Goal: Information Seeking & Learning: Learn about a topic

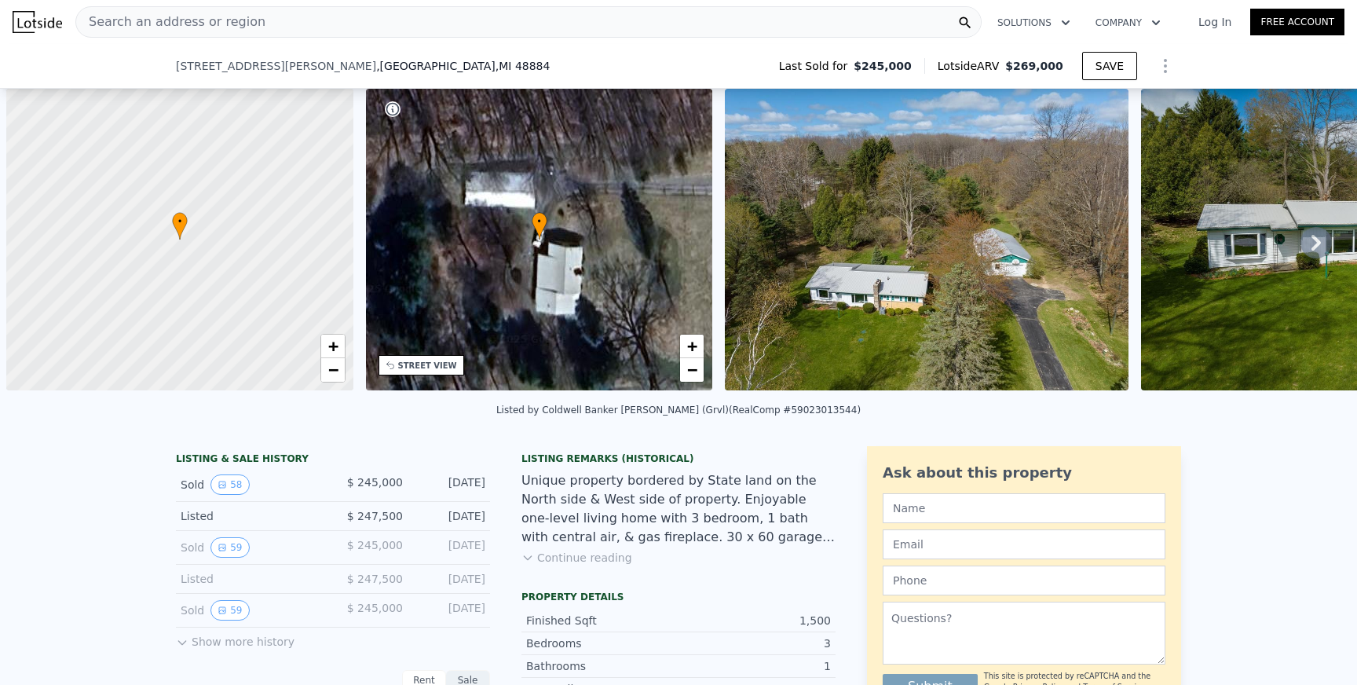
scroll to position [0, 6]
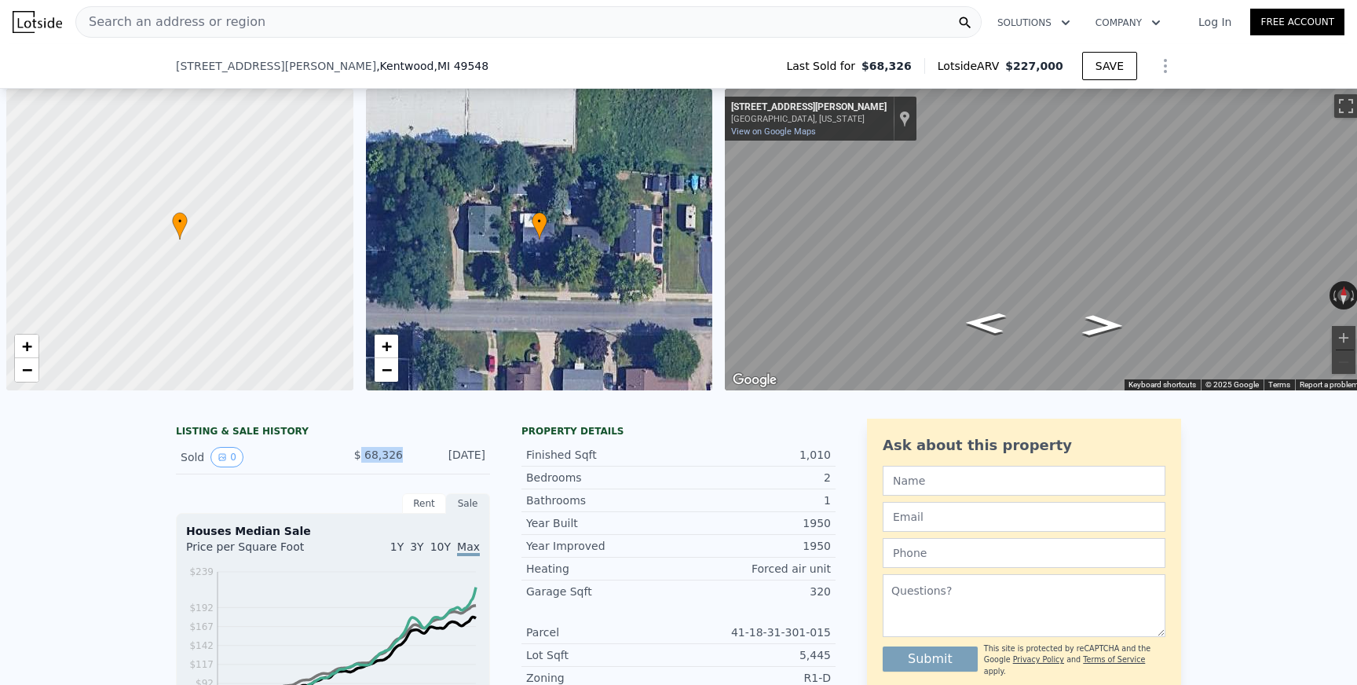
scroll to position [0, 6]
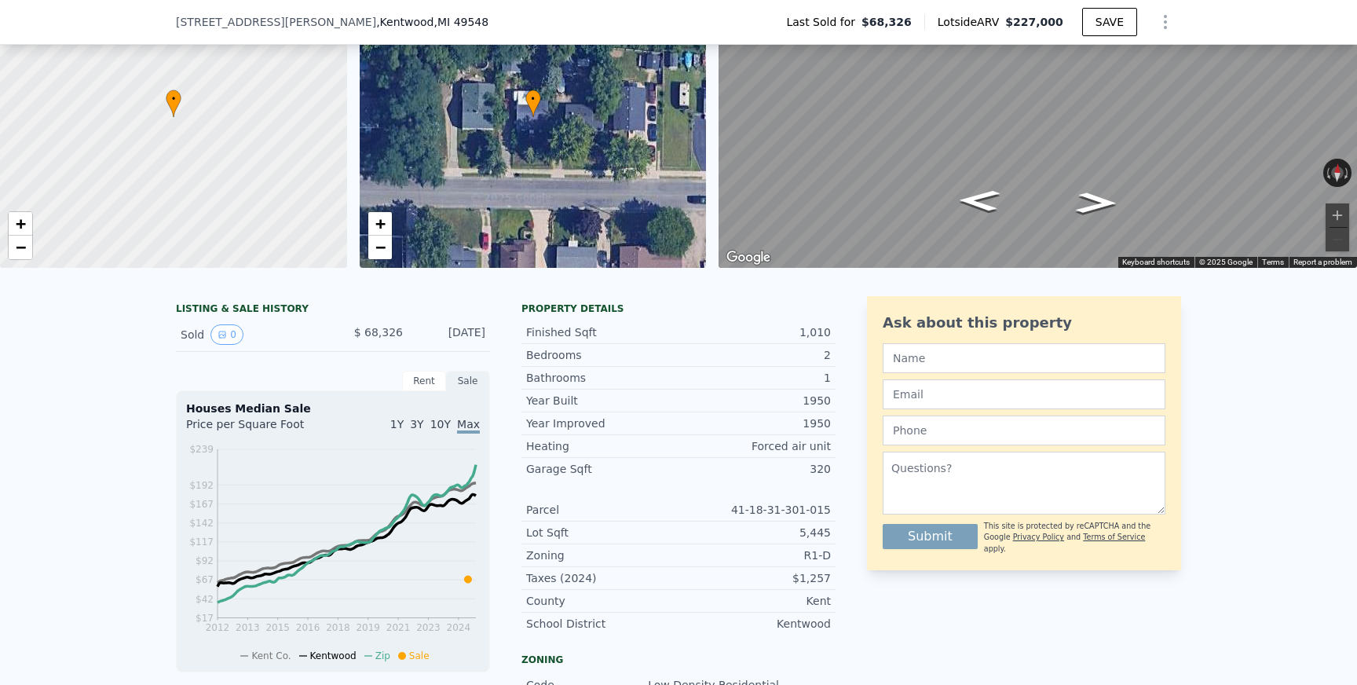
click at [434, 22] on span ", MI 49548" at bounding box center [461, 22] width 55 height 13
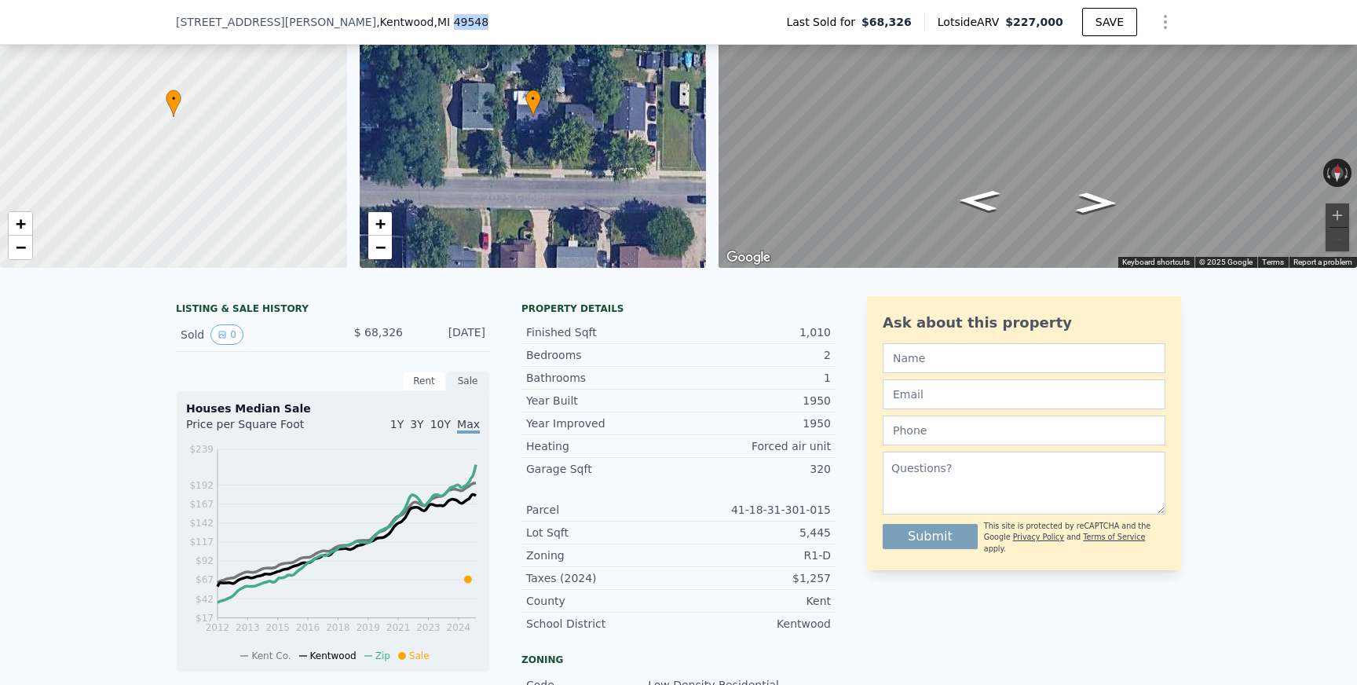
click at [434, 22] on span ", MI 49548" at bounding box center [461, 22] width 55 height 13
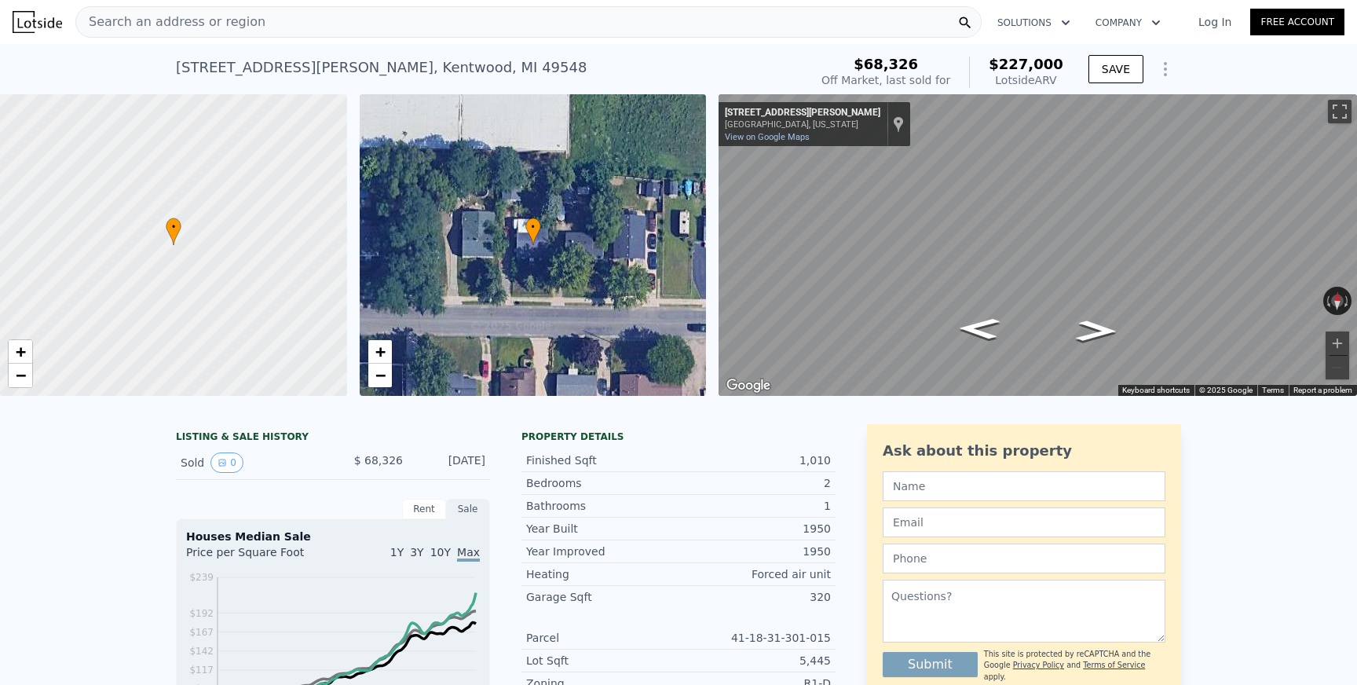
click at [249, 25] on div "Search an address or region" at bounding box center [528, 21] width 906 height 31
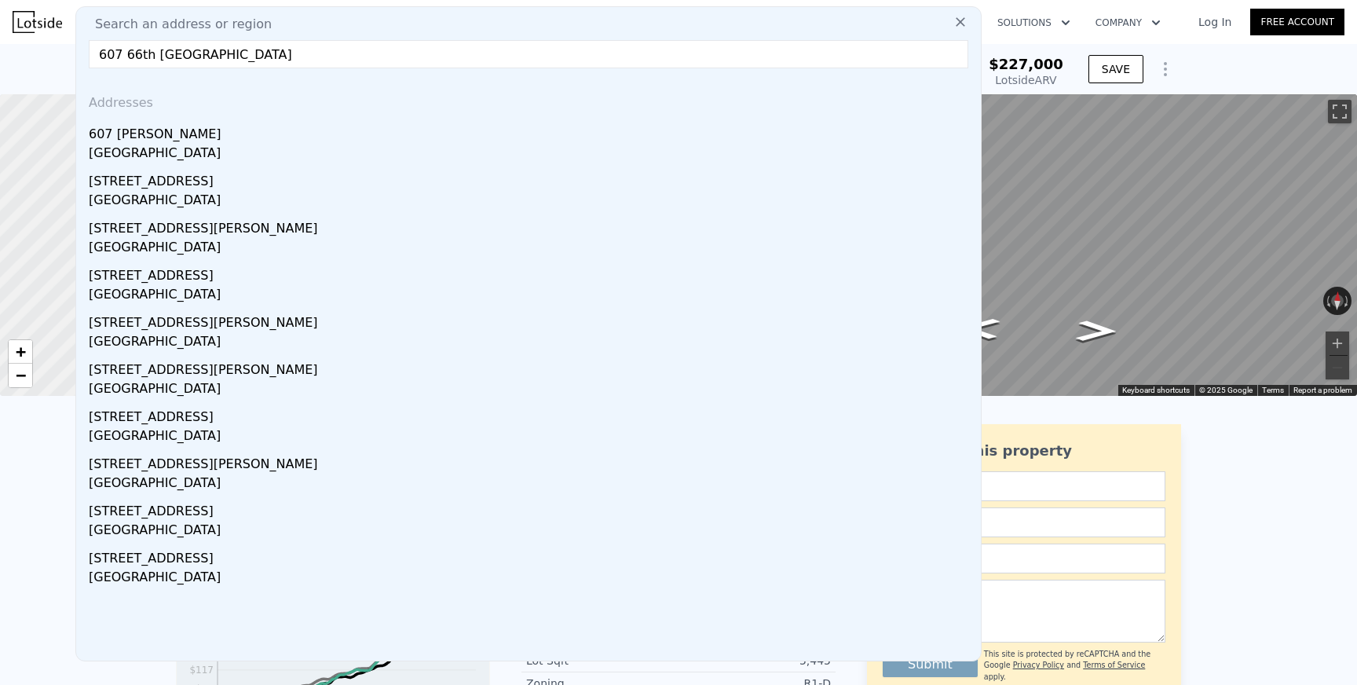
click at [280, 61] on input "607 66th grand rapids" at bounding box center [528, 54] width 879 height 28
paste input "St SE, Grand Rapids, MI 49548"
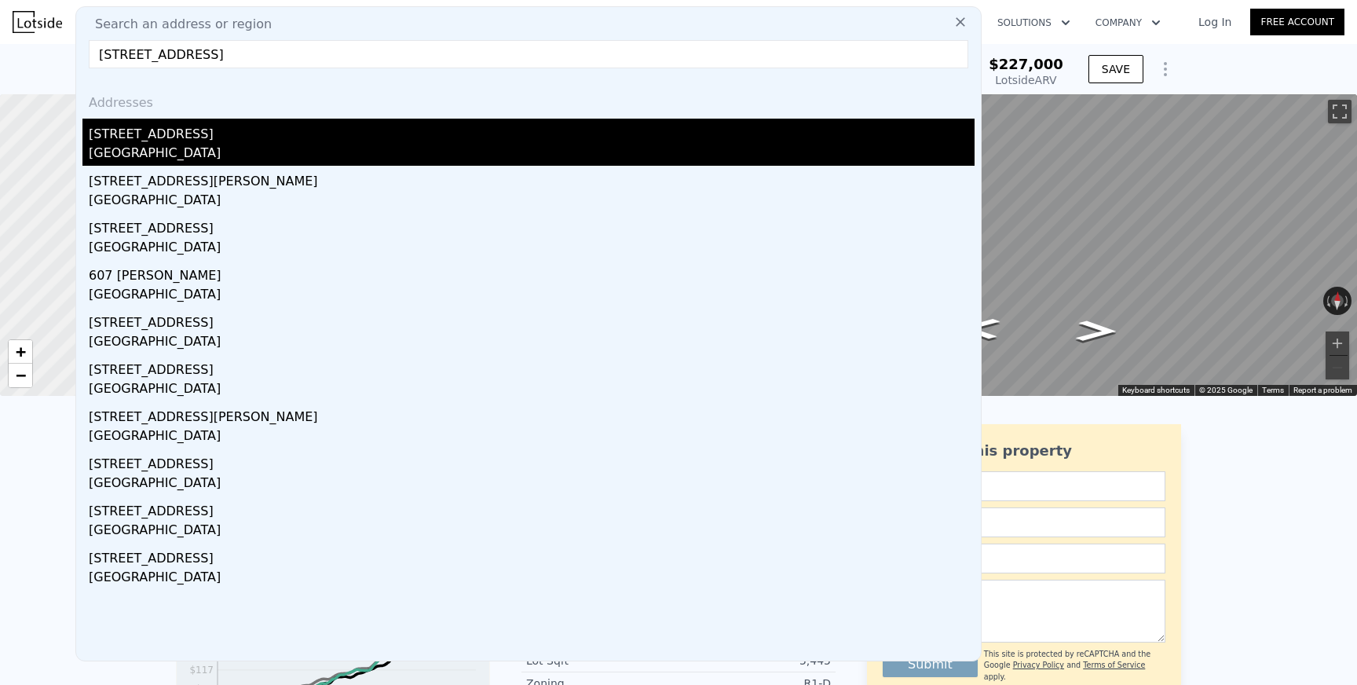
type input "607 66th St SE, Grand Rapids, MI 49548"
click at [239, 155] on div "Cutlerville, MI 49548" at bounding box center [532, 155] width 886 height 22
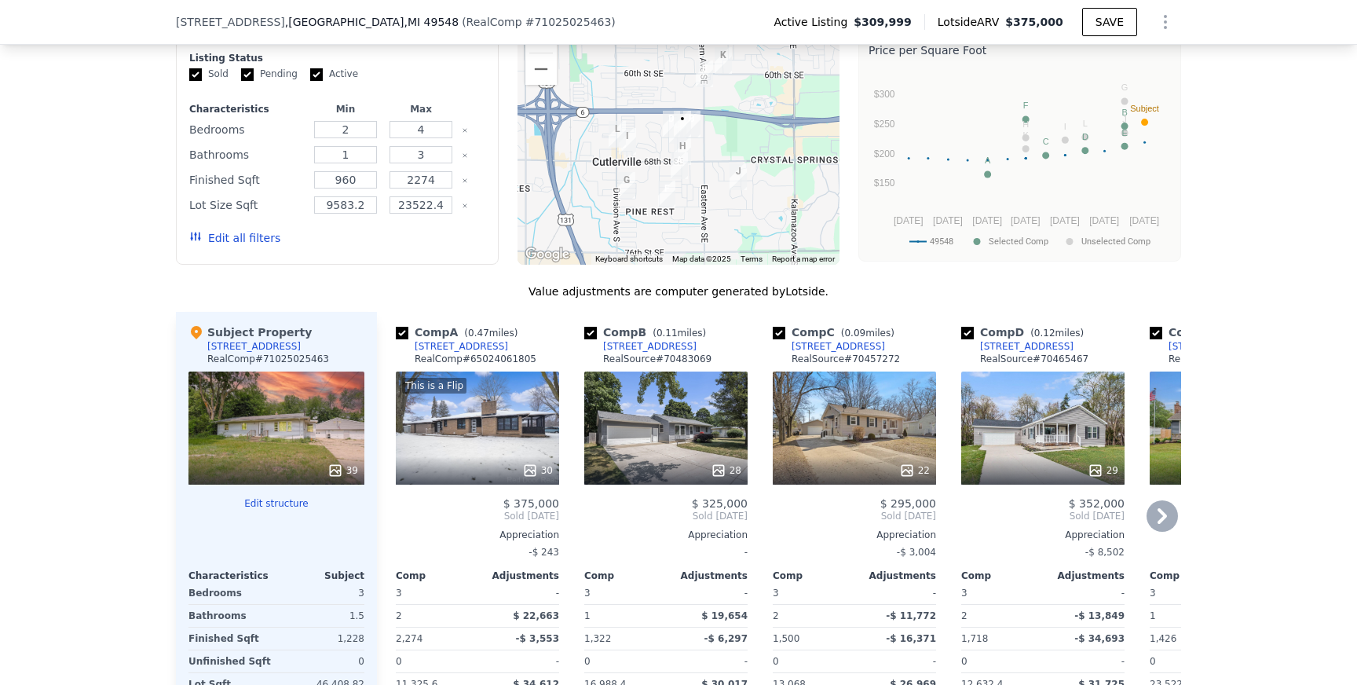
scroll to position [1455, 0]
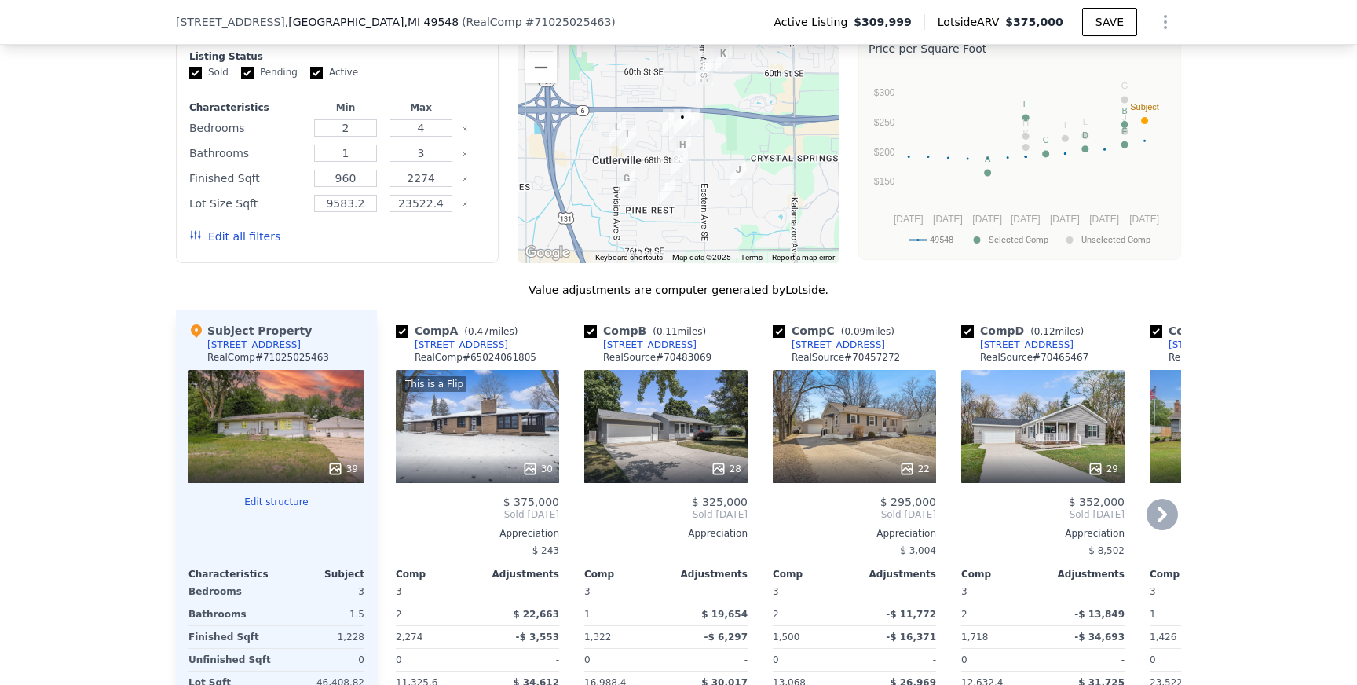
click at [489, 428] on div "This is a Flip 30" at bounding box center [477, 426] width 163 height 113
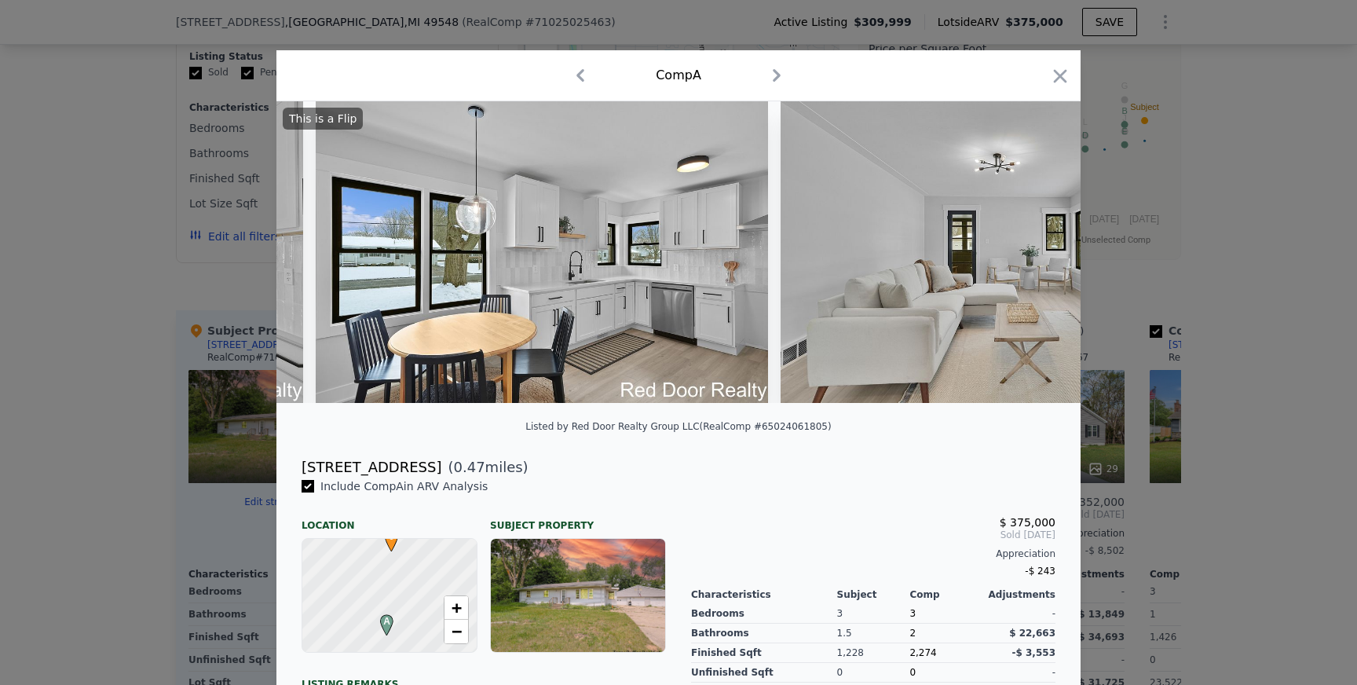
scroll to position [0, 1356]
click at [1043, 258] on icon at bounding box center [1039, 251] width 31 height 31
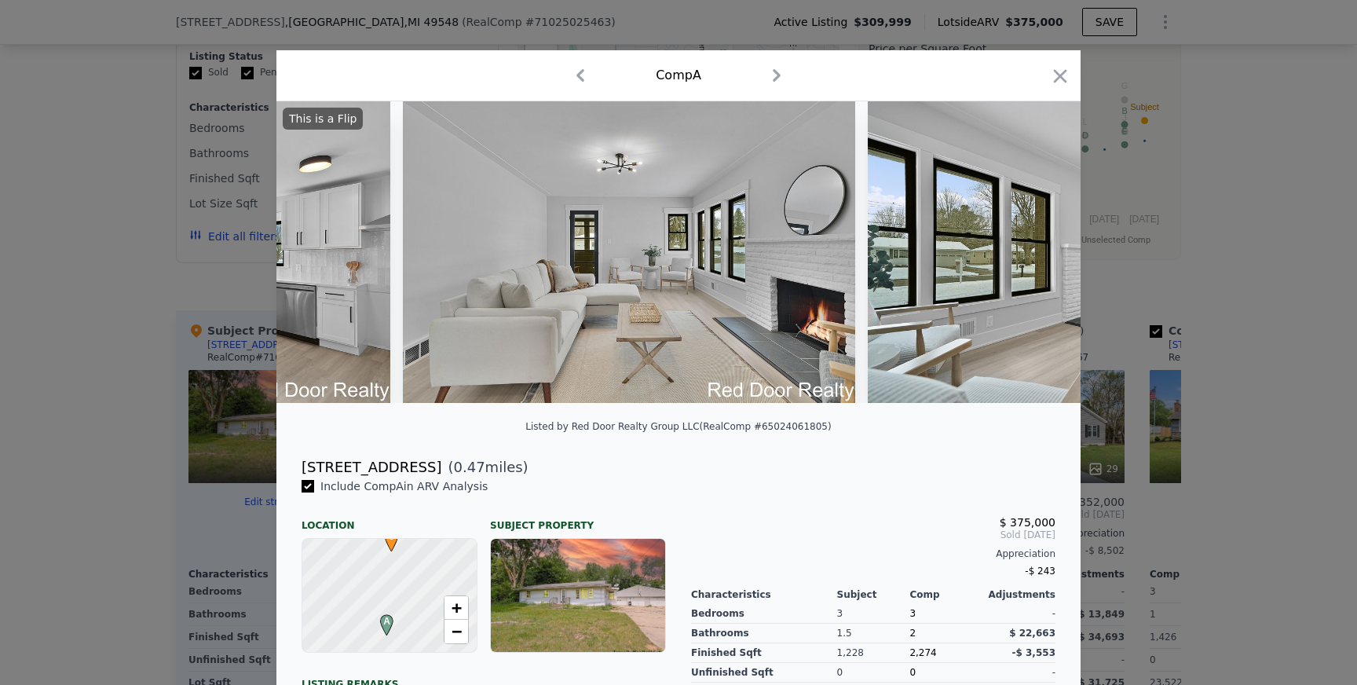
scroll to position [0, 1733]
click at [1035, 257] on icon at bounding box center [1039, 251] width 31 height 31
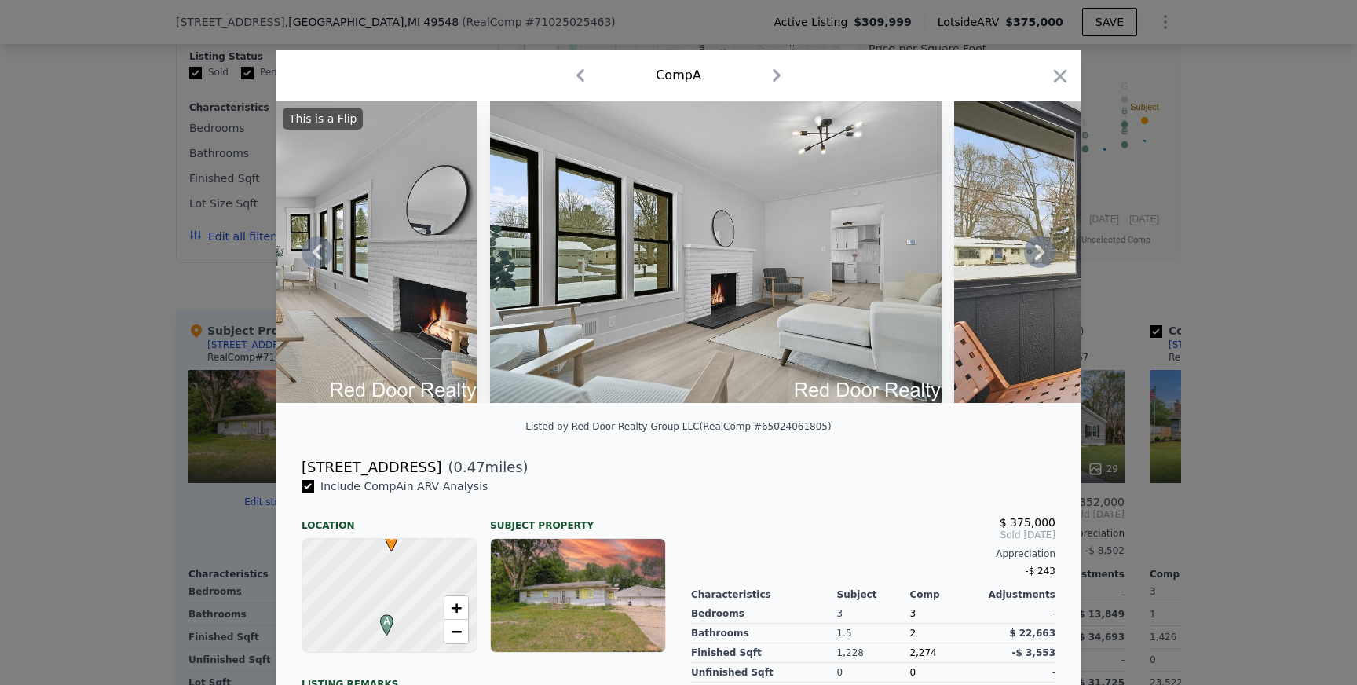
click at [1029, 251] on icon at bounding box center [1039, 251] width 31 height 31
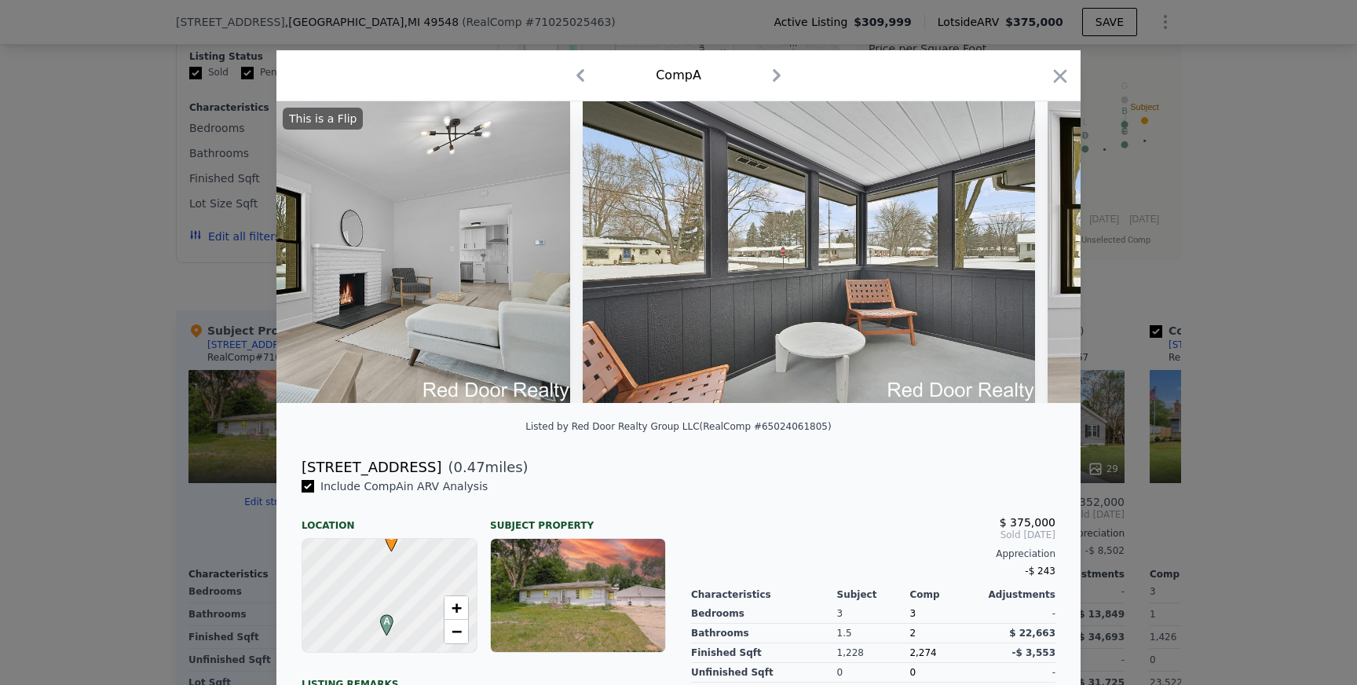
scroll to position [0, 2486]
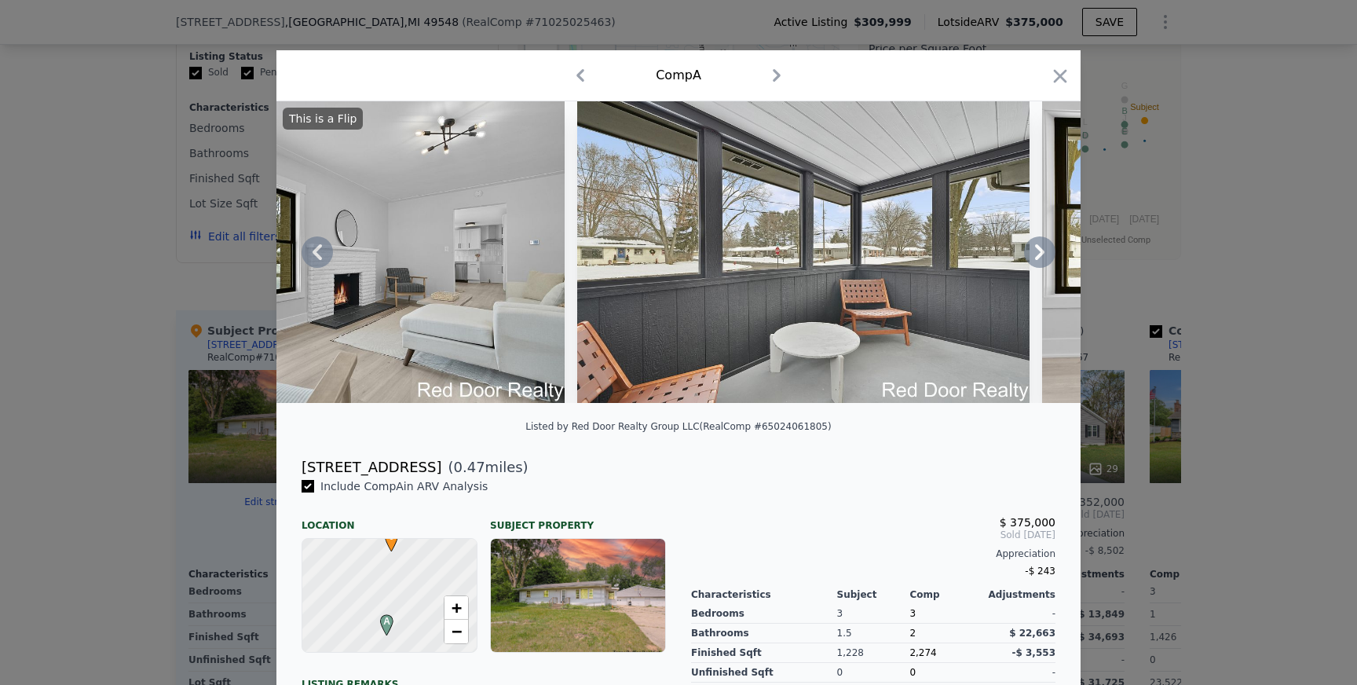
click at [1029, 251] on icon at bounding box center [1039, 251] width 31 height 31
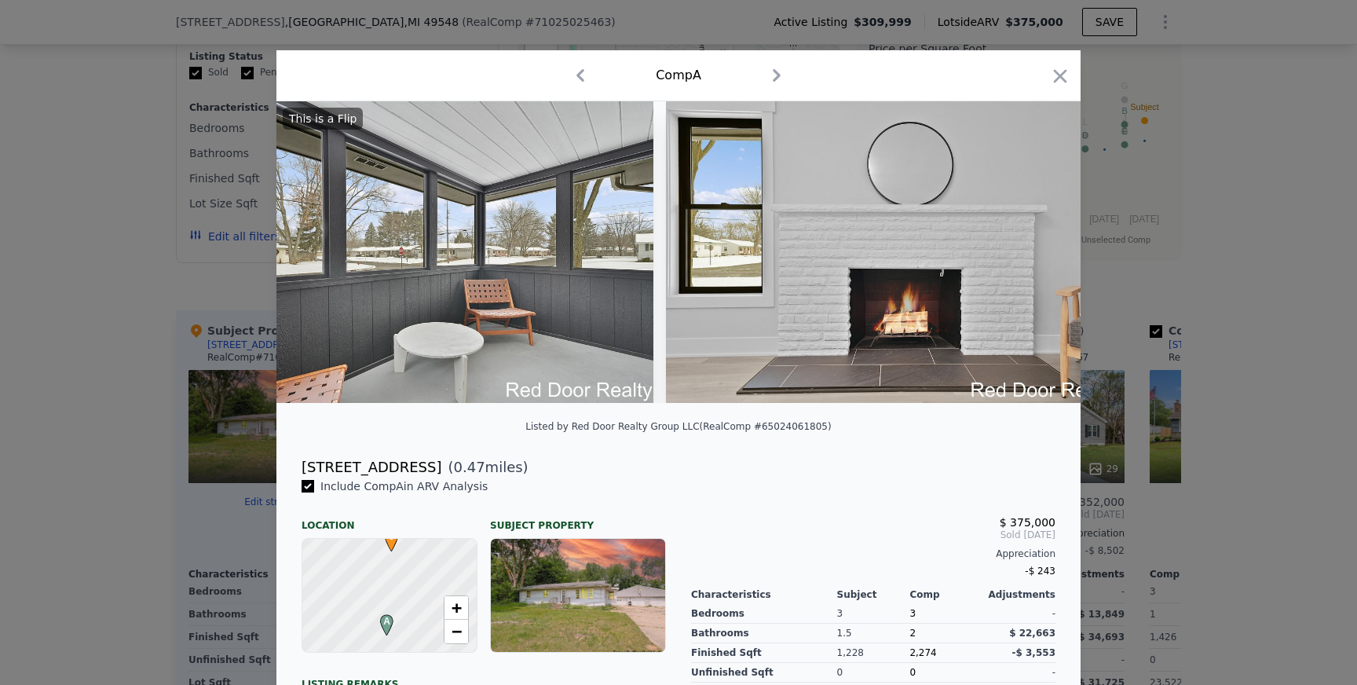
scroll to position [0, 2863]
click at [1029, 251] on icon at bounding box center [1039, 251] width 31 height 31
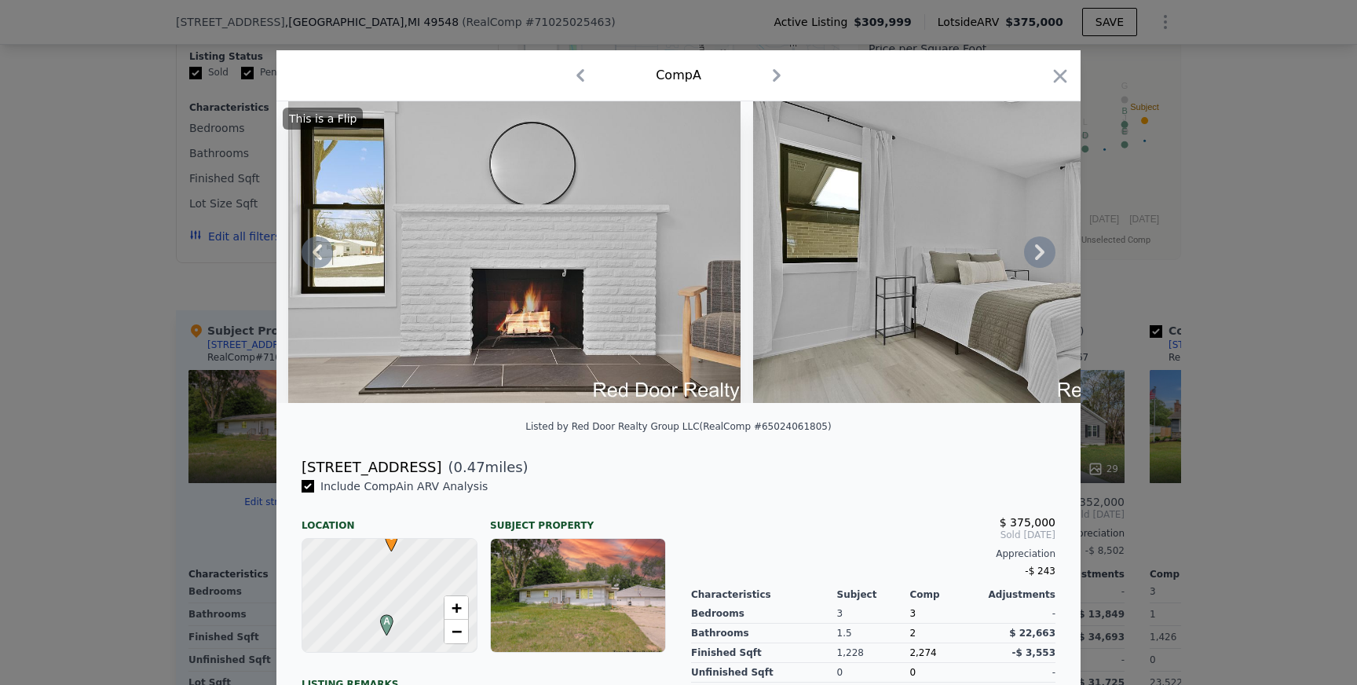
click at [1036, 247] on icon at bounding box center [1039, 252] width 9 height 16
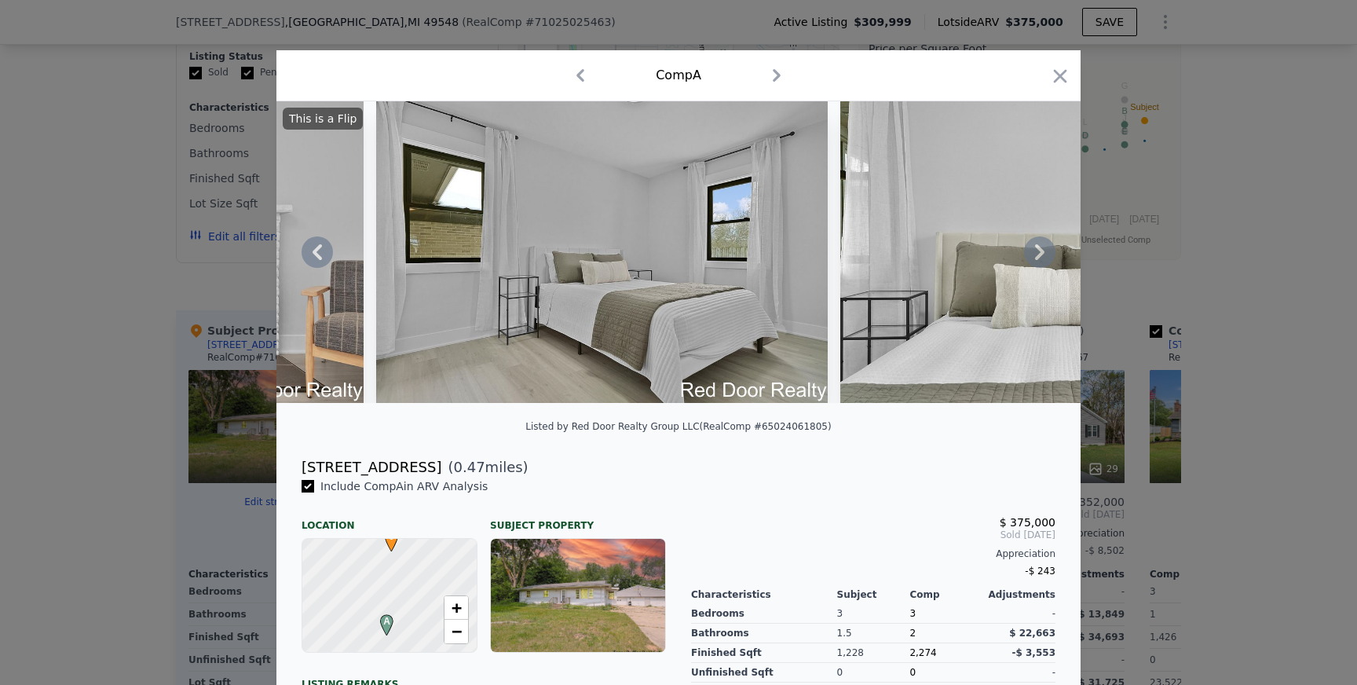
click at [1038, 246] on icon at bounding box center [1039, 252] width 9 height 16
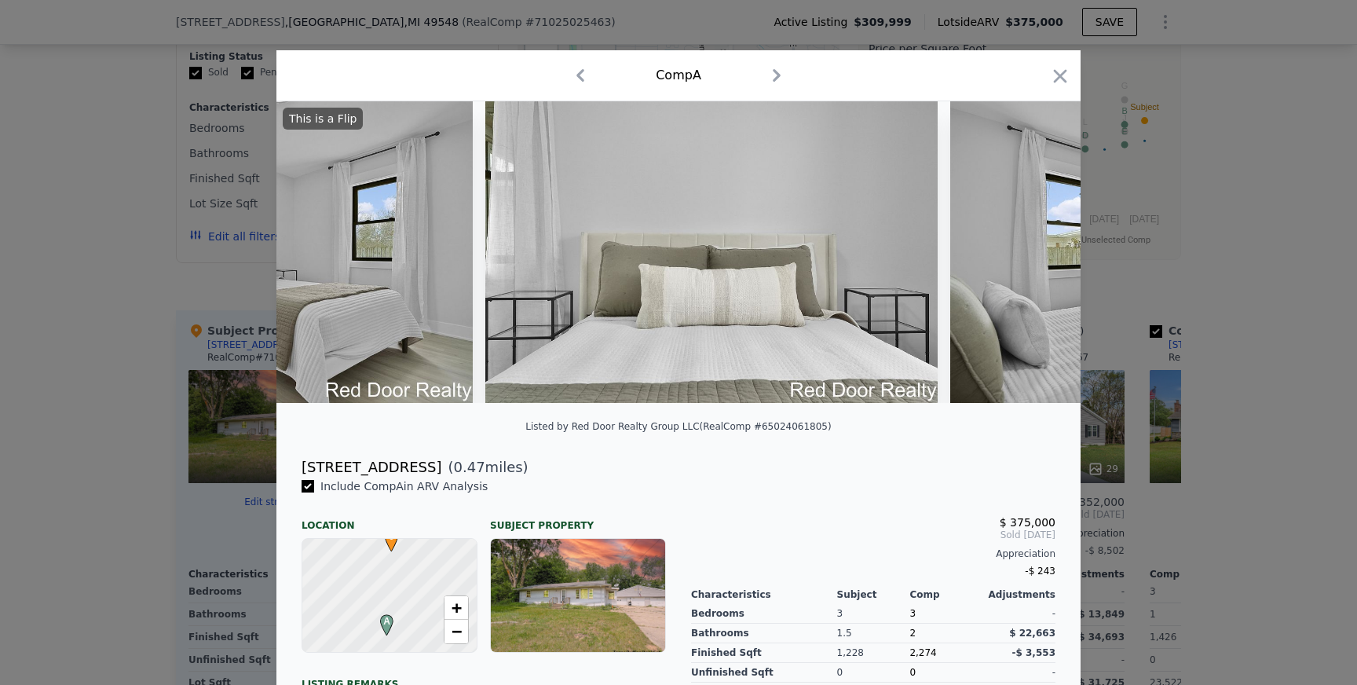
scroll to position [0, 3994]
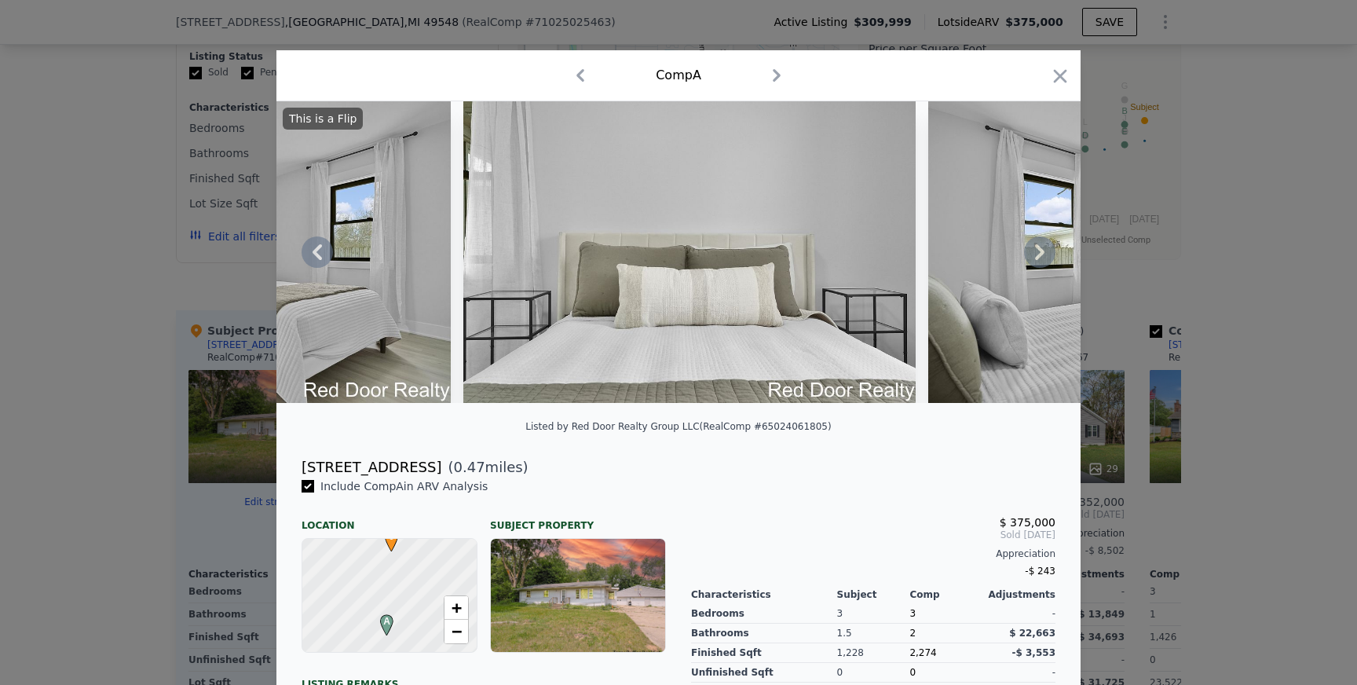
click at [1040, 258] on icon at bounding box center [1039, 251] width 31 height 31
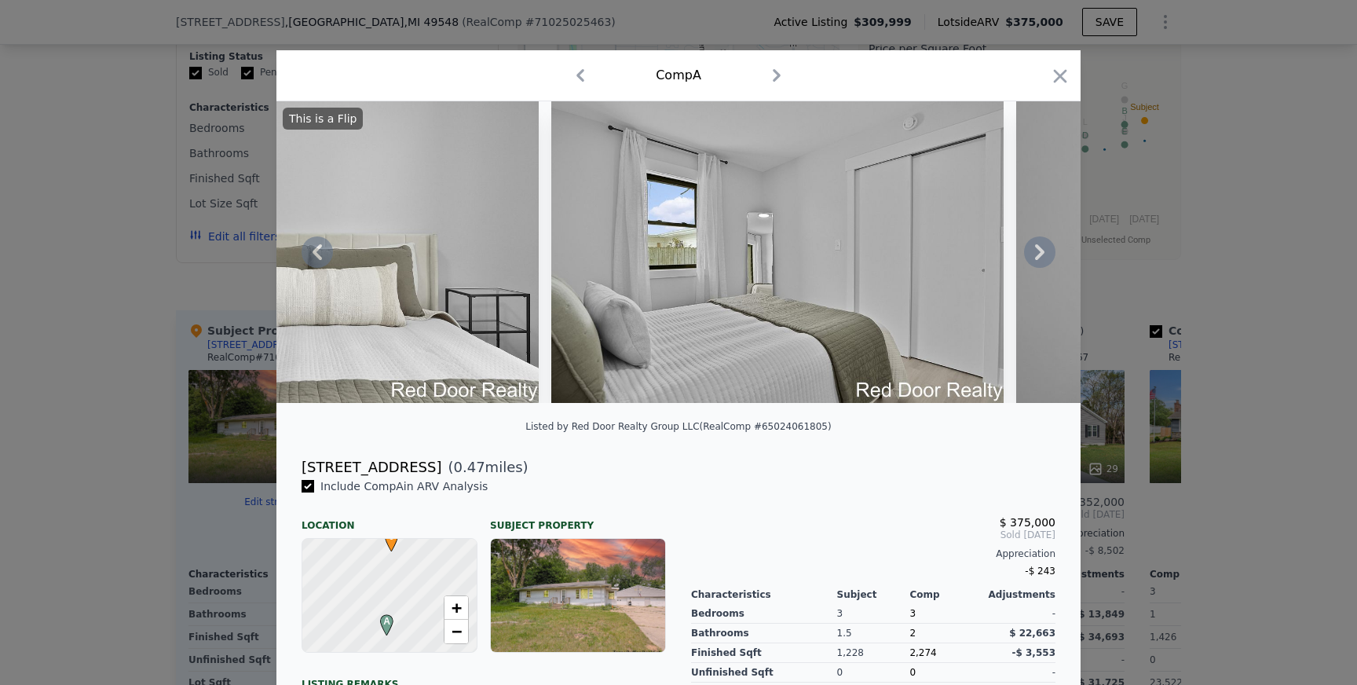
click at [1043, 256] on icon at bounding box center [1039, 251] width 31 height 31
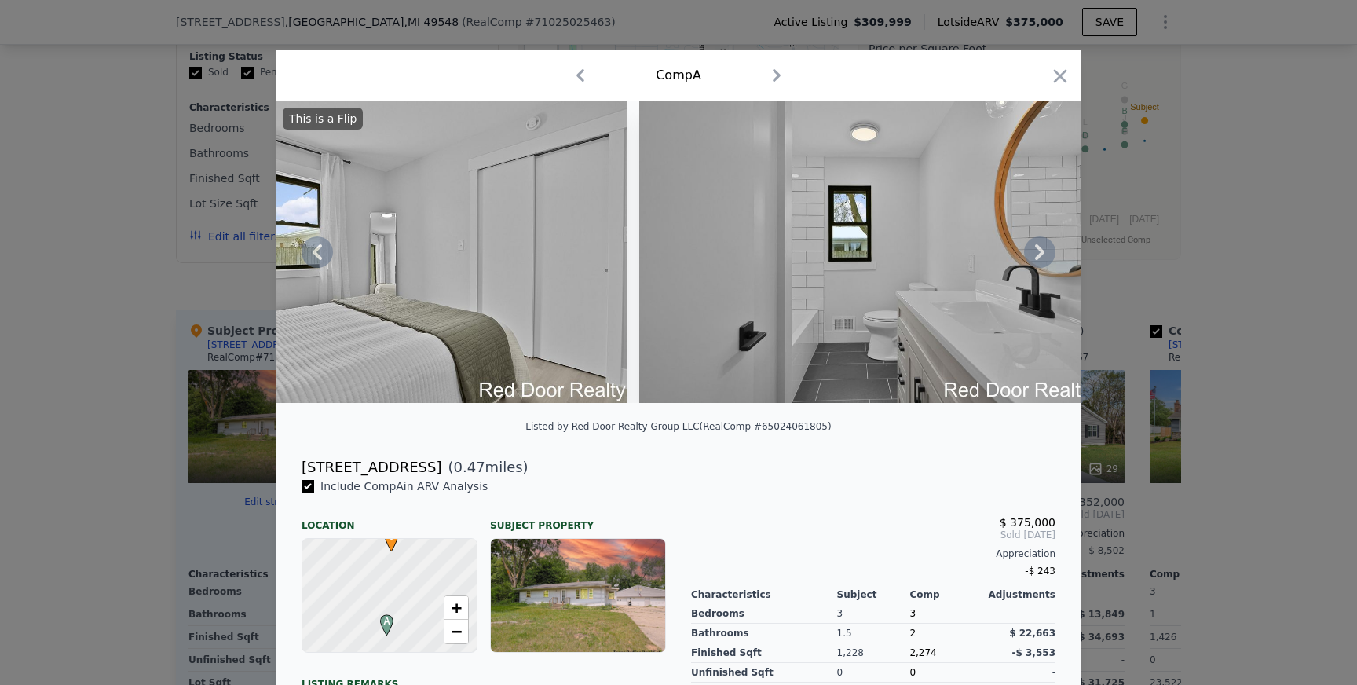
click at [1043, 254] on icon at bounding box center [1039, 251] width 31 height 31
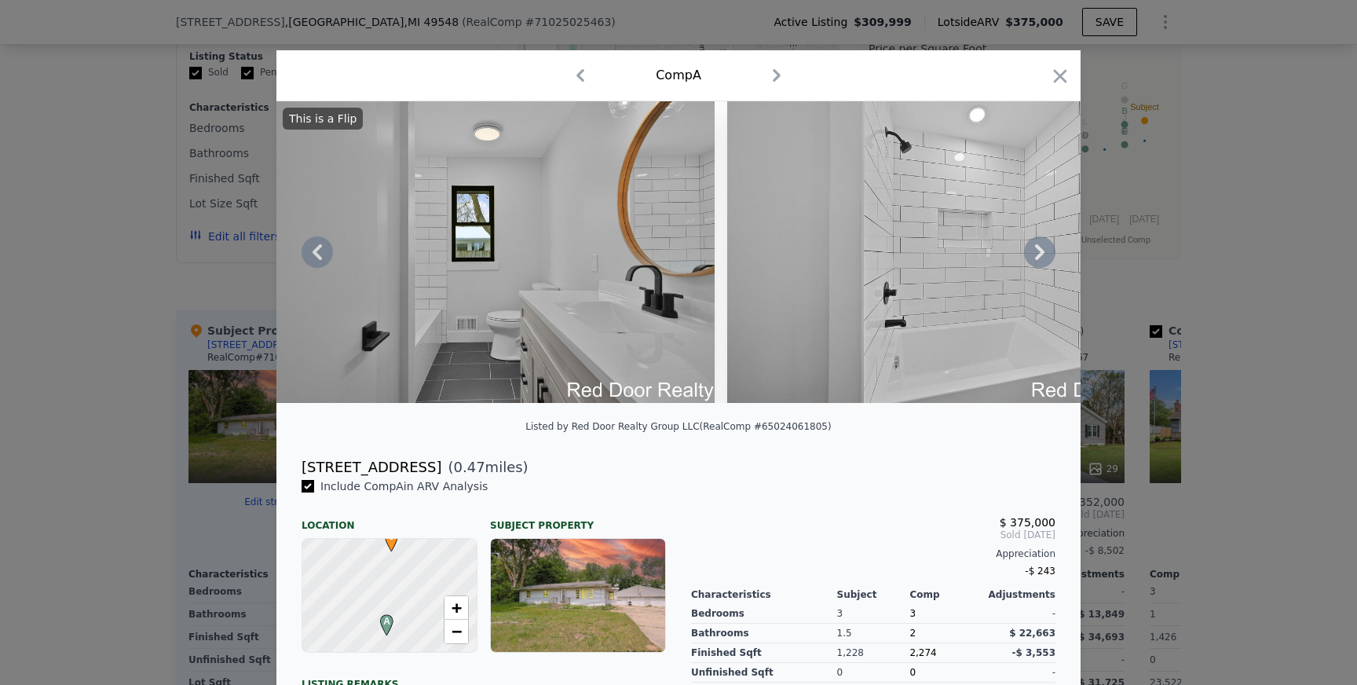
click at [1043, 247] on icon at bounding box center [1039, 251] width 31 height 31
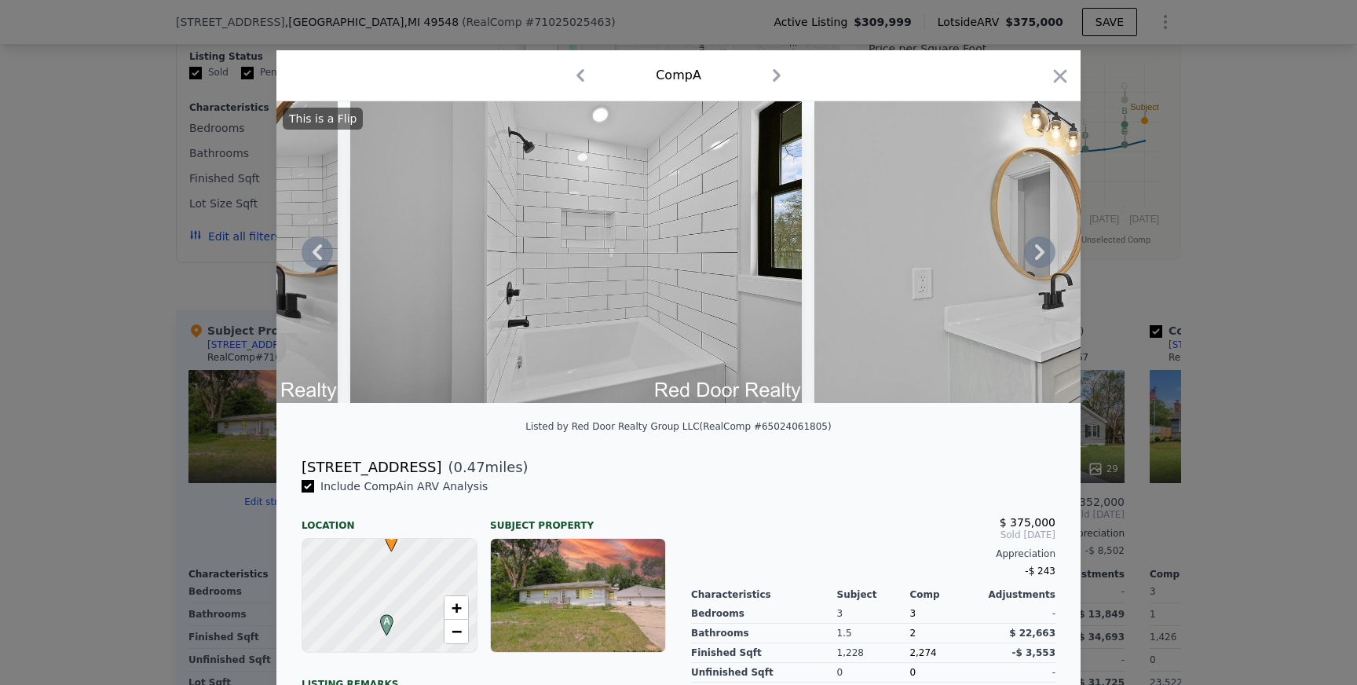
click at [1039, 243] on icon at bounding box center [1039, 251] width 31 height 31
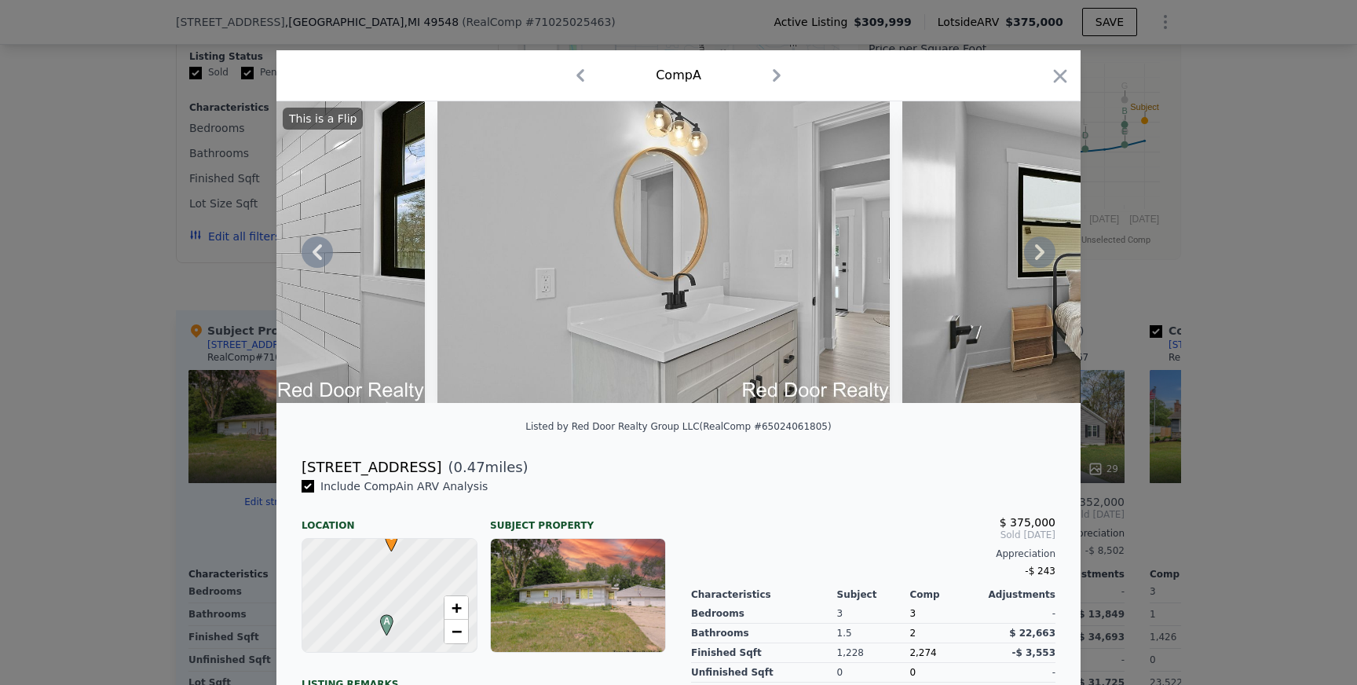
click at [1039, 243] on icon at bounding box center [1039, 251] width 31 height 31
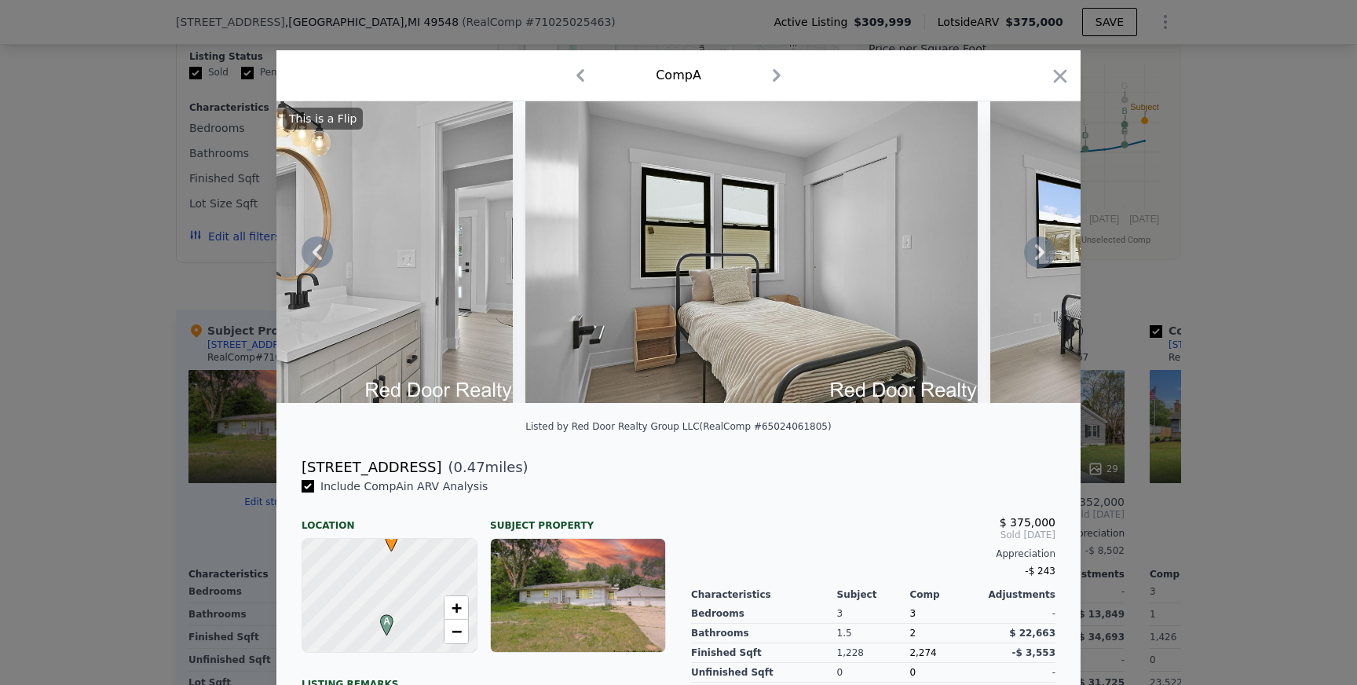
click at [1038, 250] on icon at bounding box center [1039, 252] width 9 height 16
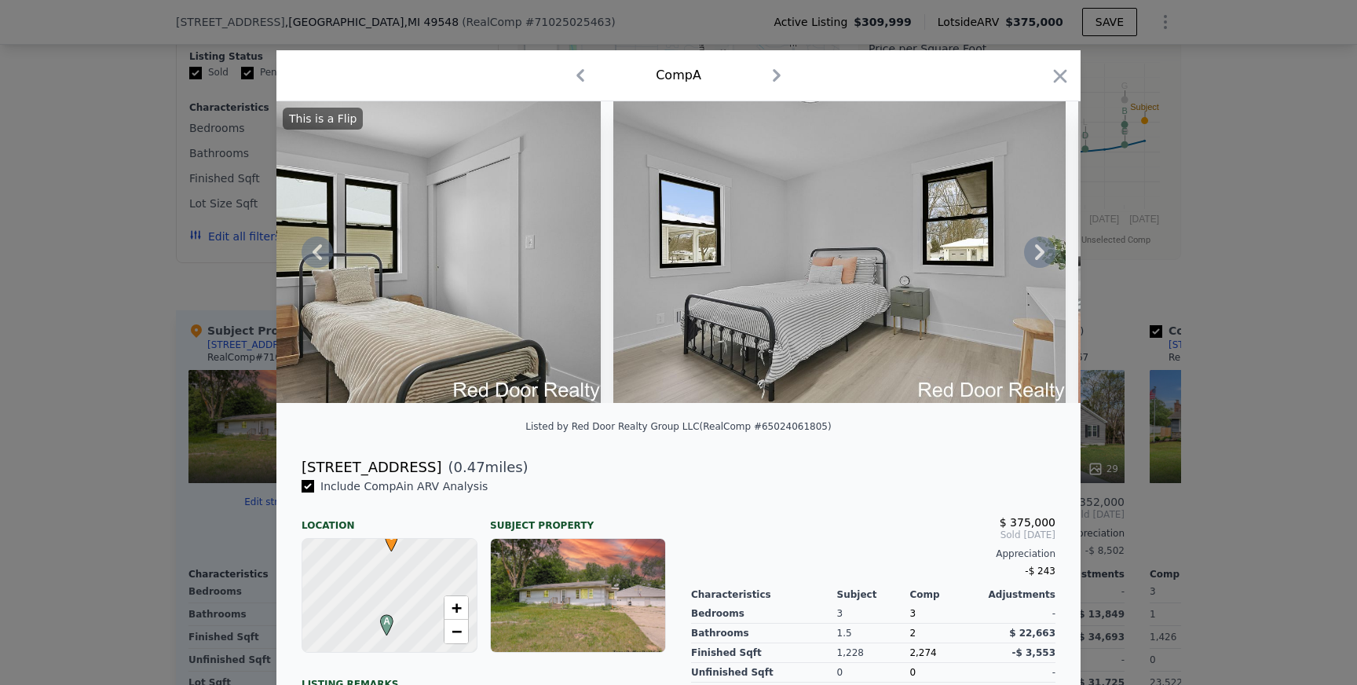
click at [1038, 253] on icon at bounding box center [1039, 251] width 31 height 31
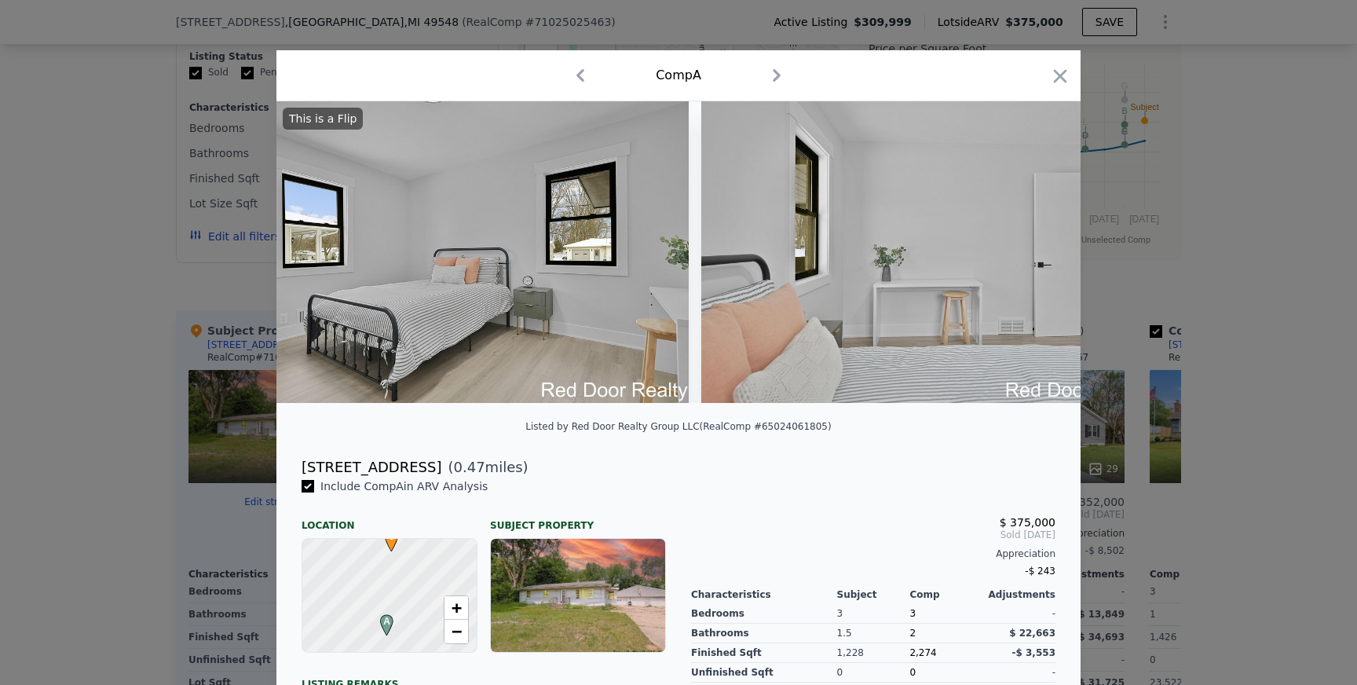
click at [1038, 253] on img at bounding box center [927, 251] width 452 height 301
click at [1038, 253] on icon at bounding box center [1039, 251] width 31 height 31
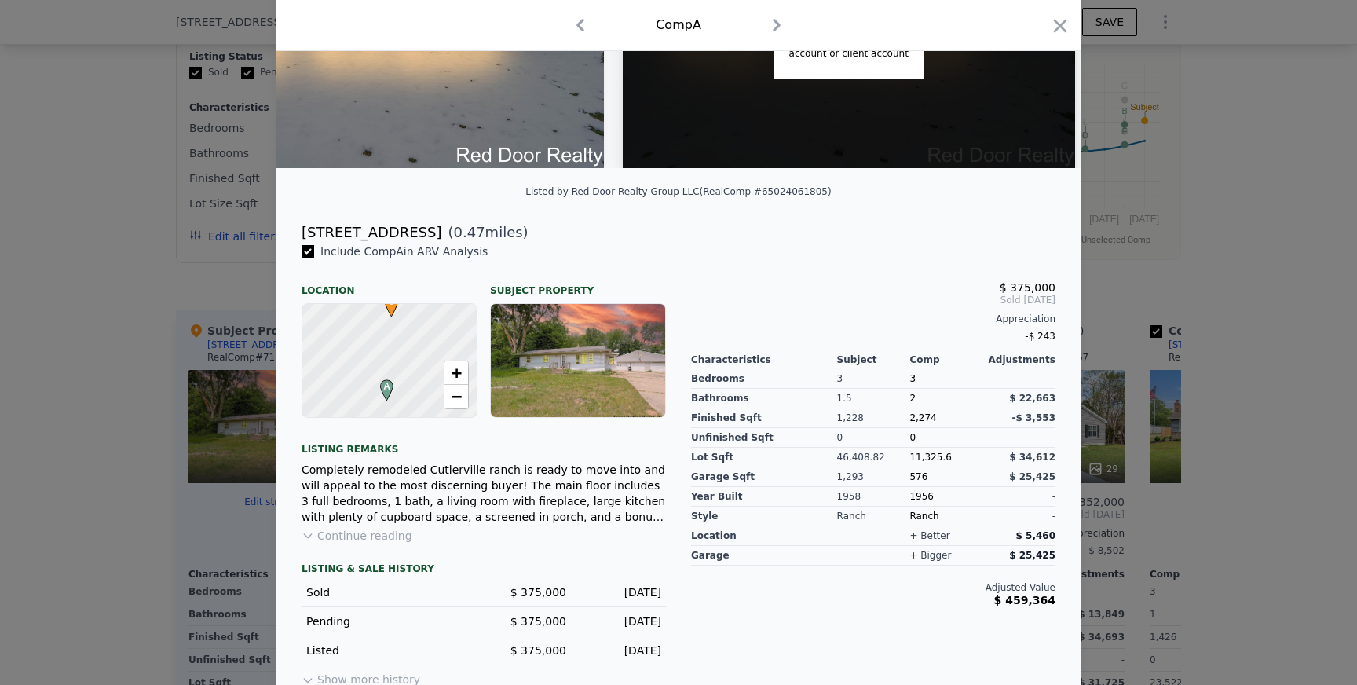
scroll to position [251, 0]
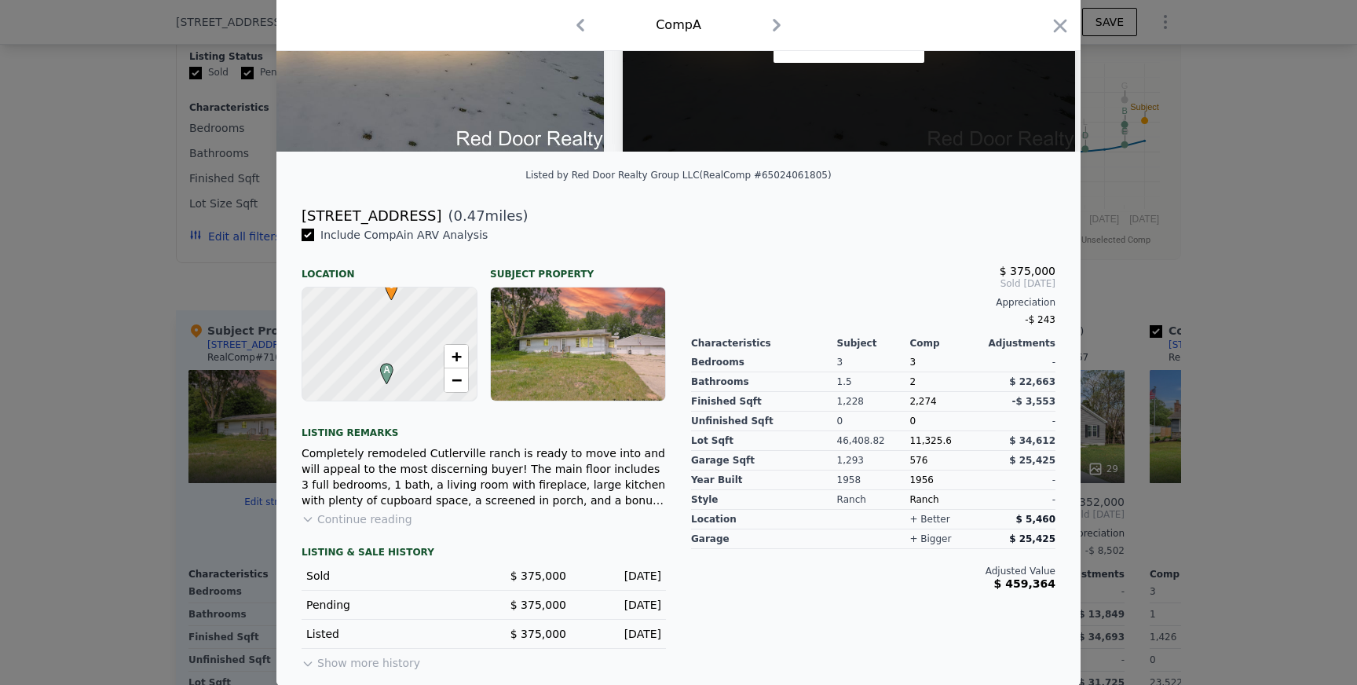
click at [404, 668] on button "Show more history" at bounding box center [360, 659] width 119 height 22
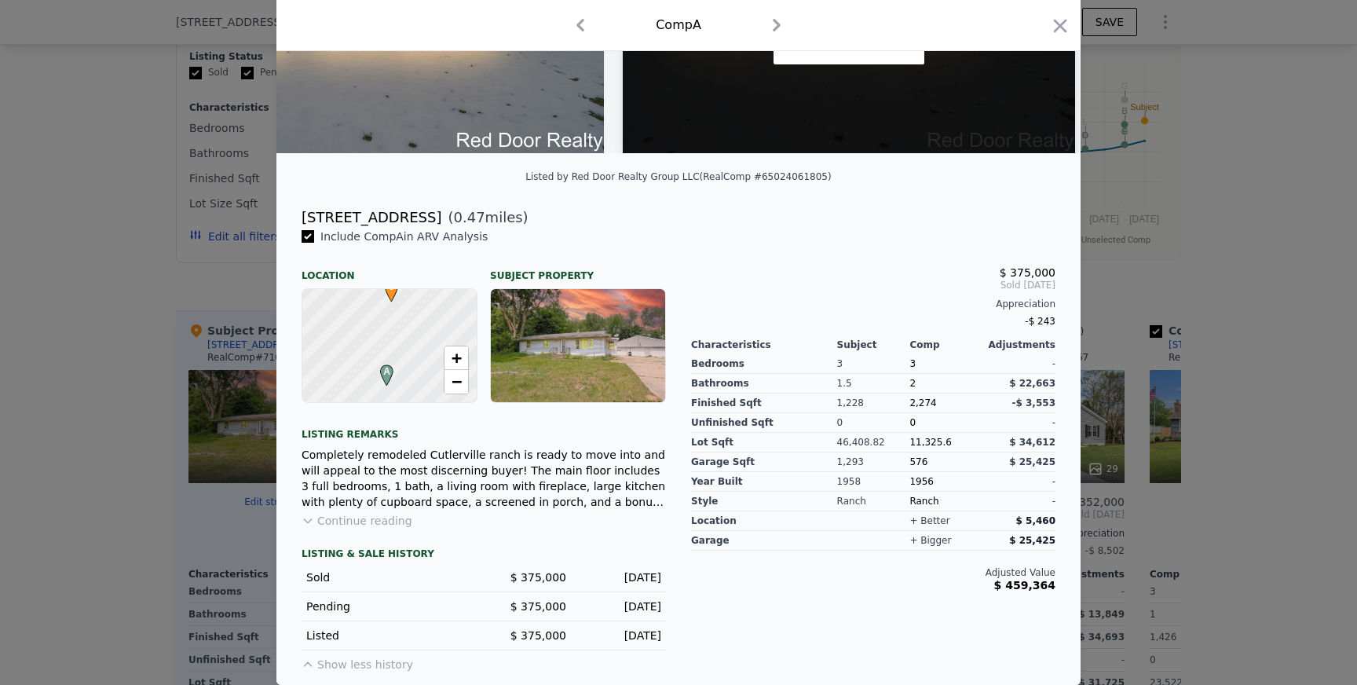
click at [87, 469] on div at bounding box center [678, 342] width 1357 height 685
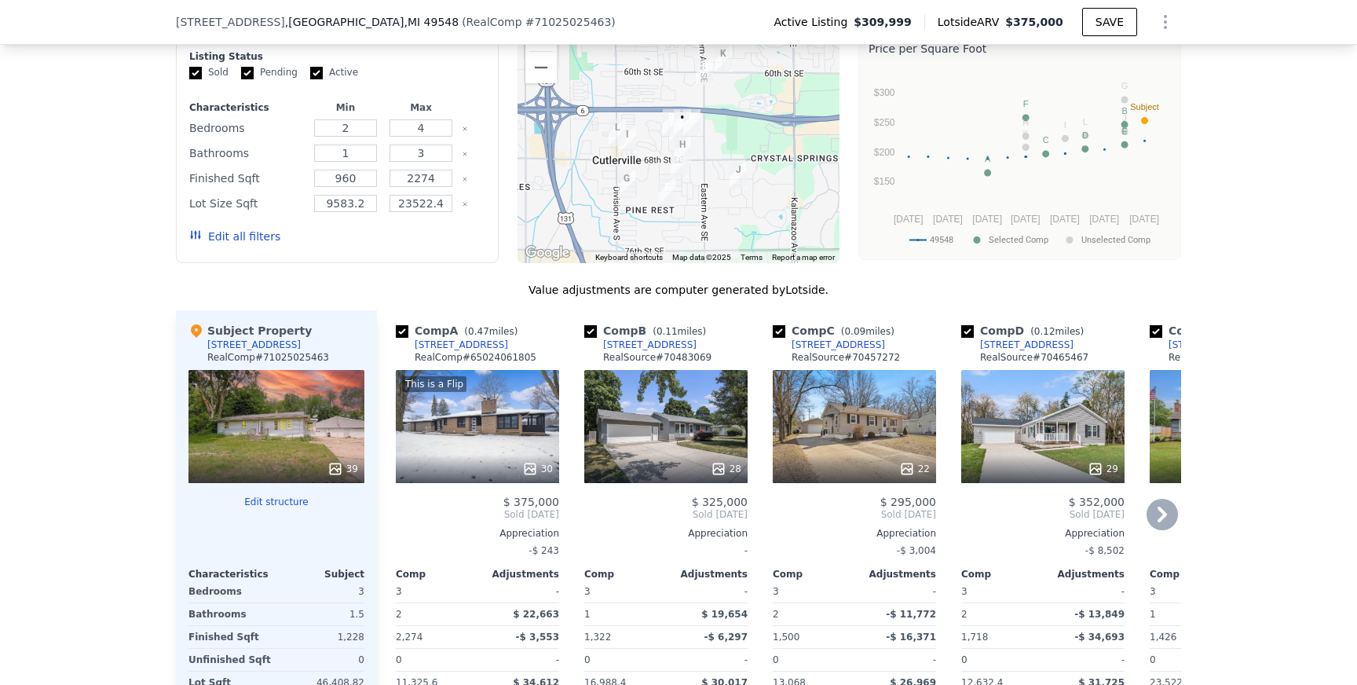
click at [659, 416] on div "28" at bounding box center [665, 426] width 163 height 113
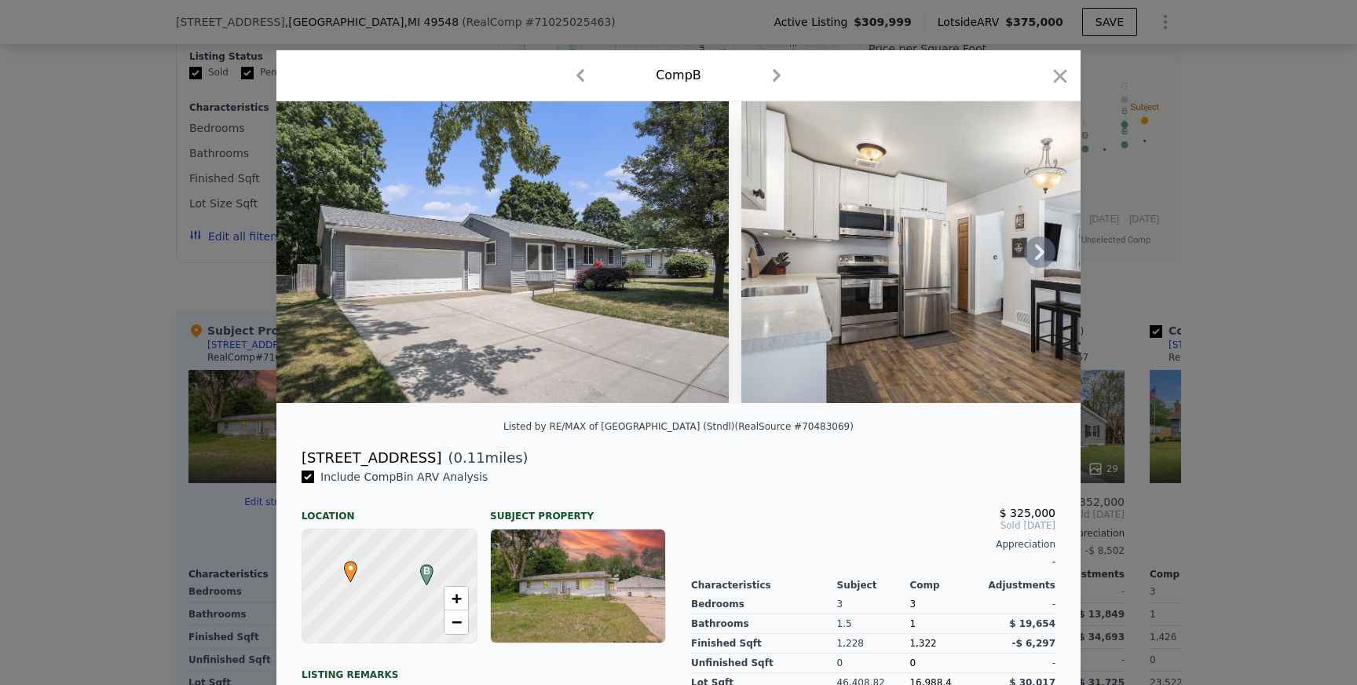
click at [594, 288] on img at bounding box center [502, 251] width 452 height 301
click at [1041, 240] on icon at bounding box center [1039, 251] width 31 height 31
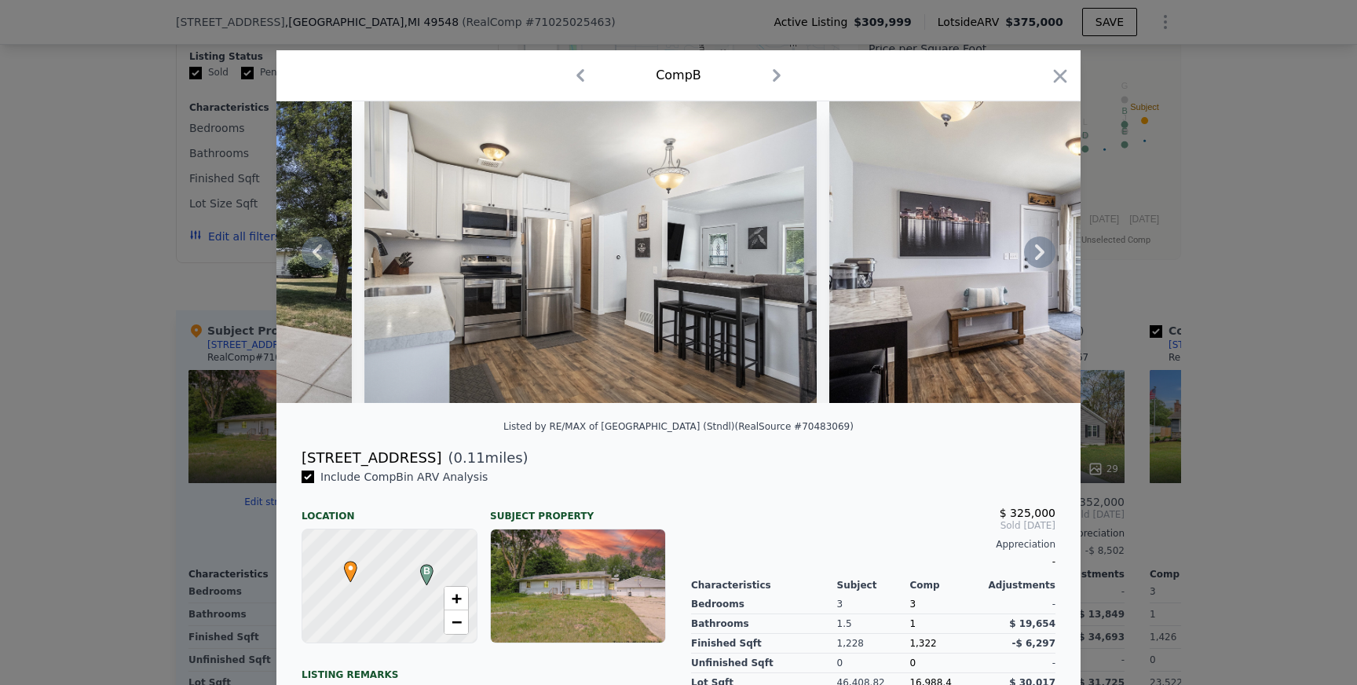
click at [1039, 250] on icon at bounding box center [1039, 252] width 9 height 16
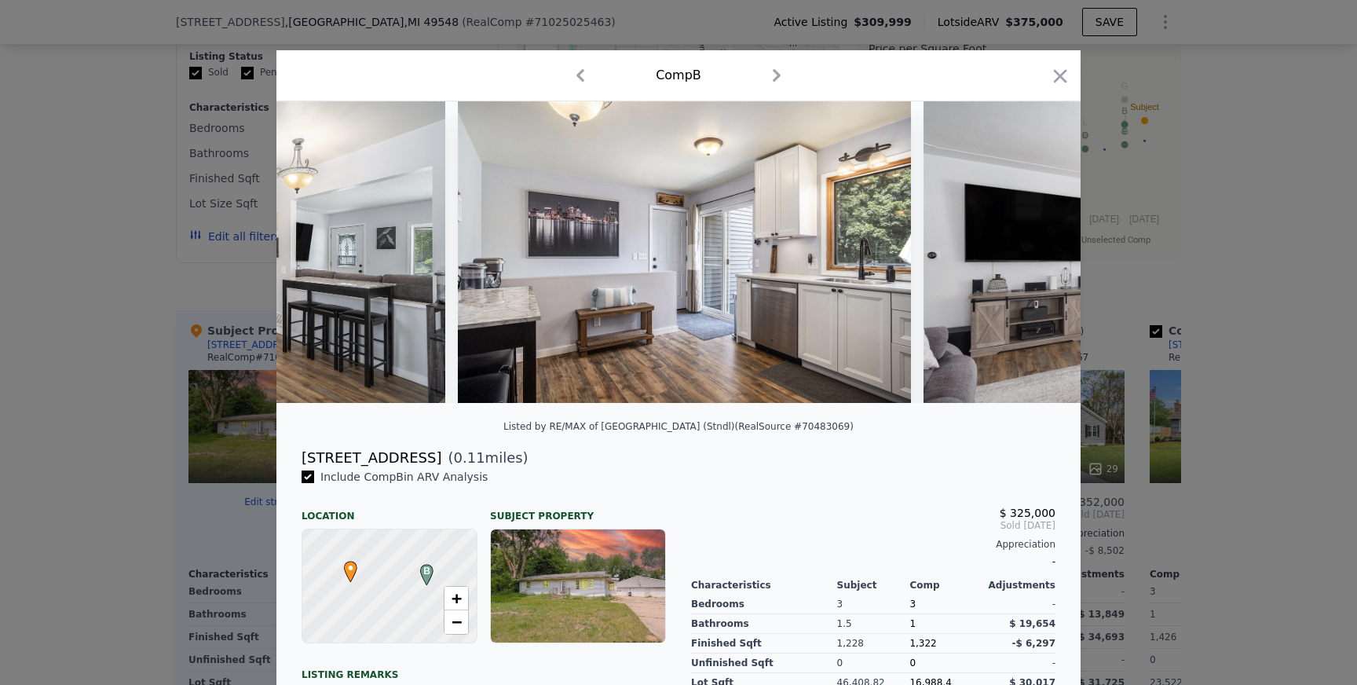
scroll to position [0, 754]
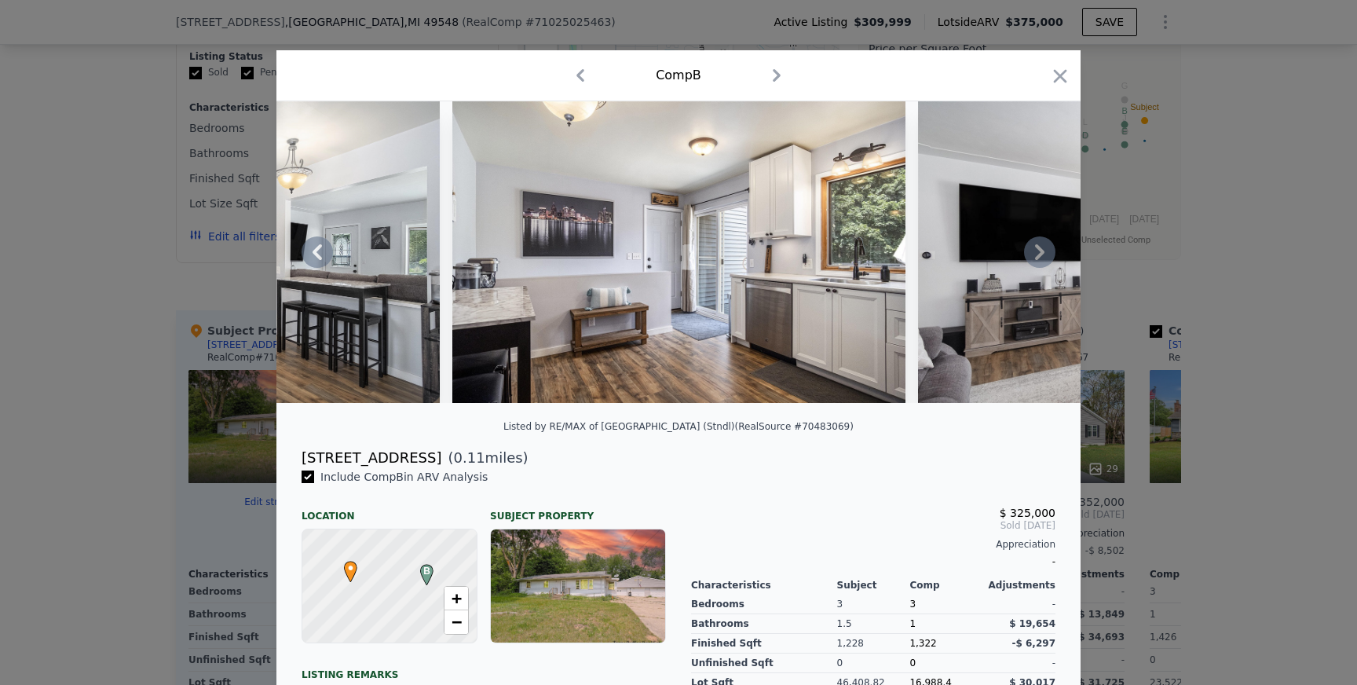
click at [1038, 252] on icon at bounding box center [1039, 251] width 31 height 31
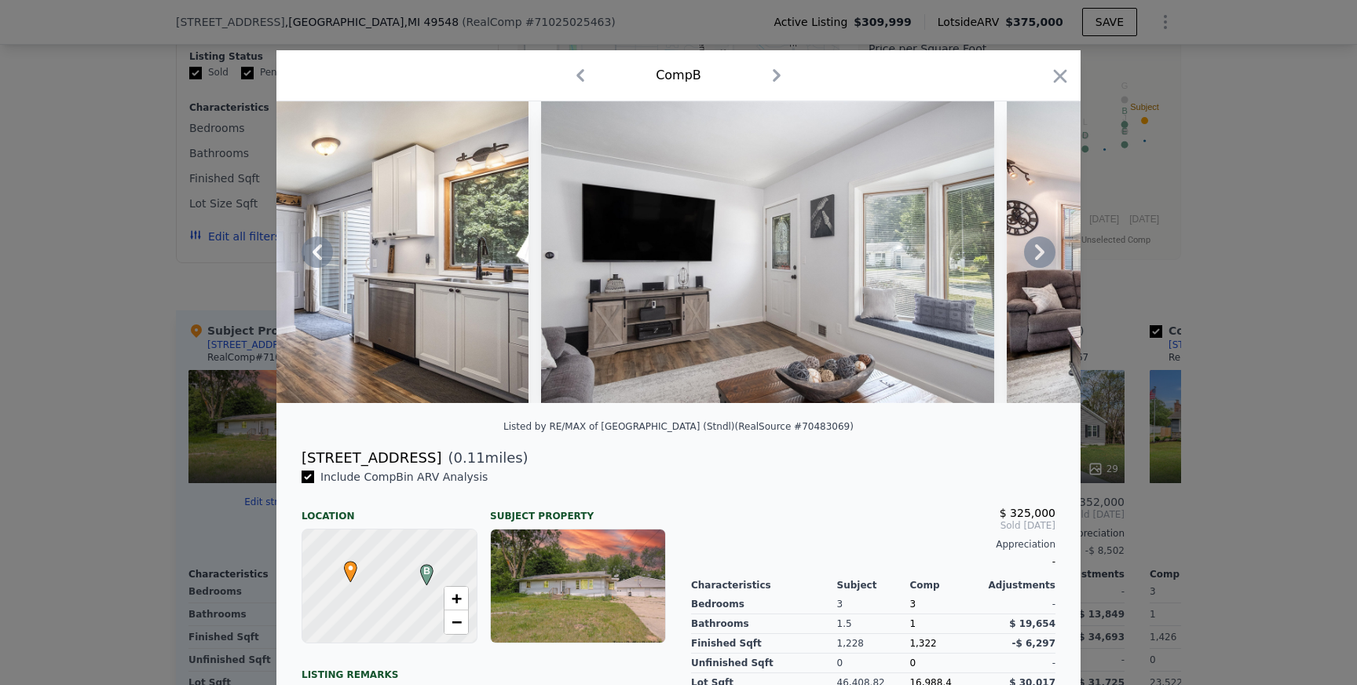
click at [1032, 253] on icon at bounding box center [1039, 251] width 31 height 31
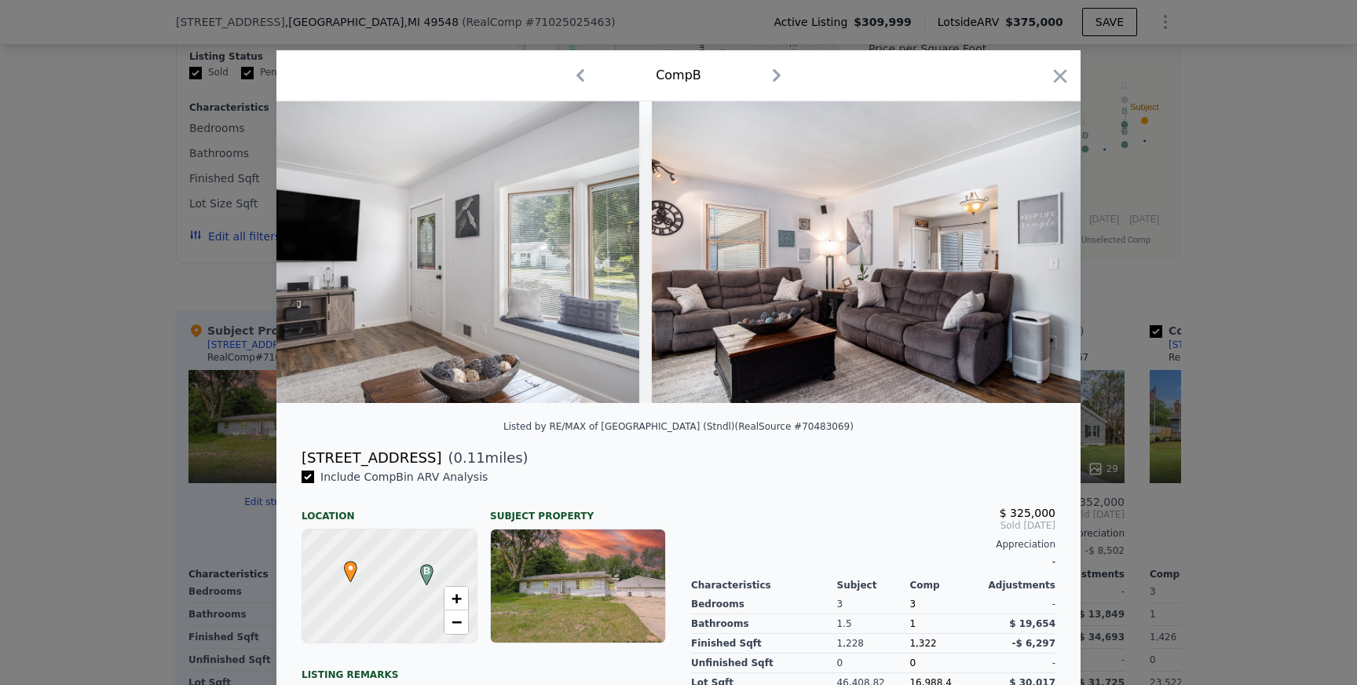
scroll to position [0, 1507]
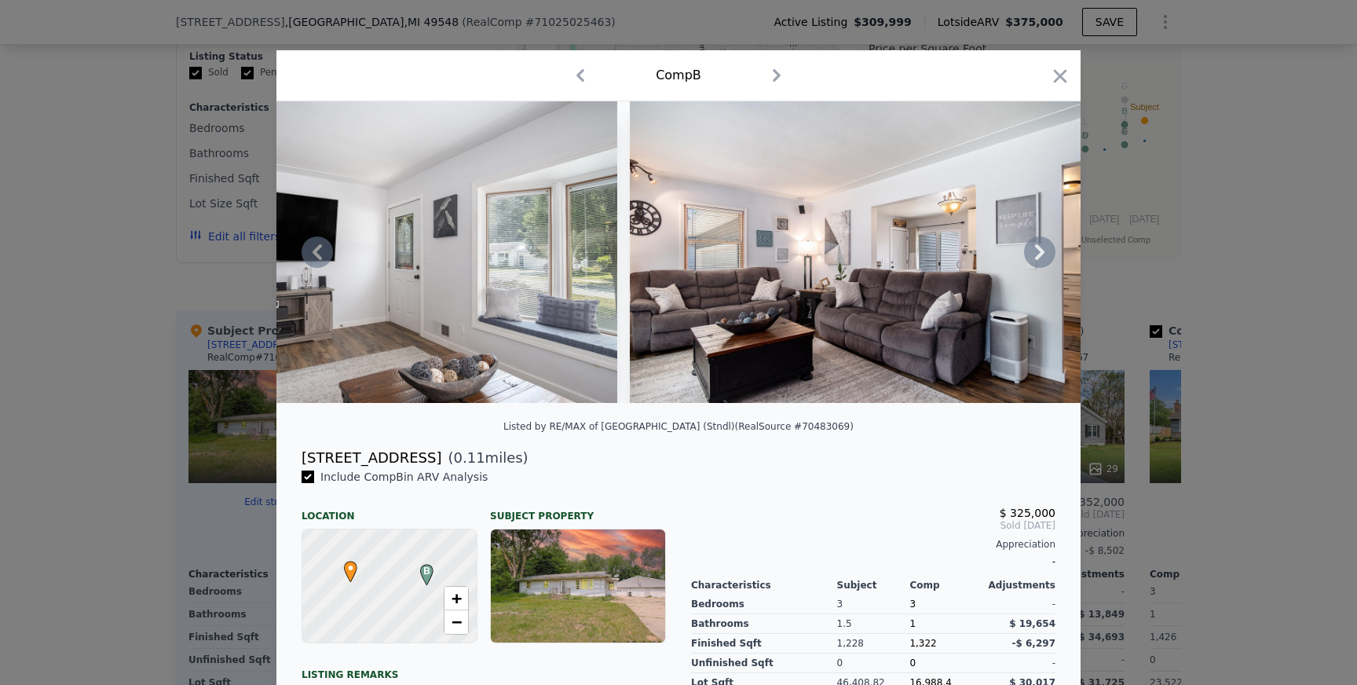
click at [1021, 258] on img at bounding box center [856, 251] width 453 height 301
click at [1031, 254] on icon at bounding box center [1039, 251] width 31 height 31
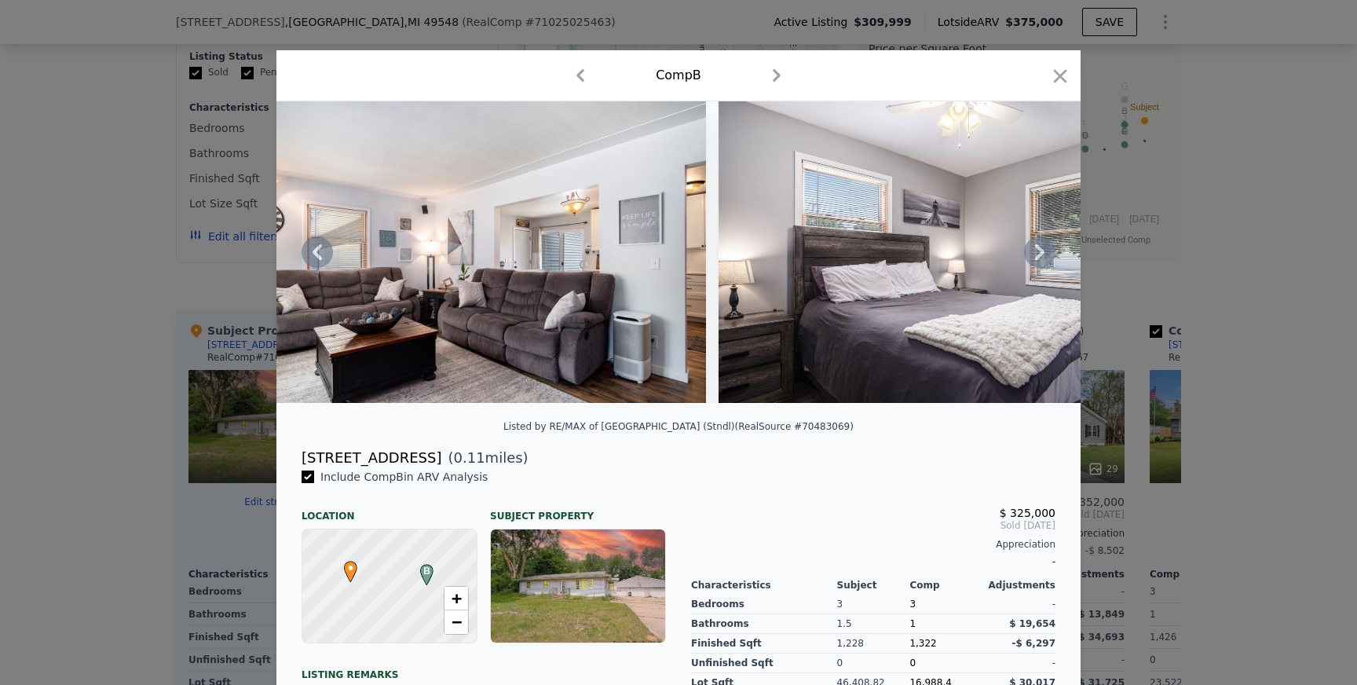
click at [1036, 251] on icon at bounding box center [1039, 251] width 31 height 31
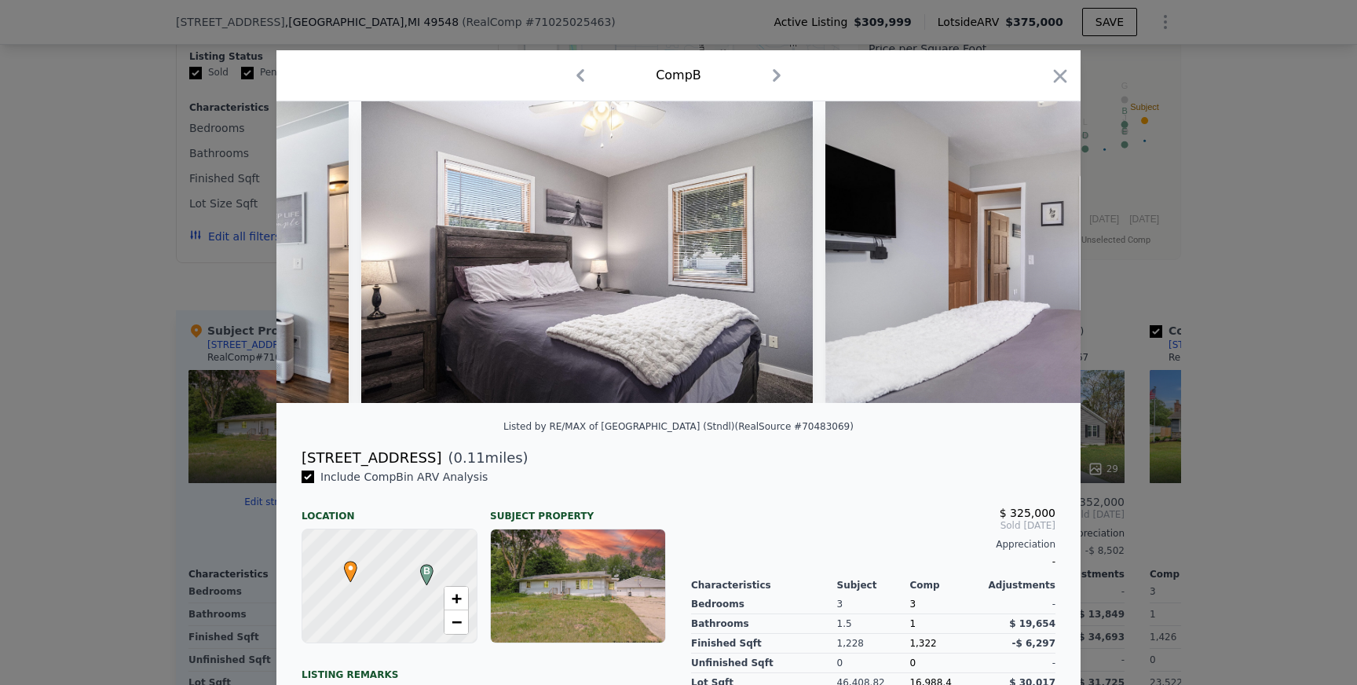
scroll to position [0, 2261]
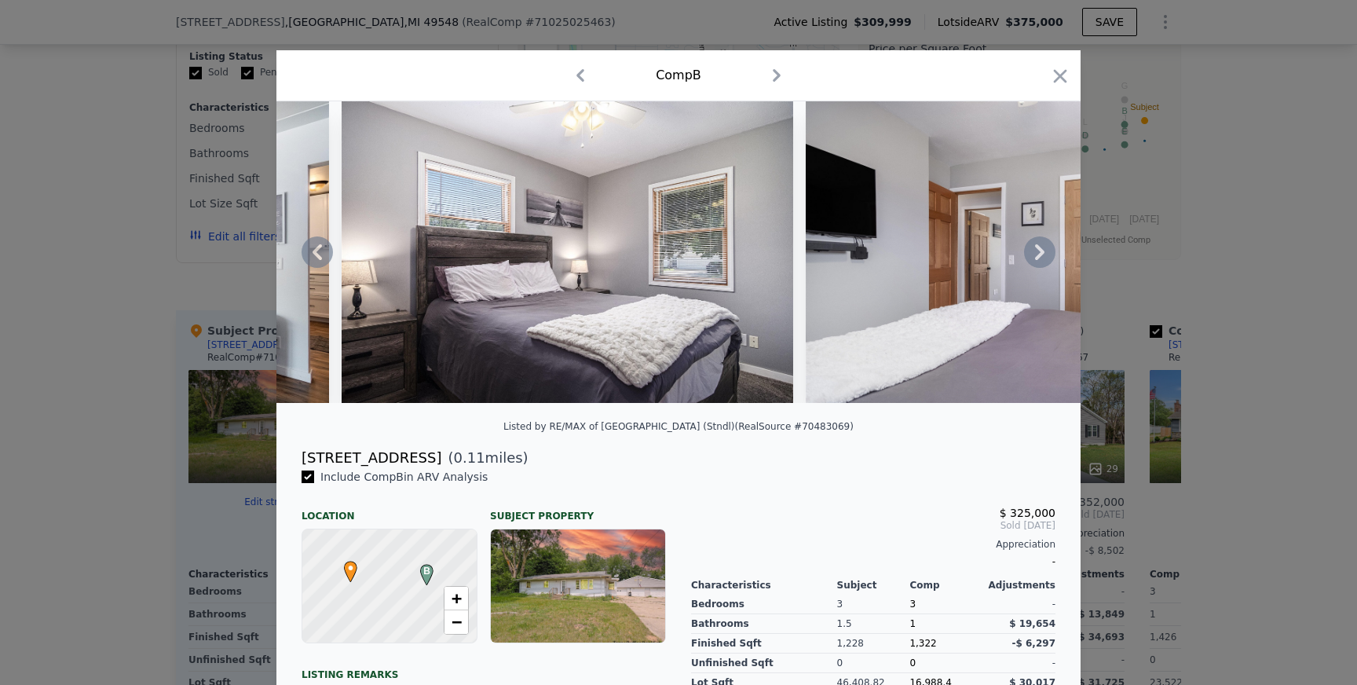
click at [1037, 250] on icon at bounding box center [1039, 251] width 31 height 31
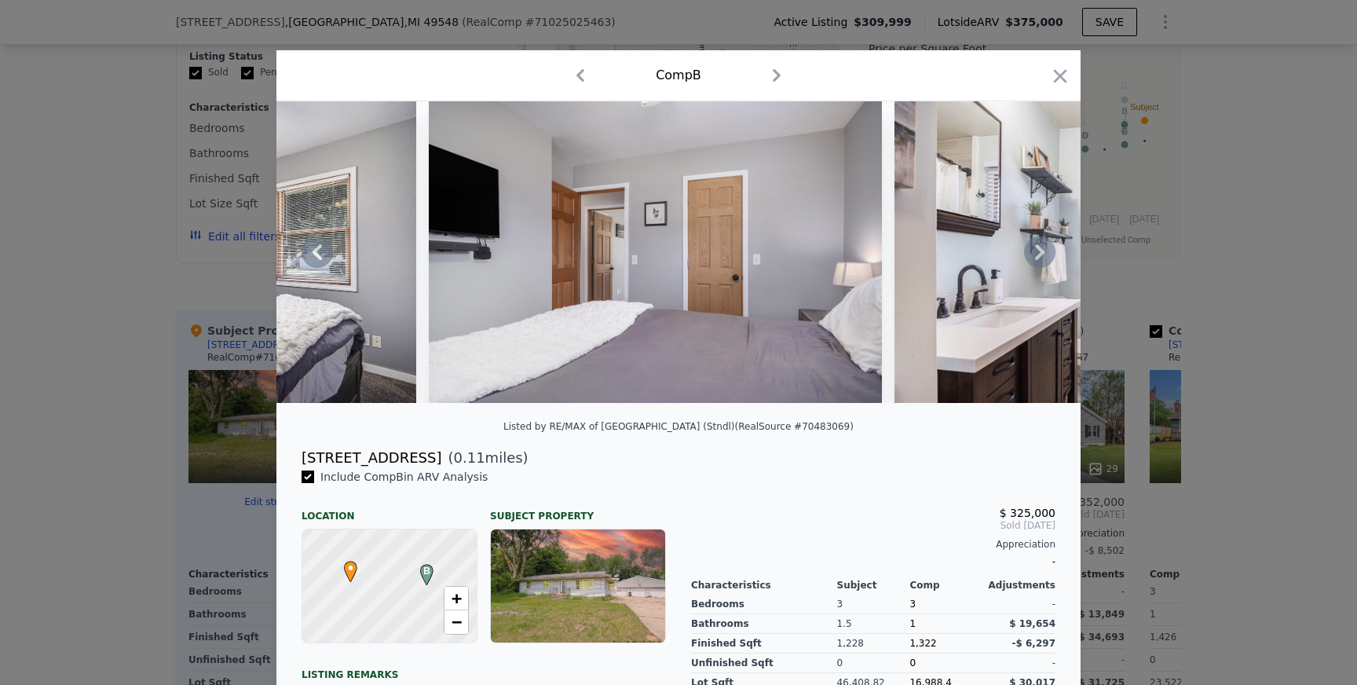
click at [1046, 249] on icon at bounding box center [1039, 251] width 31 height 31
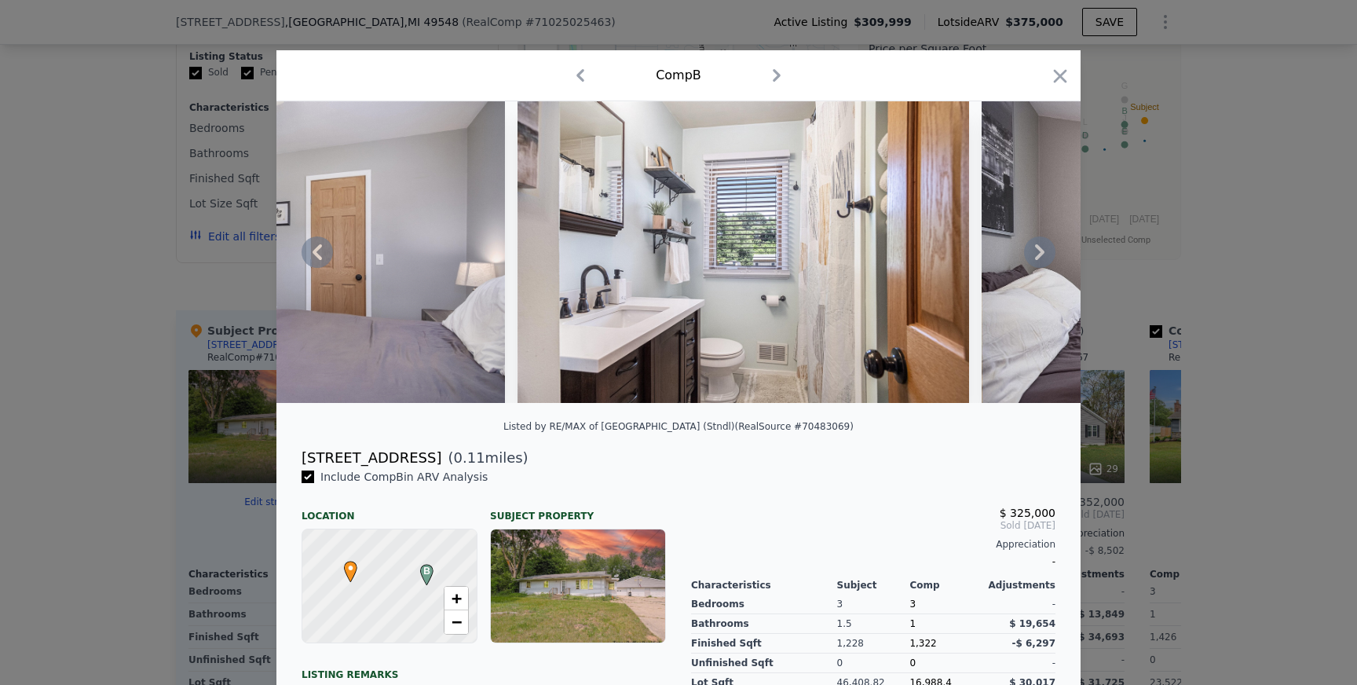
click at [1046, 249] on icon at bounding box center [1039, 251] width 31 height 31
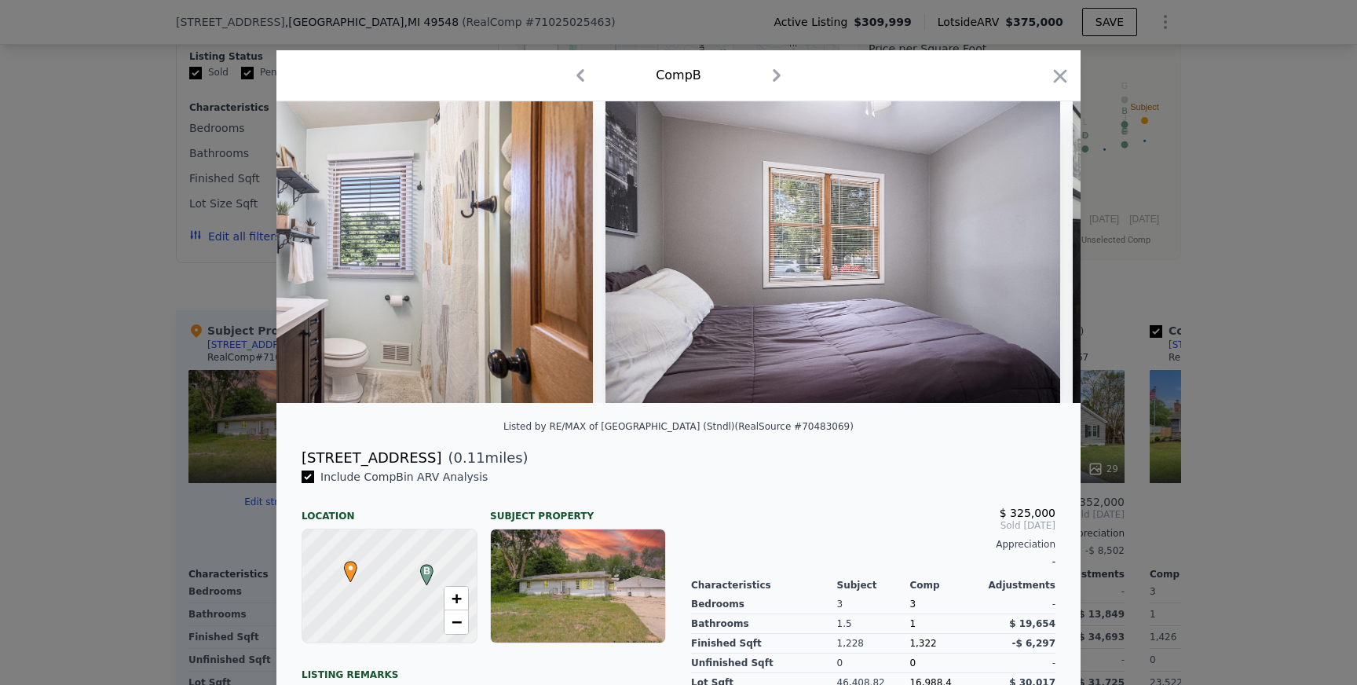
scroll to position [0, 3391]
click at [1046, 249] on icon at bounding box center [1039, 251] width 31 height 31
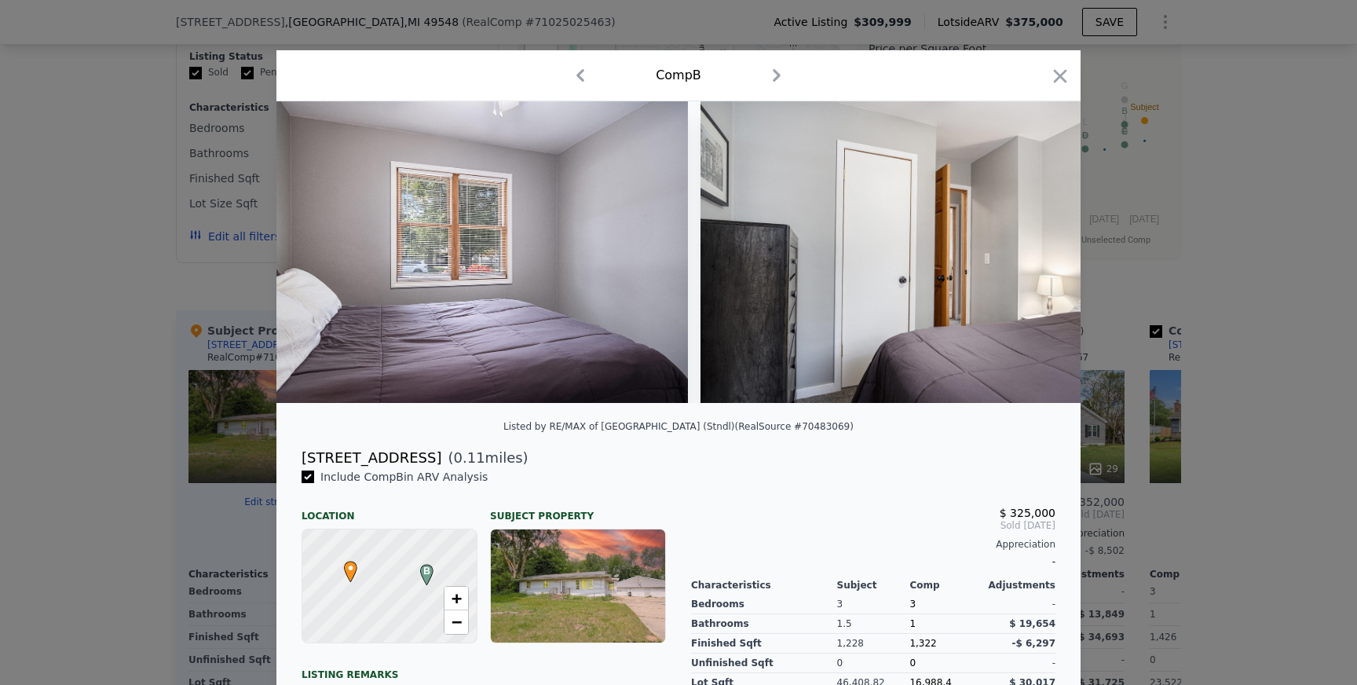
scroll to position [0, 3768]
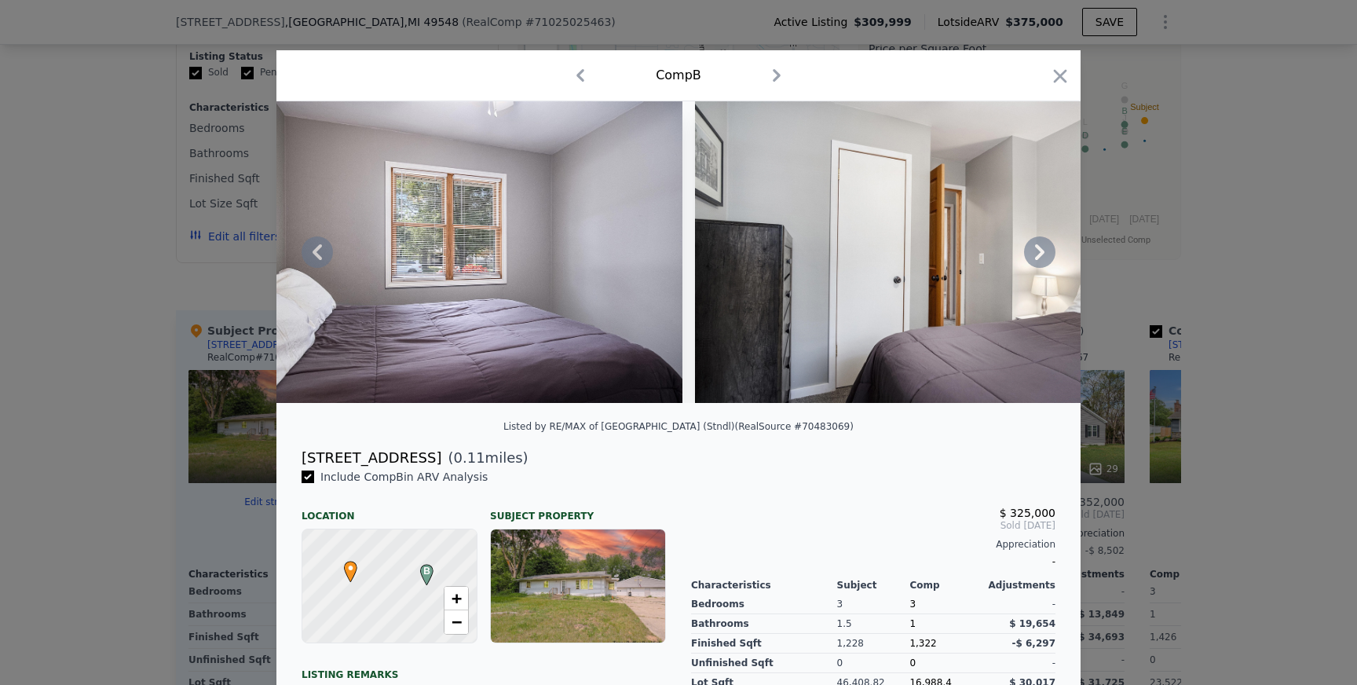
click at [1046, 249] on icon at bounding box center [1039, 251] width 31 height 31
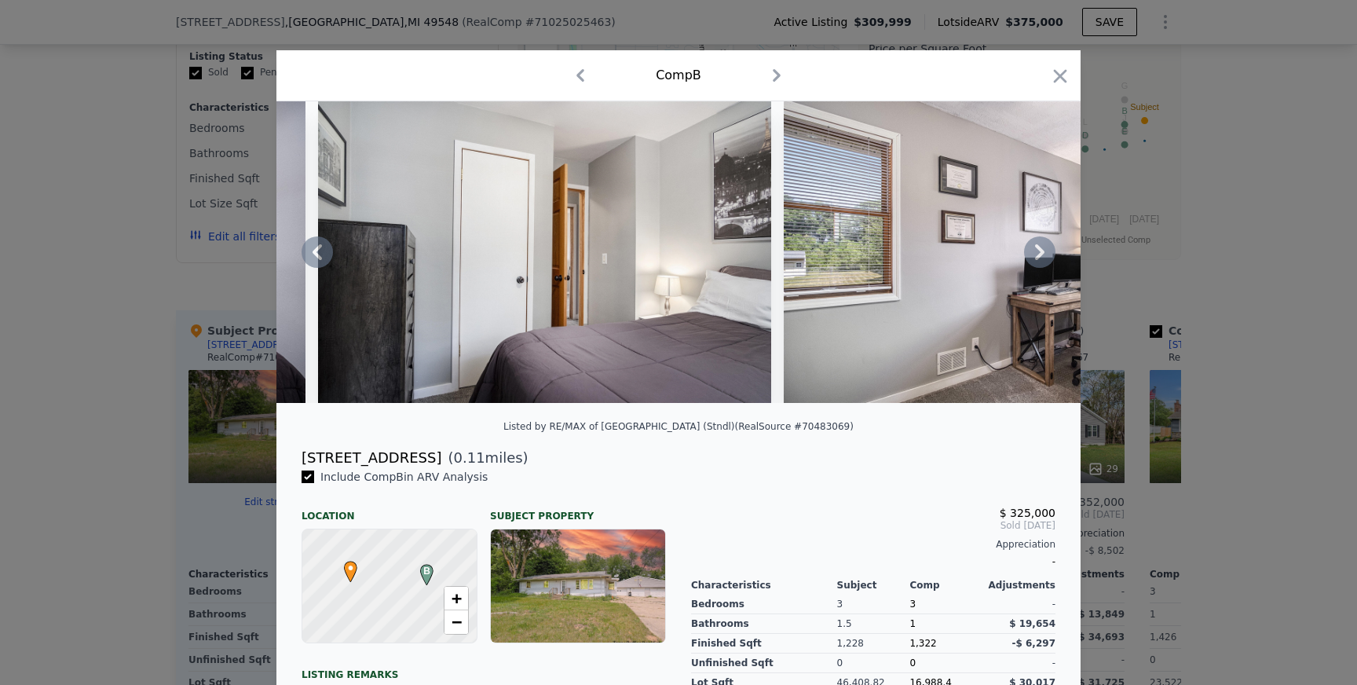
click at [1046, 249] on icon at bounding box center [1039, 251] width 31 height 31
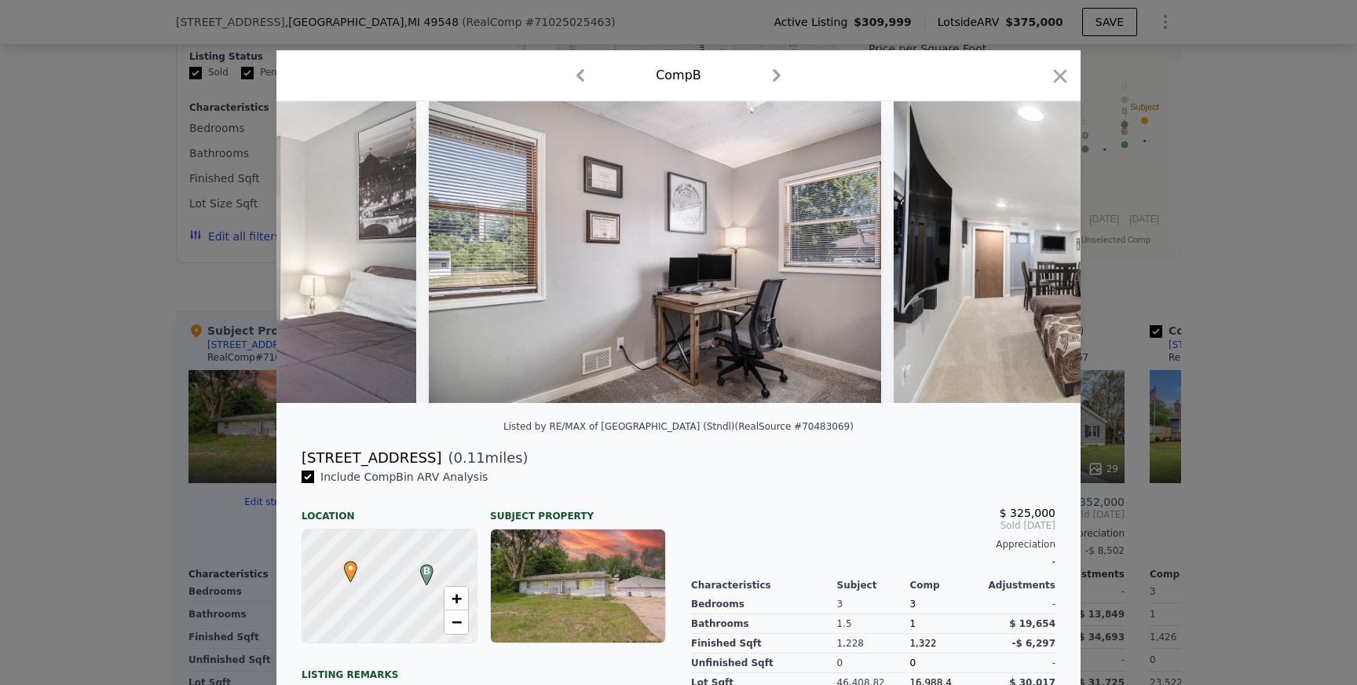
scroll to position [0, 4522]
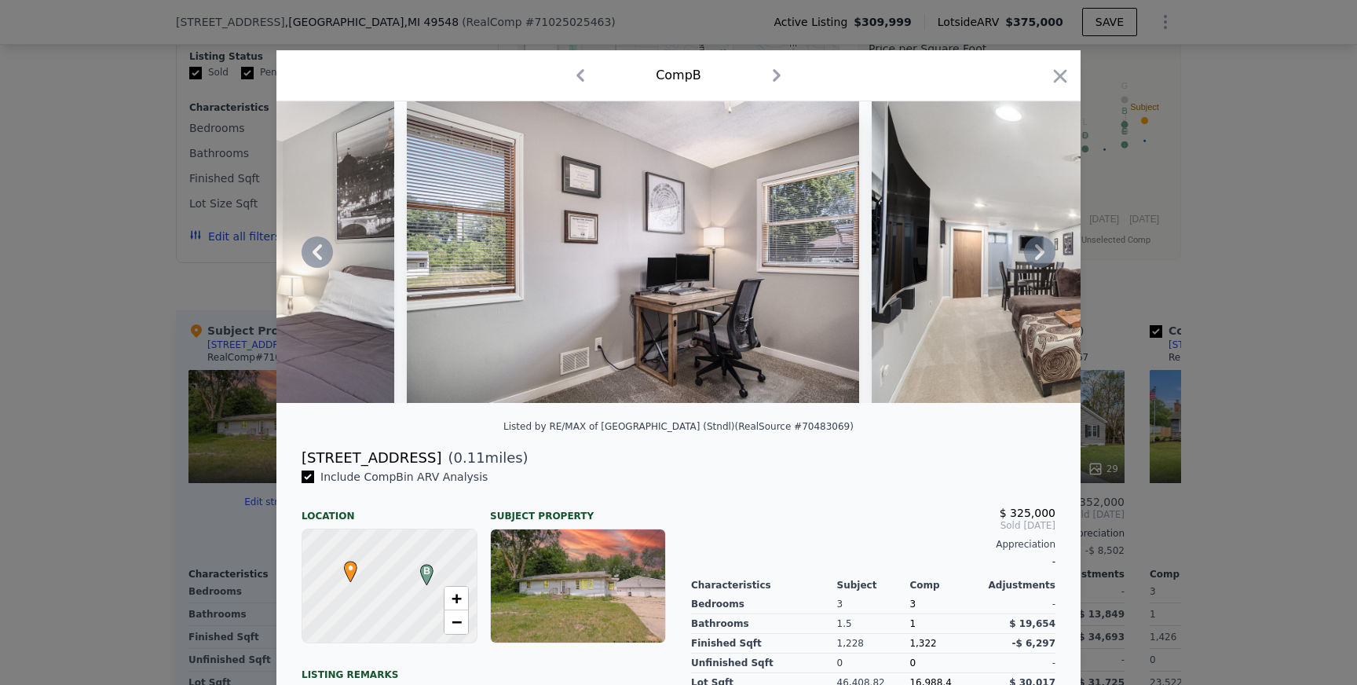
click at [1046, 249] on icon at bounding box center [1039, 251] width 31 height 31
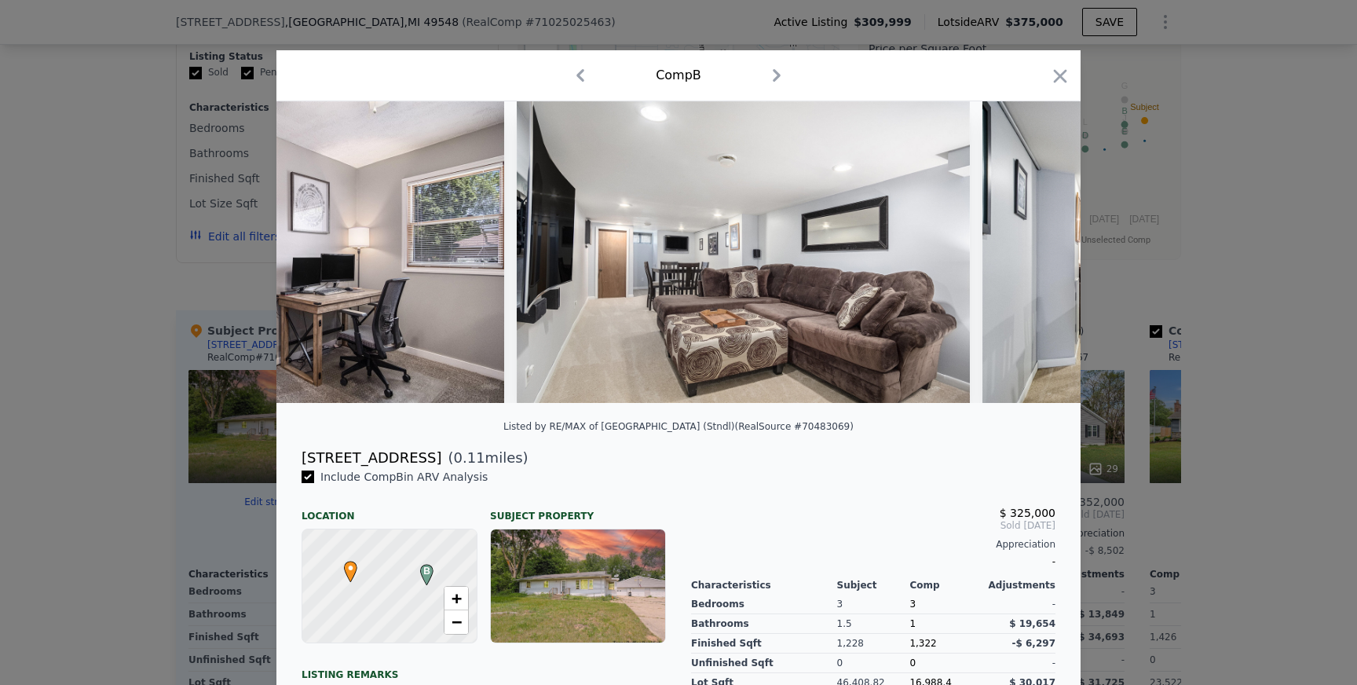
scroll to position [0, 4899]
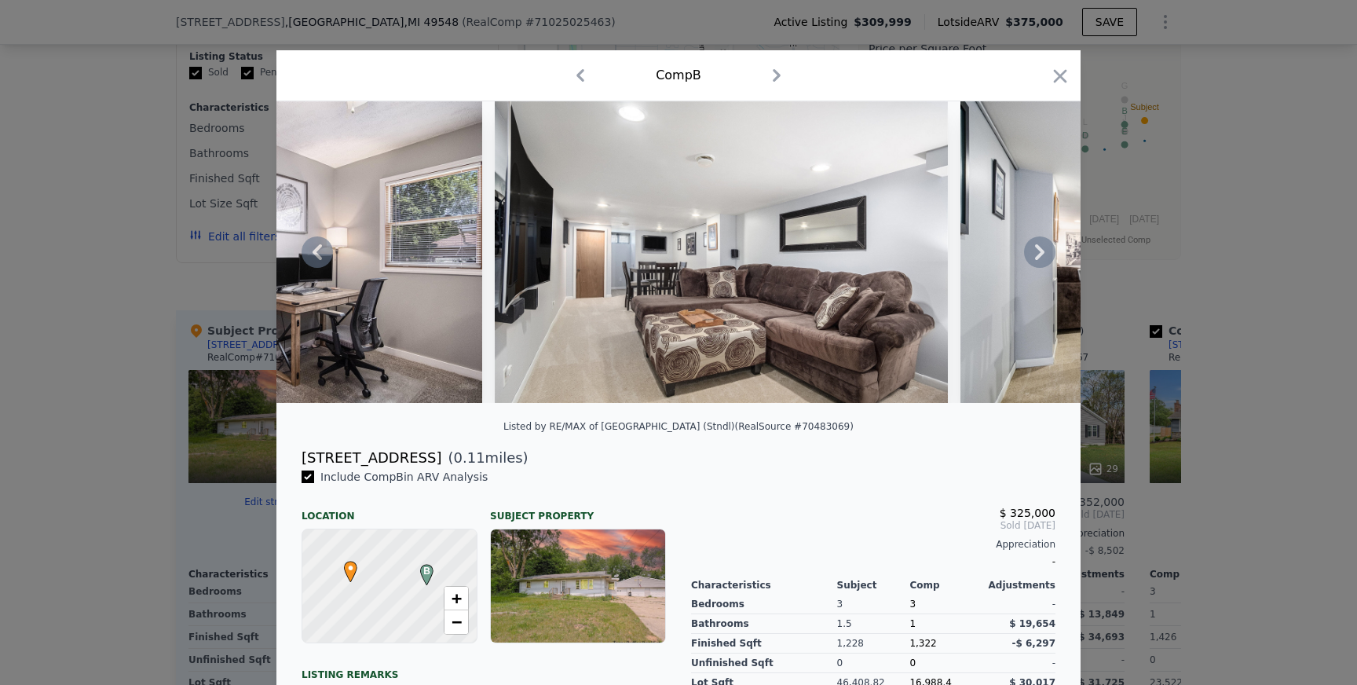
click at [1046, 249] on icon at bounding box center [1039, 251] width 31 height 31
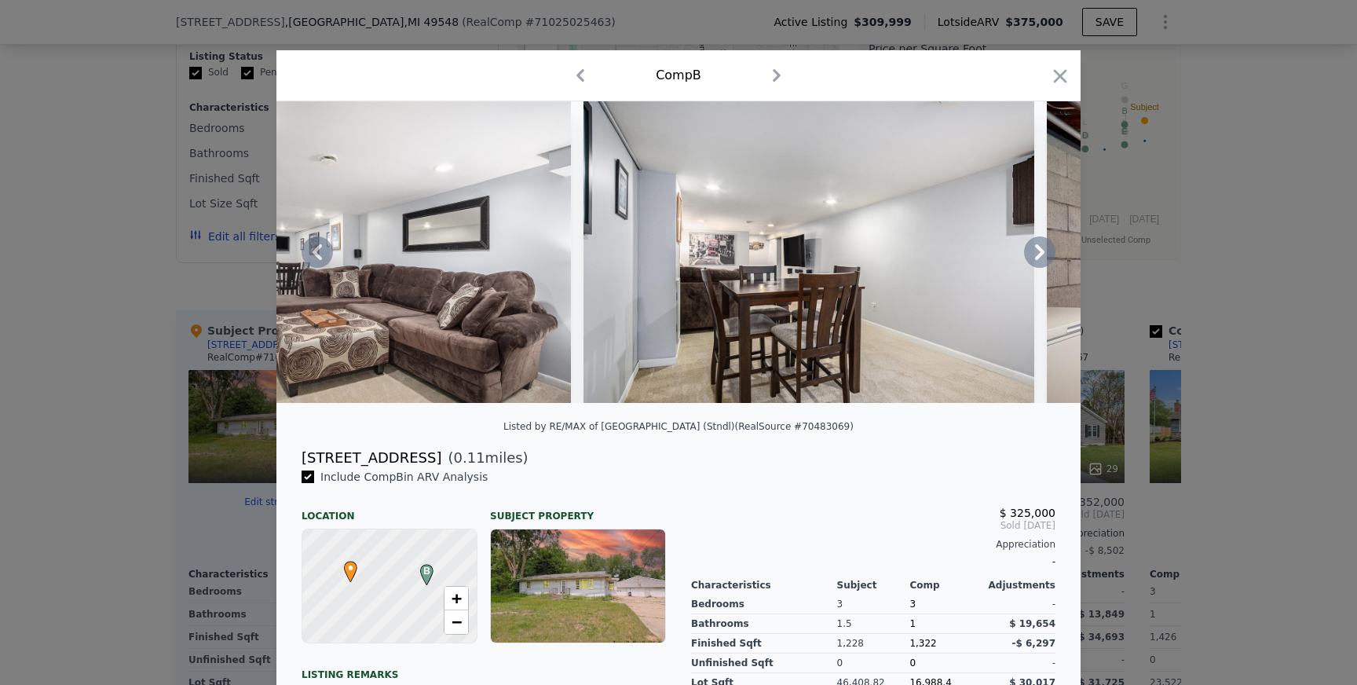
click at [1040, 256] on icon at bounding box center [1039, 251] width 31 height 31
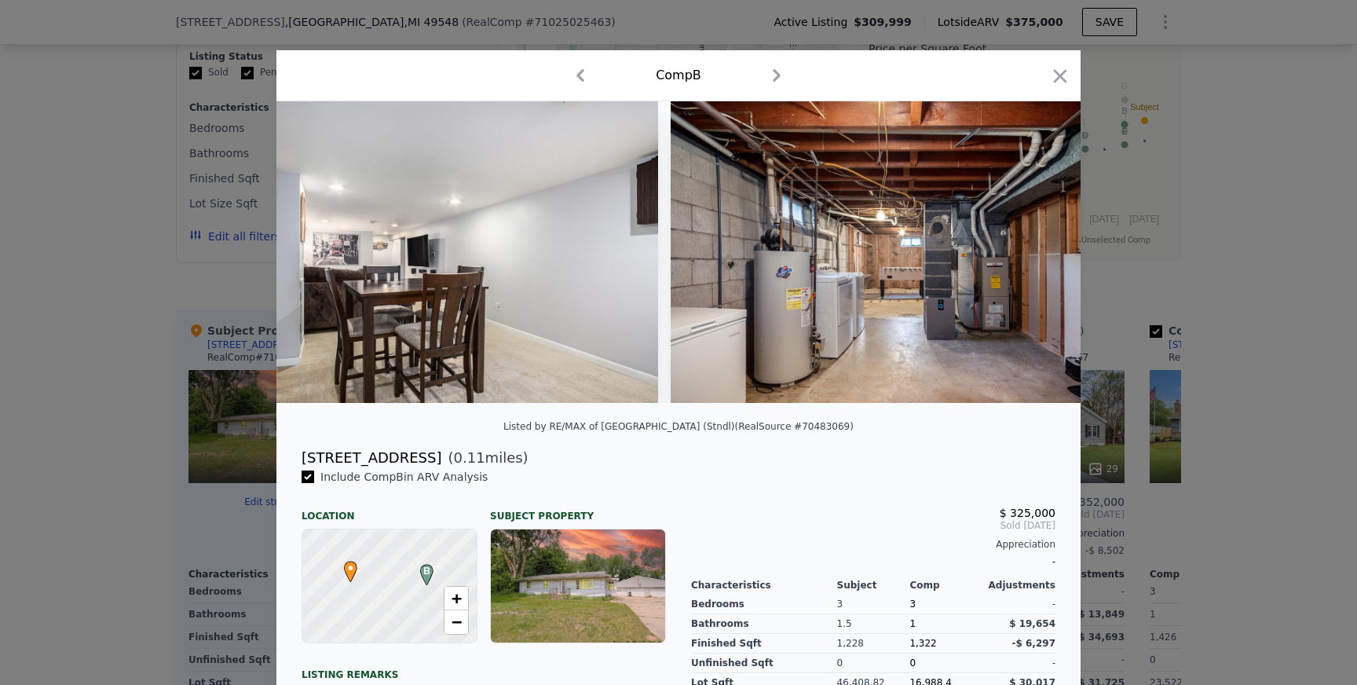
scroll to position [0, 5652]
click at [320, 246] on icon at bounding box center [316, 252] width 9 height 16
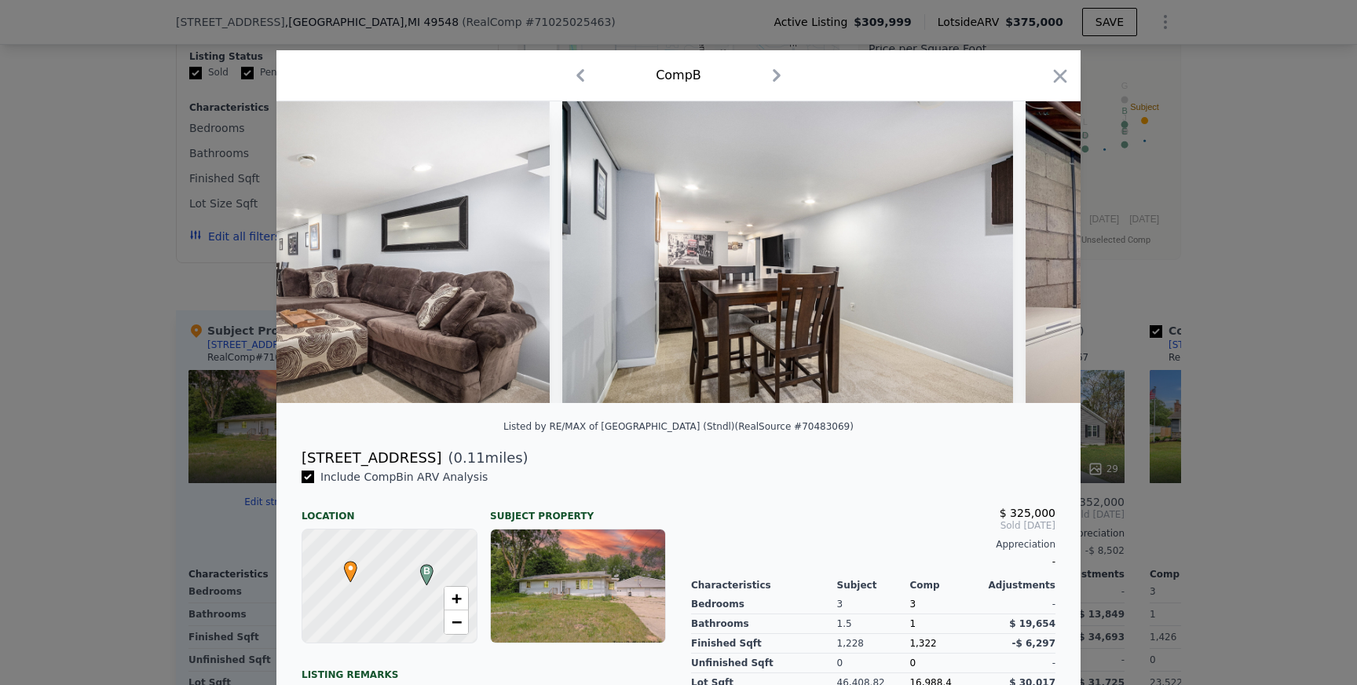
scroll to position [0, 5276]
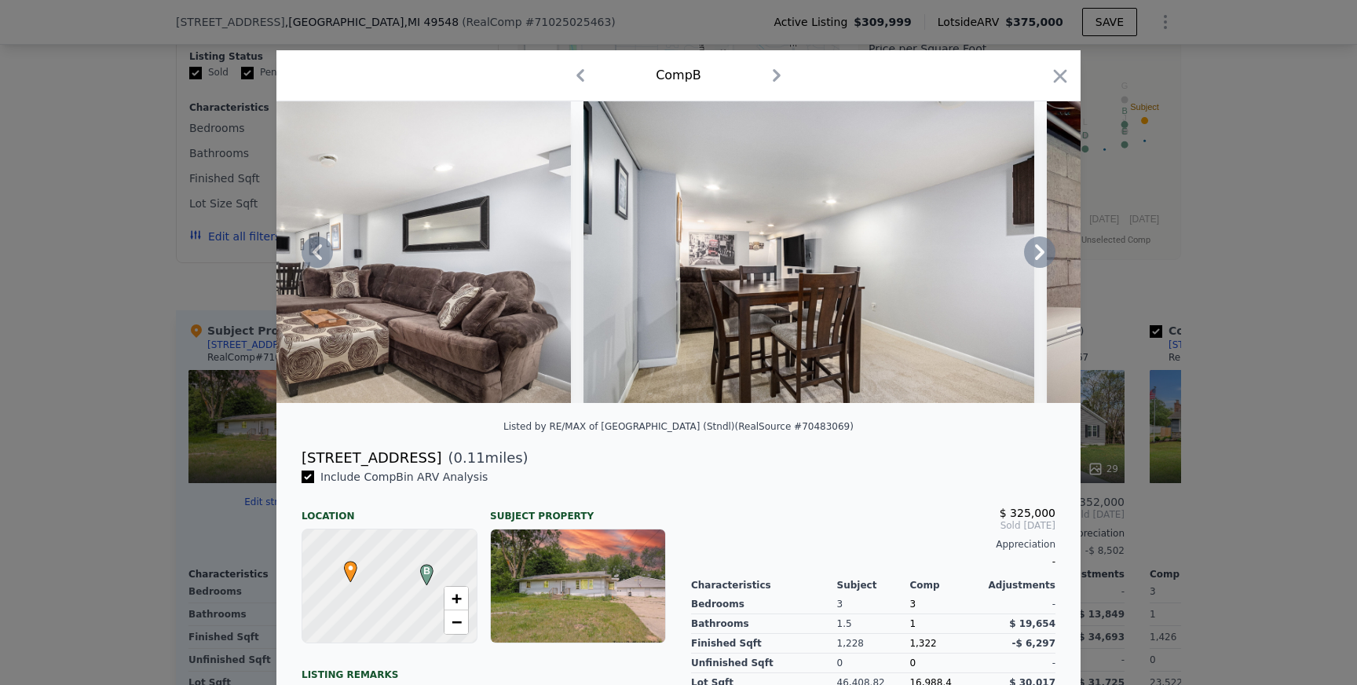
click at [1040, 252] on icon at bounding box center [1039, 252] width 9 height 16
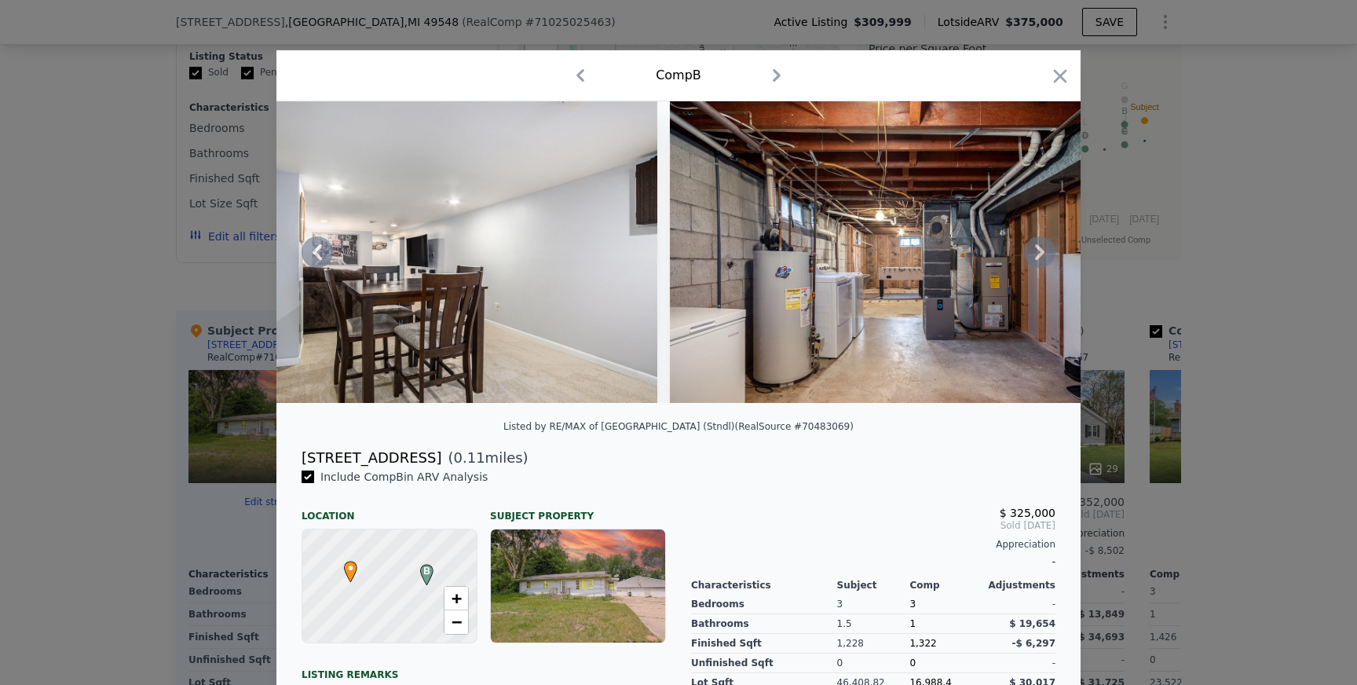
click at [1043, 248] on icon at bounding box center [1039, 251] width 31 height 31
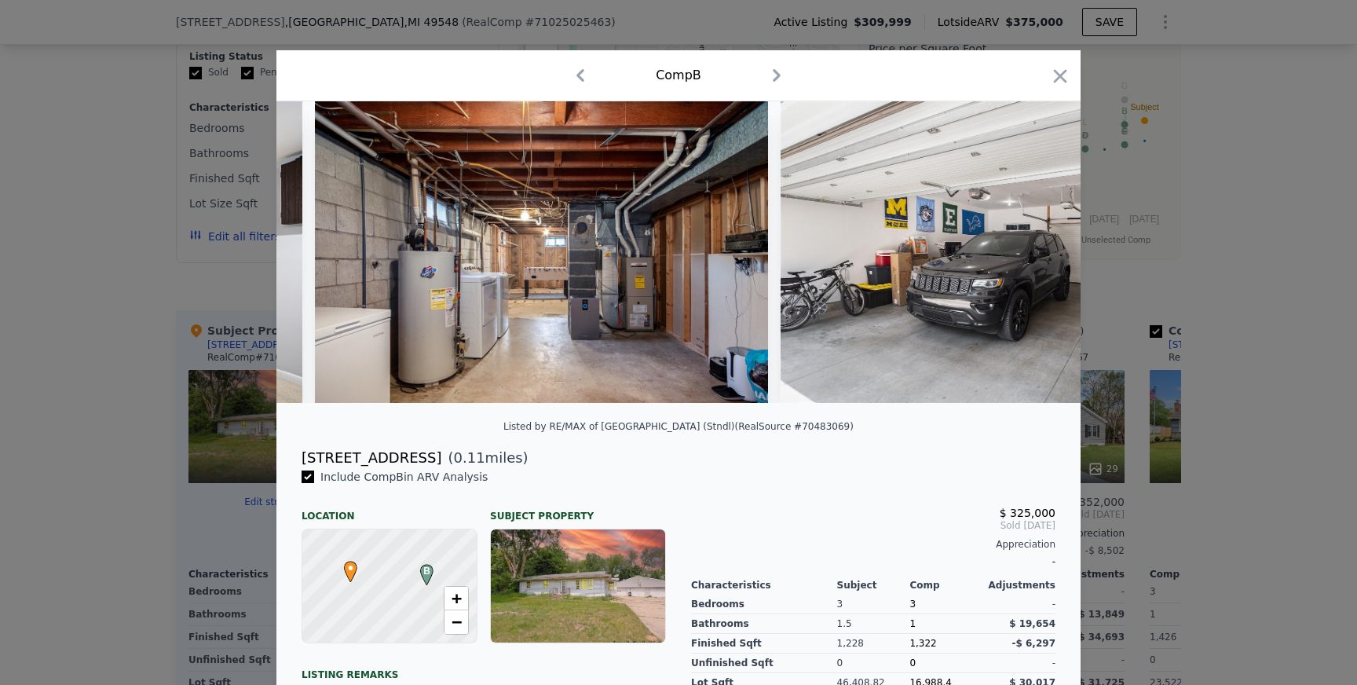
scroll to position [0, 6029]
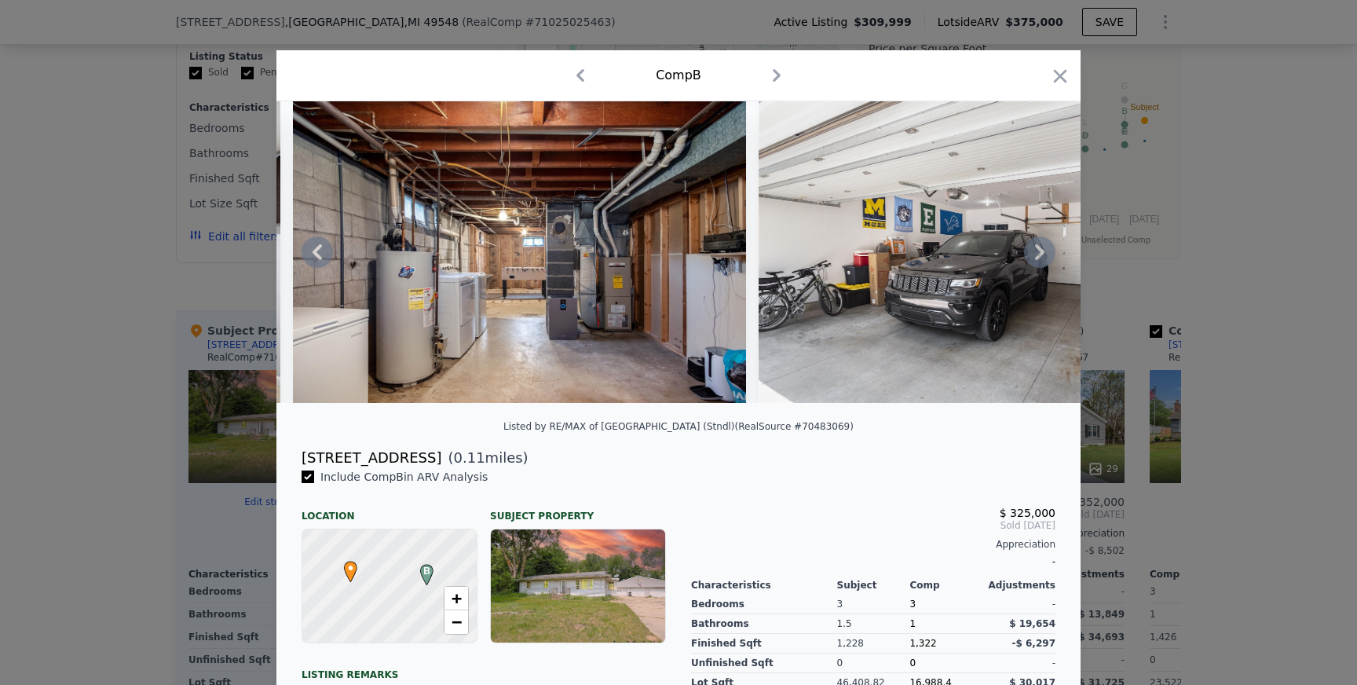
click at [309, 247] on icon at bounding box center [316, 251] width 31 height 31
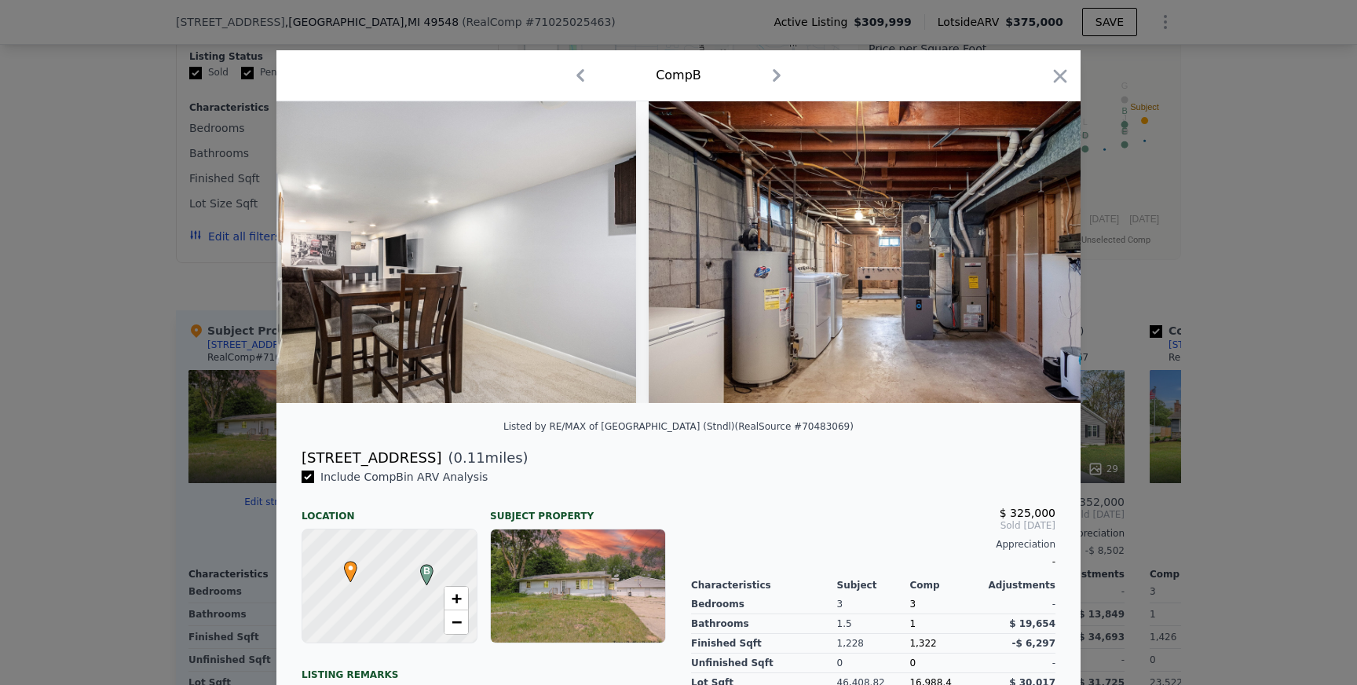
scroll to position [0, 5652]
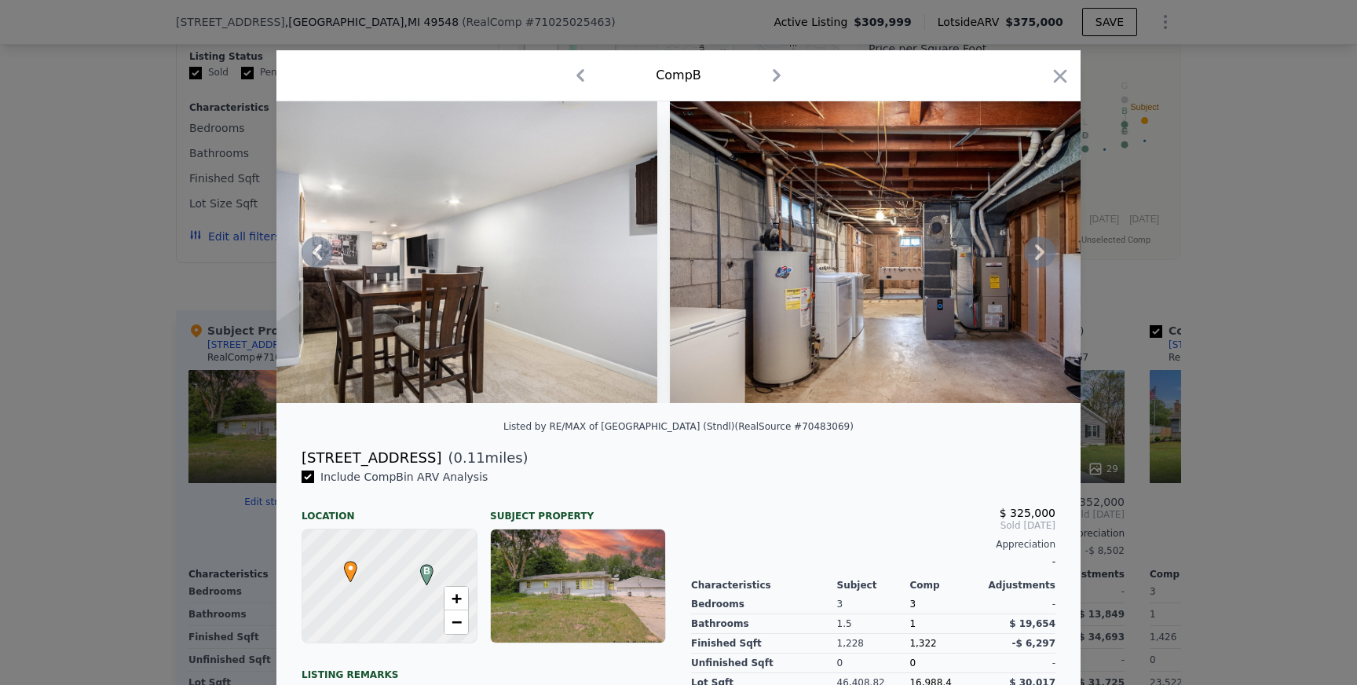
click at [1040, 258] on icon at bounding box center [1039, 251] width 31 height 31
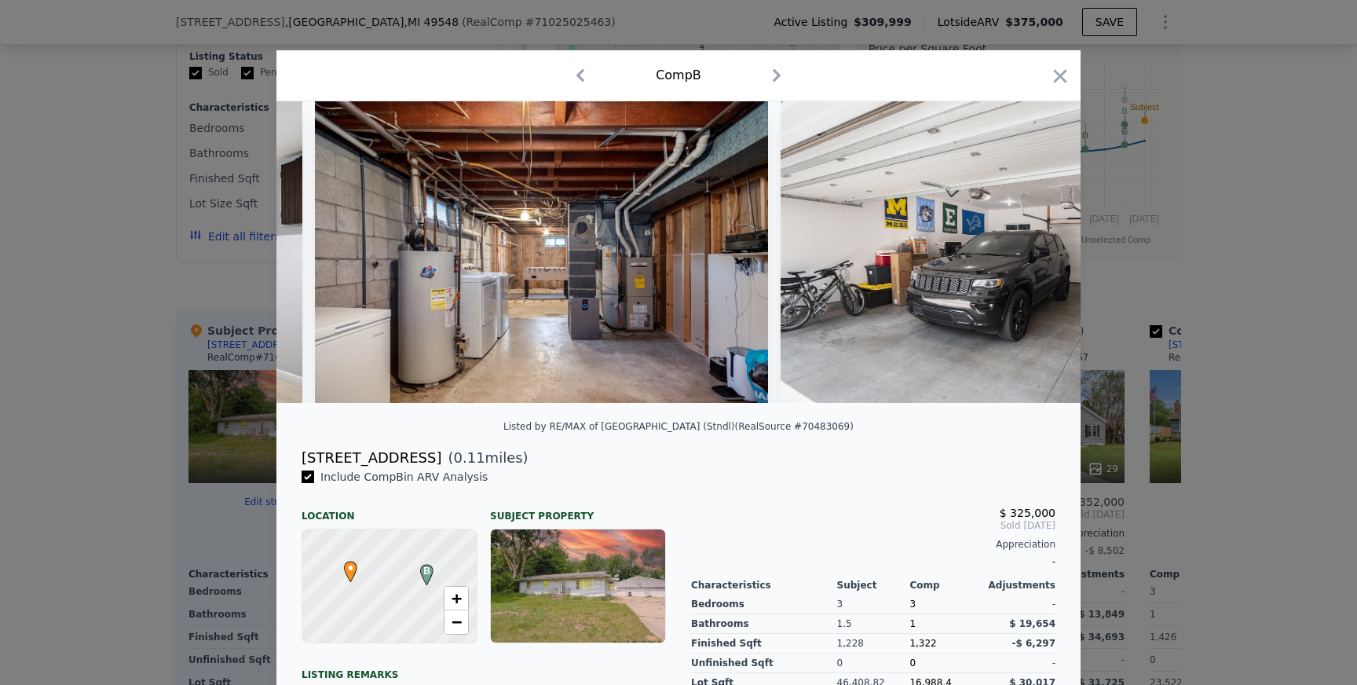
scroll to position [0, 6029]
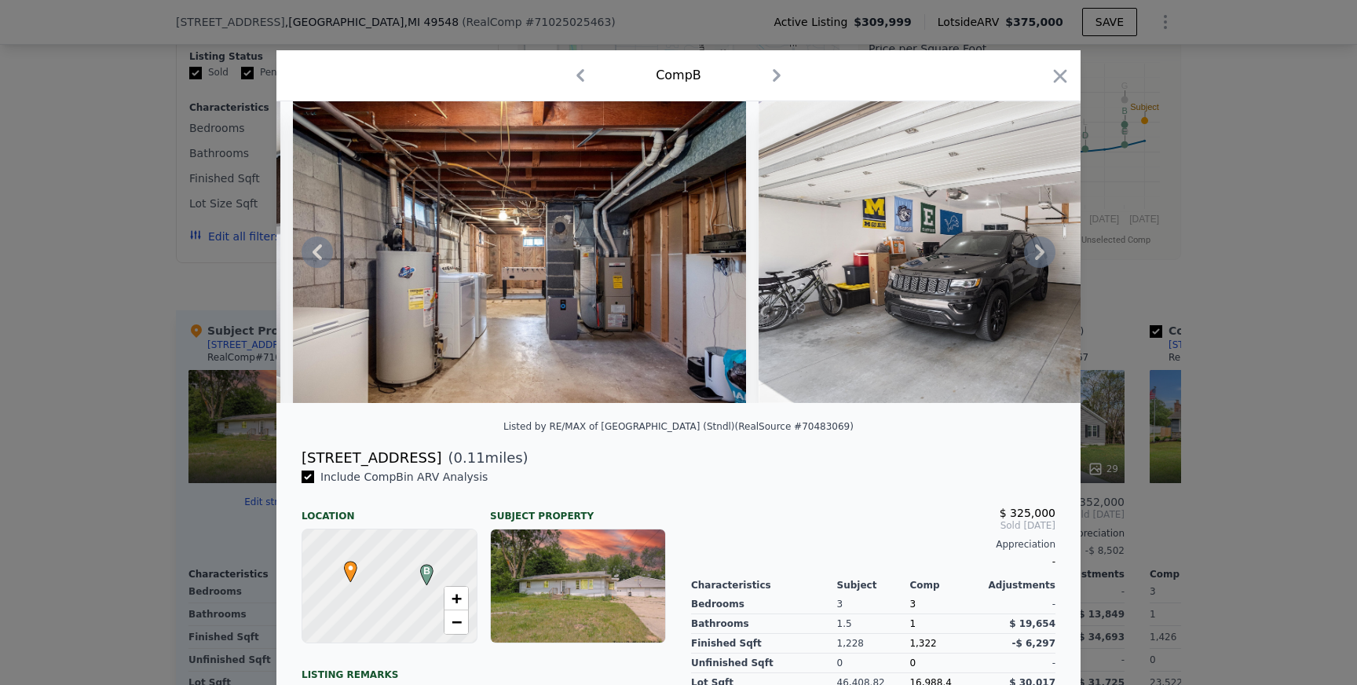
click at [1042, 253] on icon at bounding box center [1039, 252] width 9 height 16
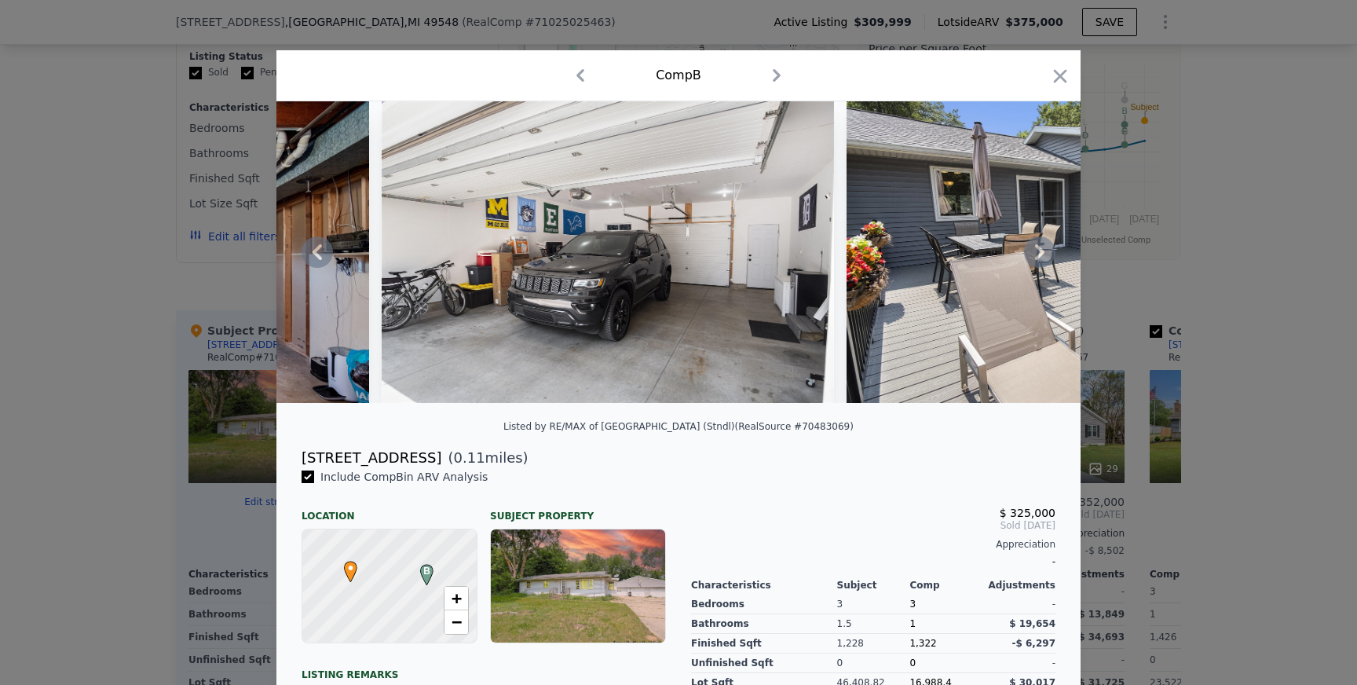
click at [1037, 259] on icon at bounding box center [1039, 252] width 9 height 16
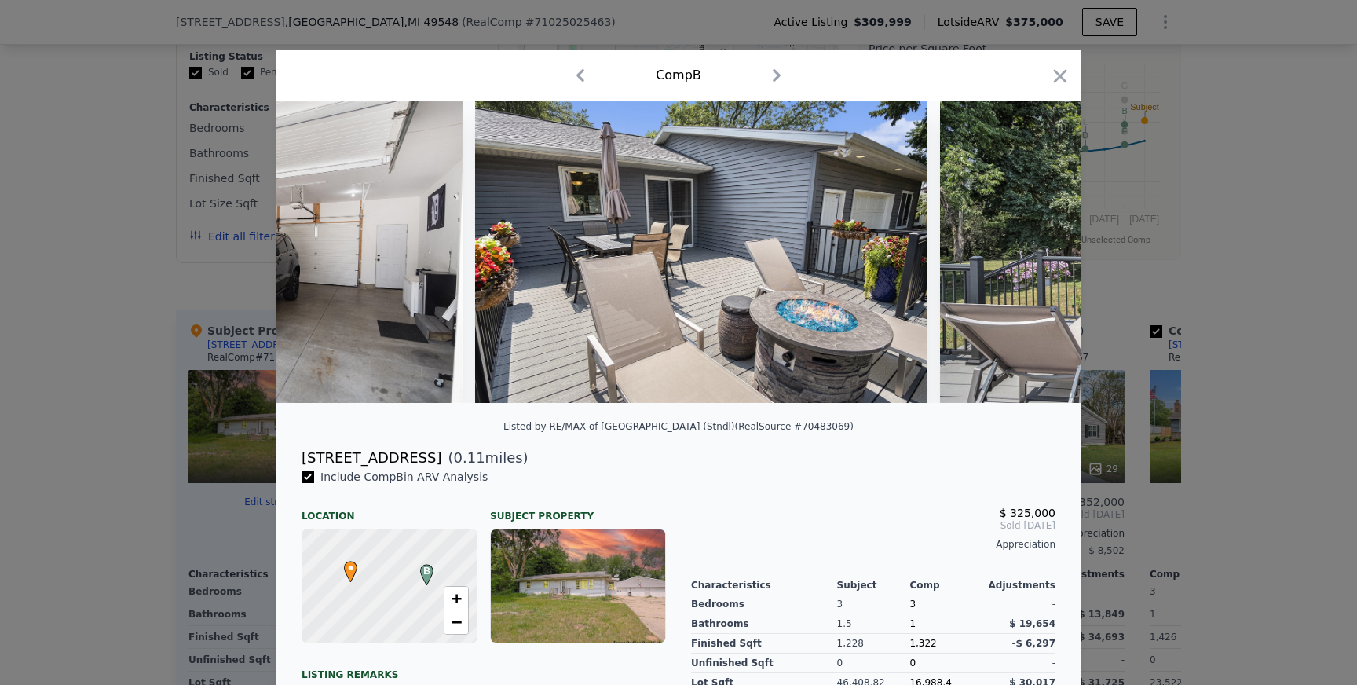
scroll to position [0, 6783]
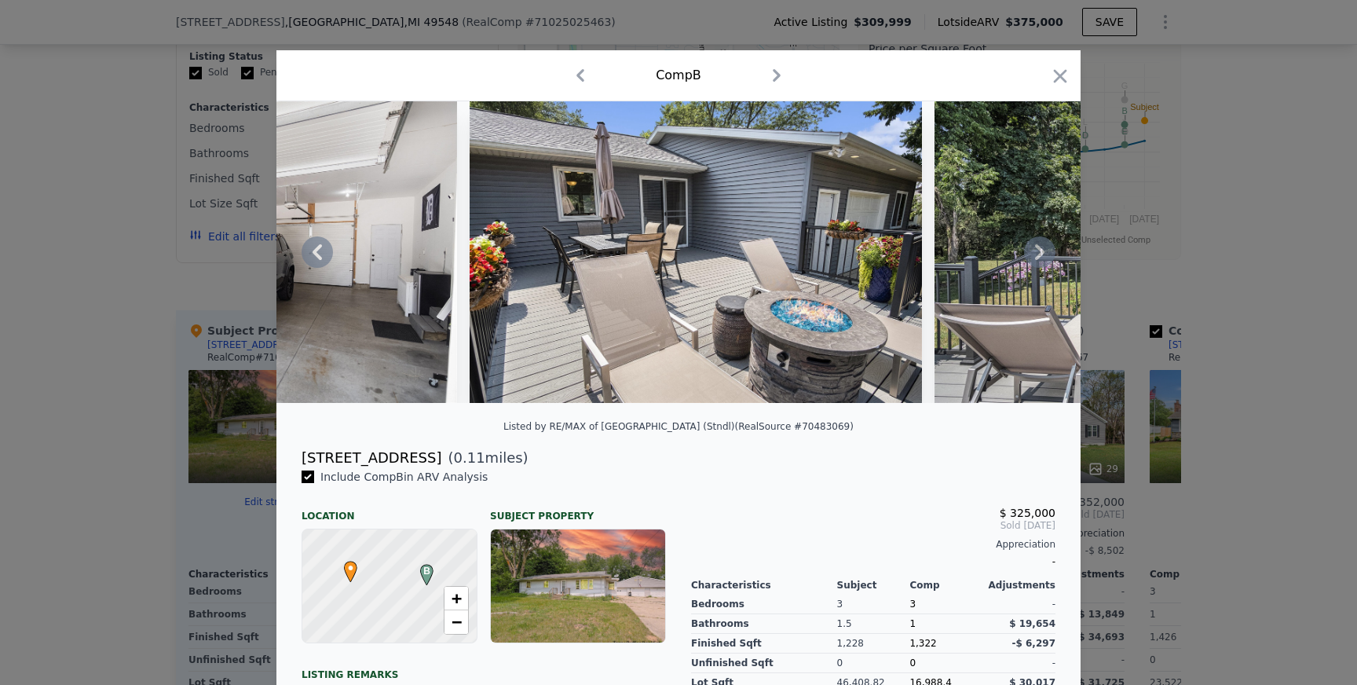
click at [1040, 256] on icon at bounding box center [1039, 252] width 9 height 16
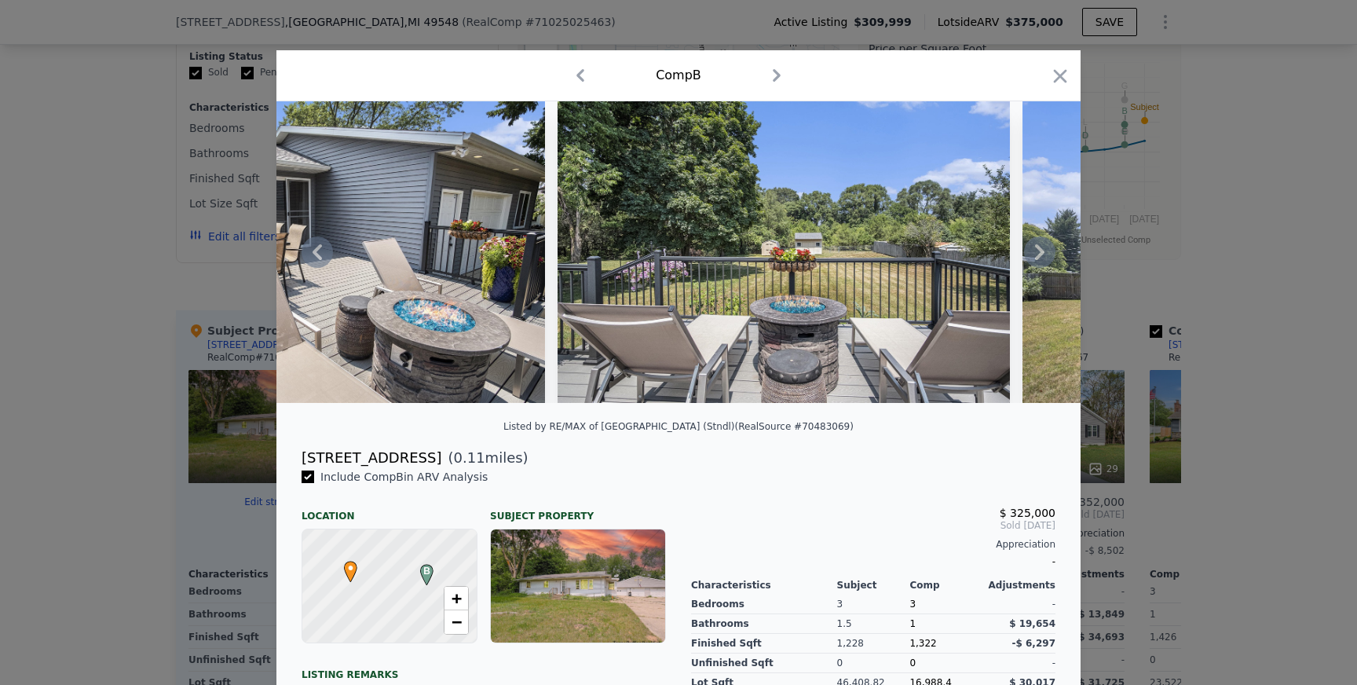
click at [1040, 253] on icon at bounding box center [1039, 252] width 9 height 16
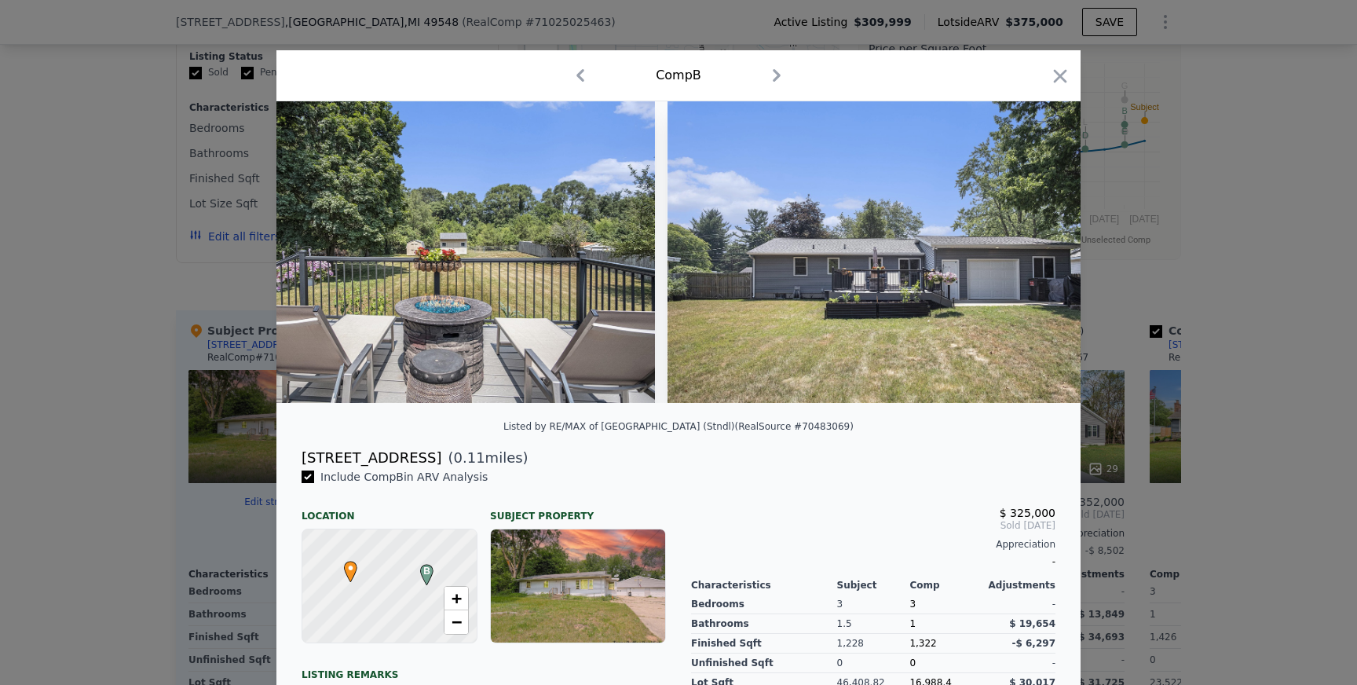
scroll to position [0, 7537]
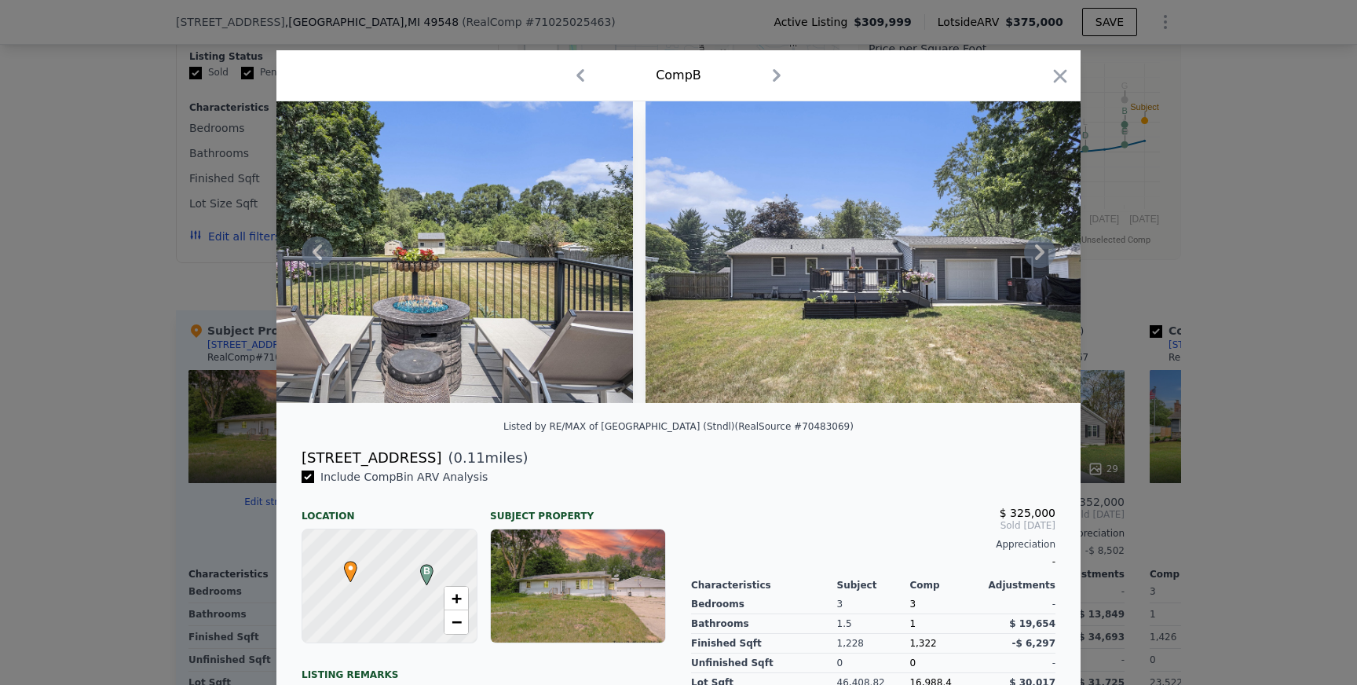
click at [1040, 253] on icon at bounding box center [1039, 252] width 9 height 16
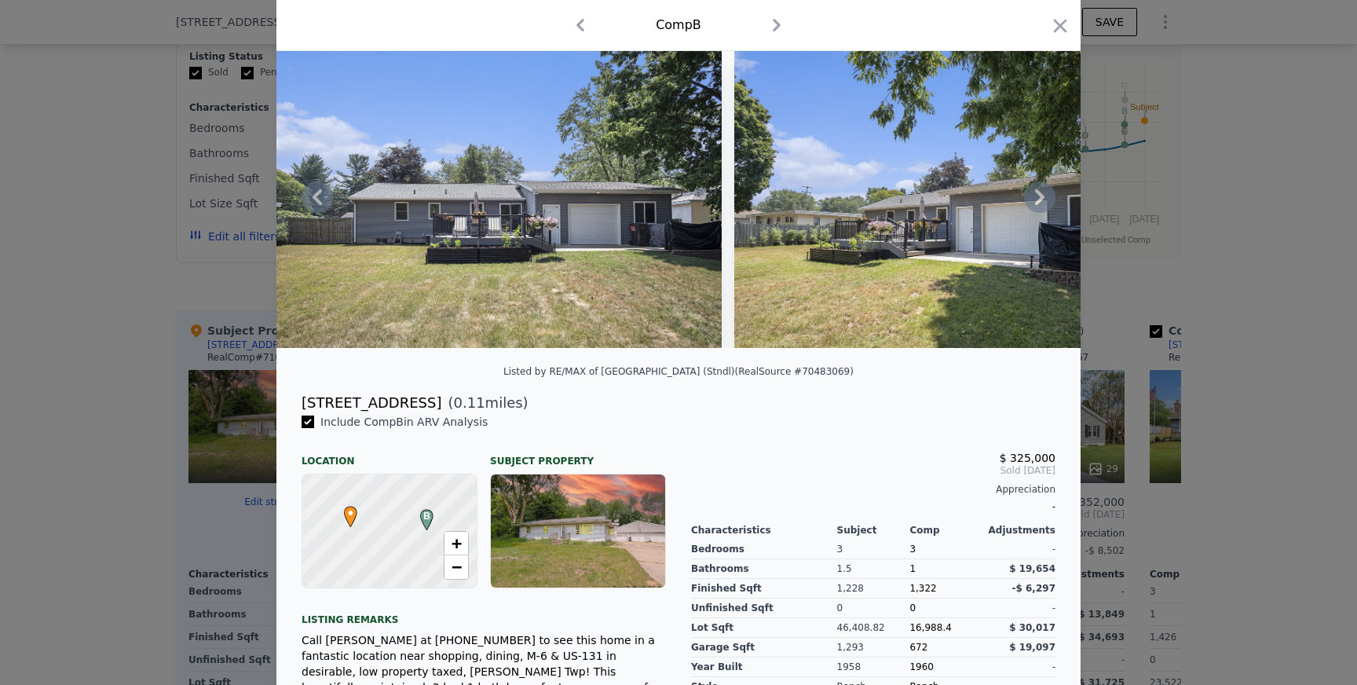
scroll to position [77, 0]
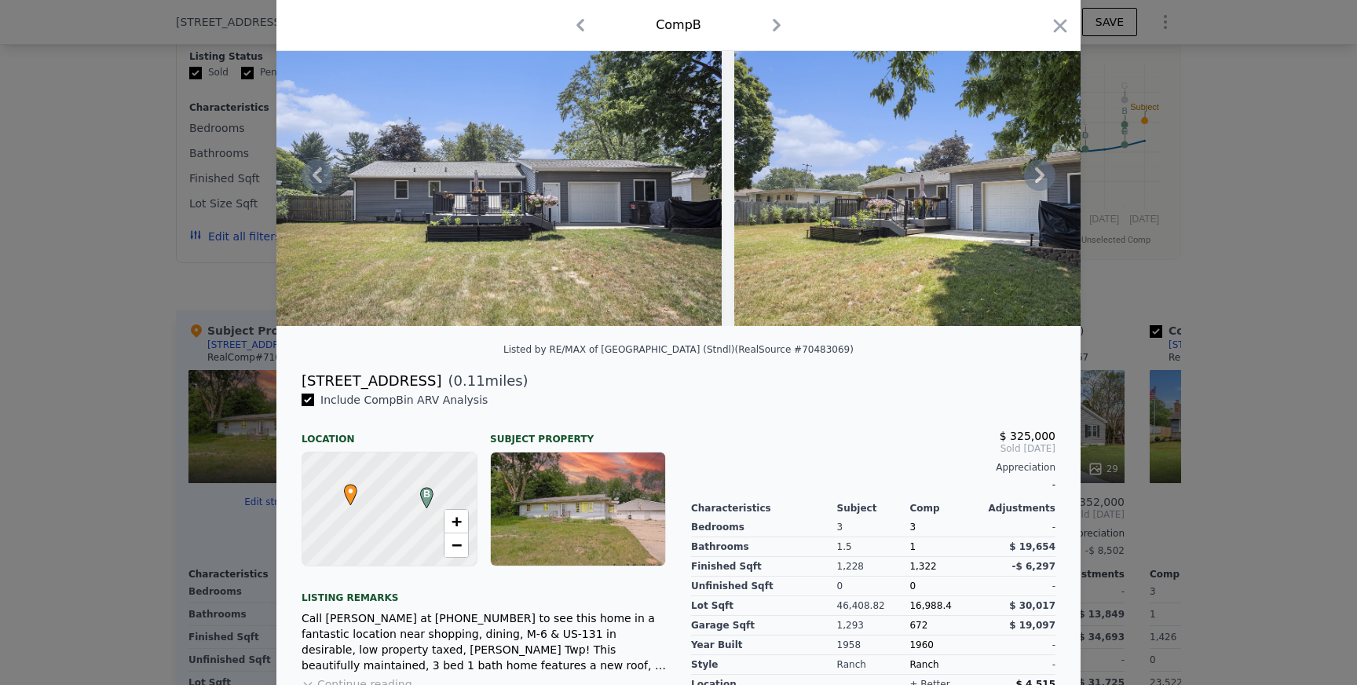
click at [1043, 173] on icon at bounding box center [1039, 174] width 31 height 31
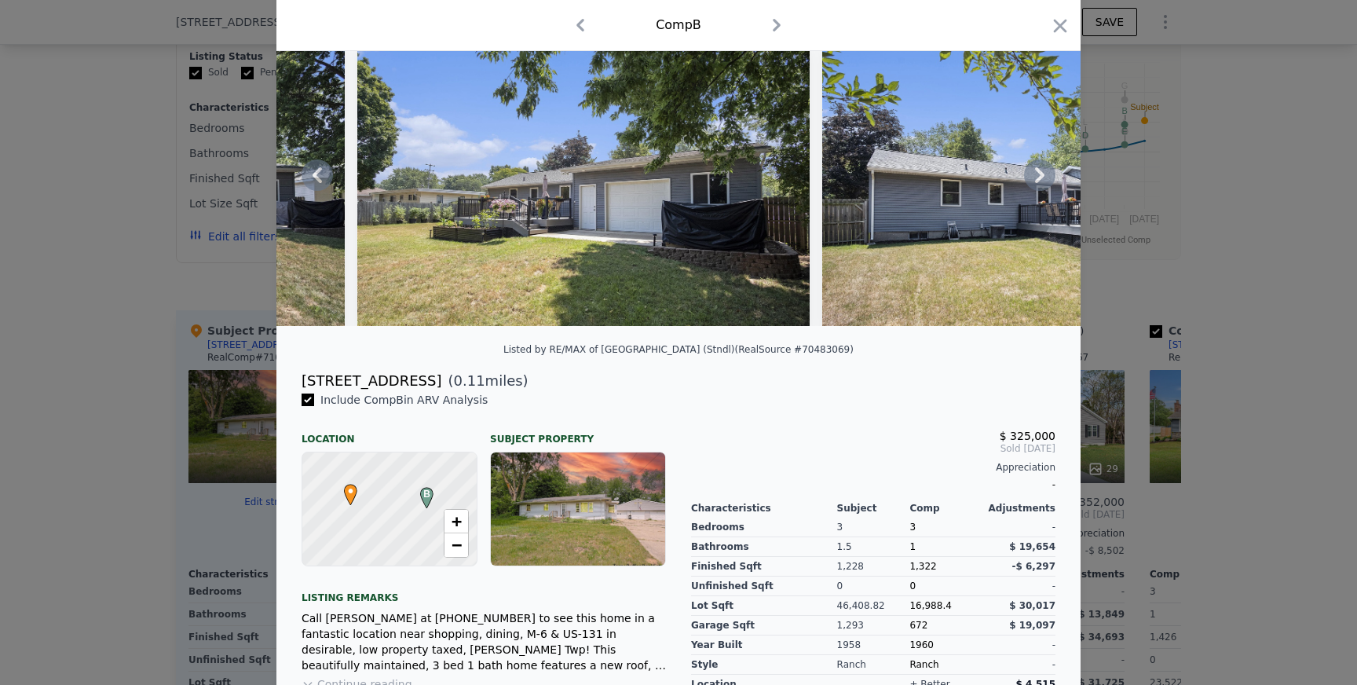
click at [1039, 177] on icon at bounding box center [1039, 175] width 9 height 16
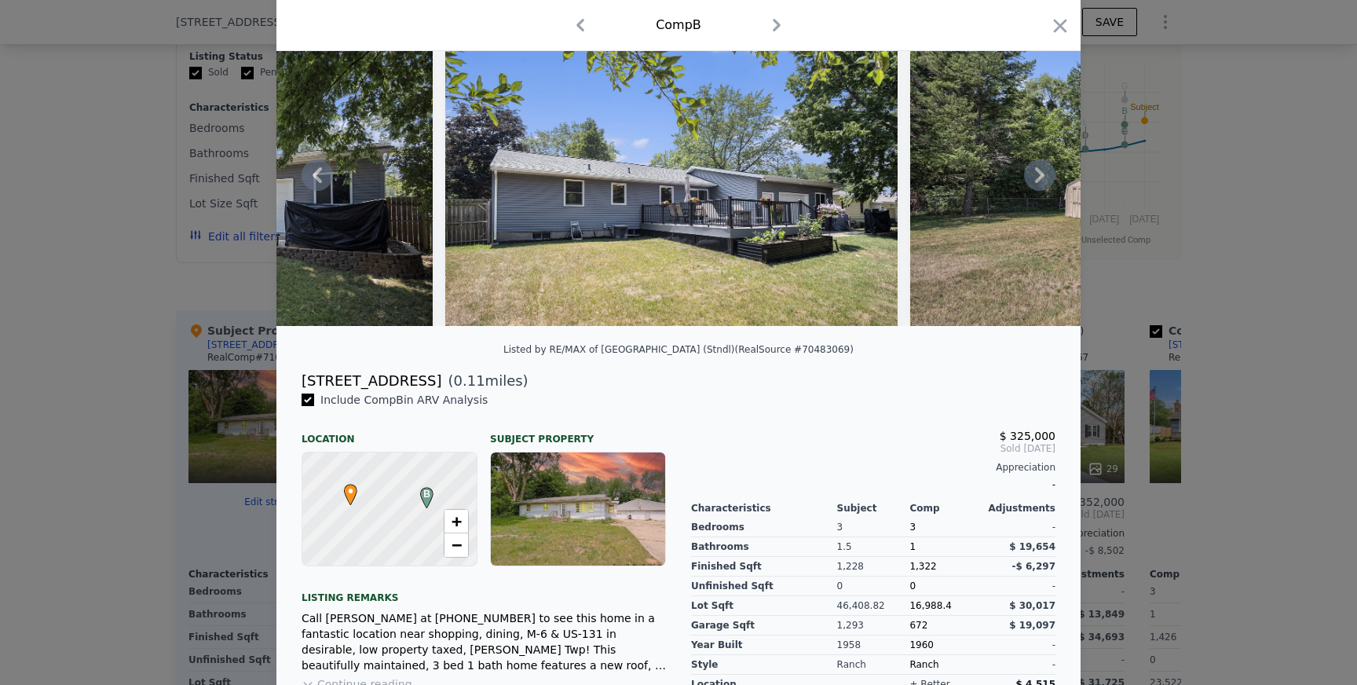
click at [1039, 173] on icon at bounding box center [1039, 175] width 9 height 16
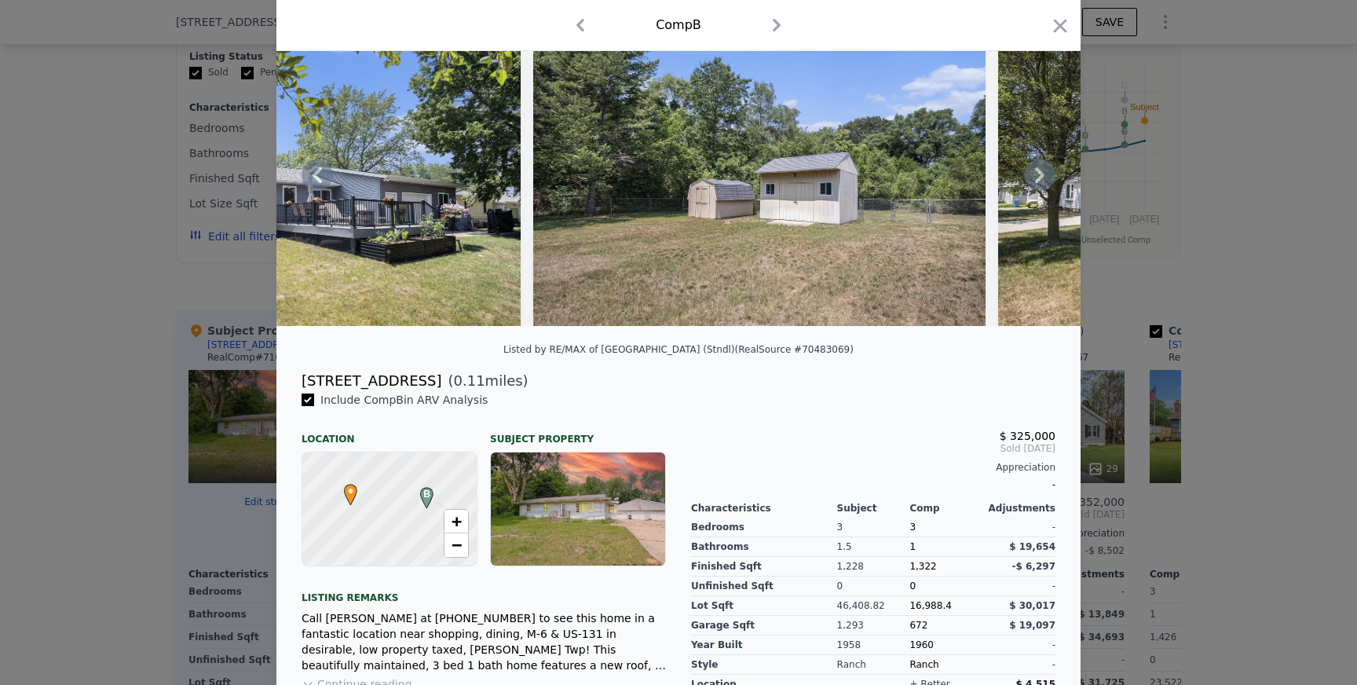
click at [1039, 178] on icon at bounding box center [1039, 175] width 9 height 16
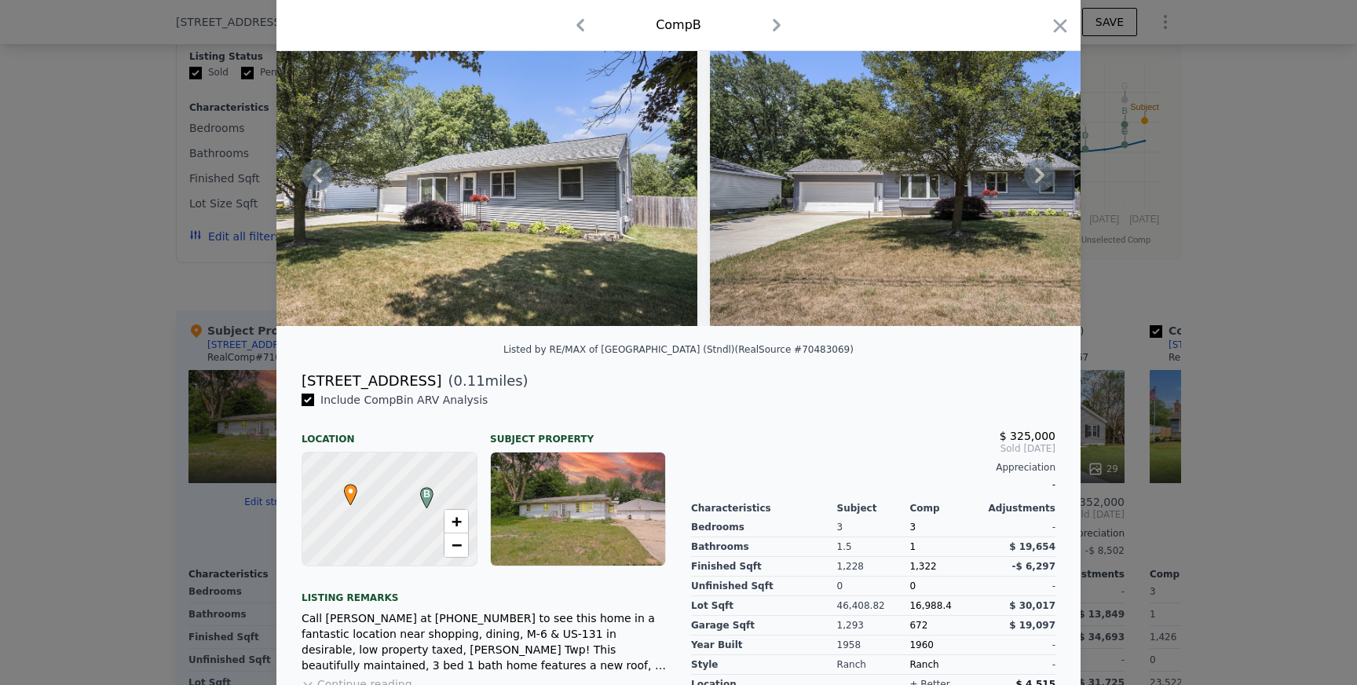
click at [1039, 178] on icon at bounding box center [1039, 175] width 9 height 16
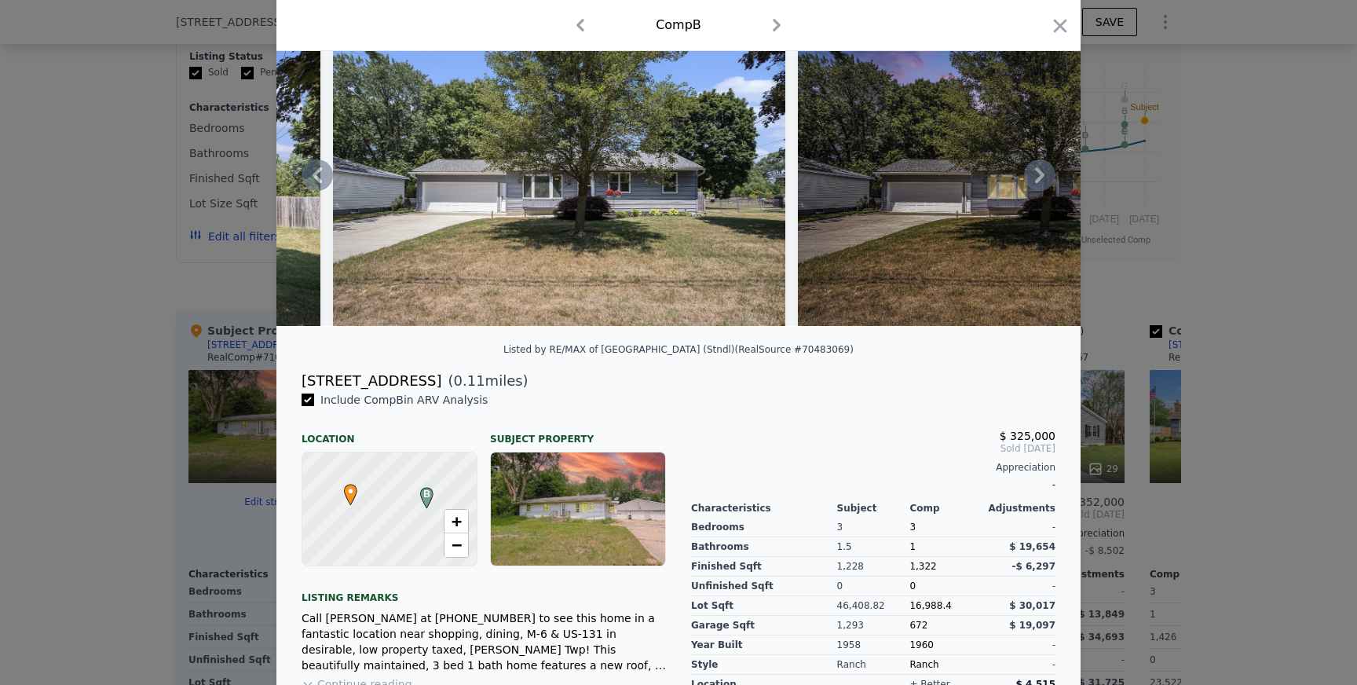
click at [1039, 177] on icon at bounding box center [1039, 175] width 9 height 16
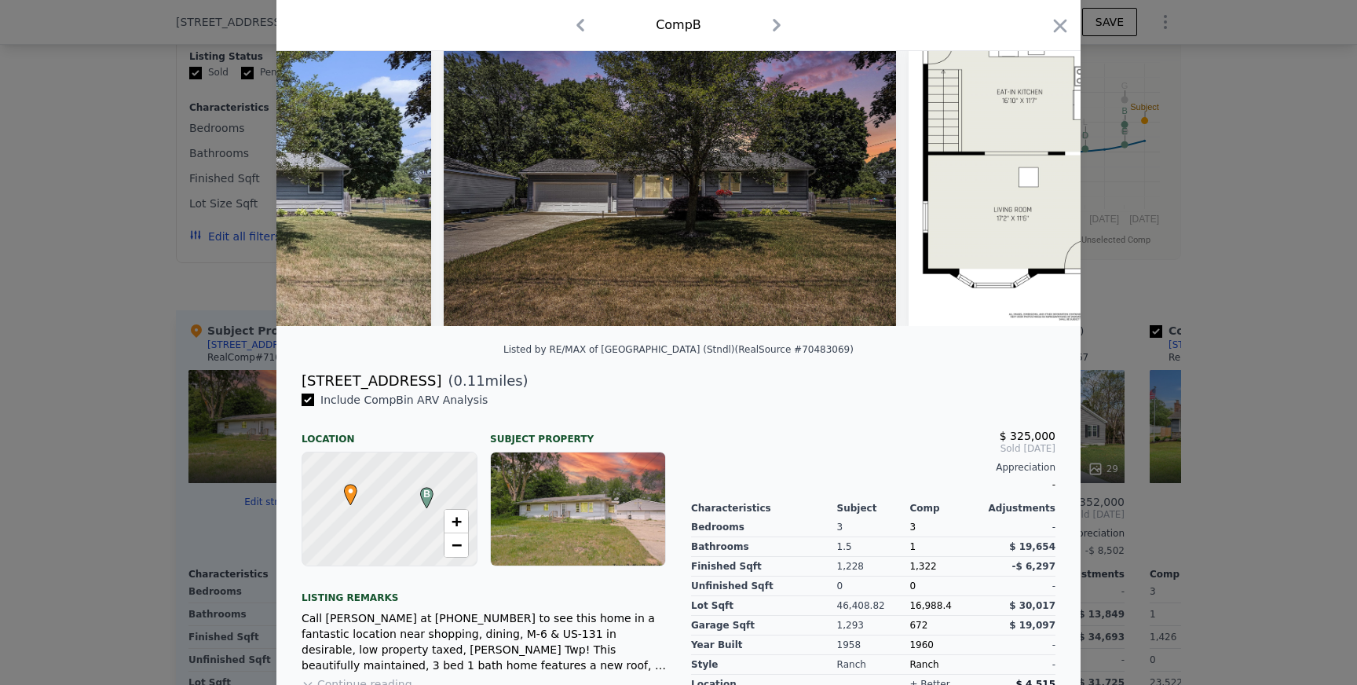
scroll to position [0, 10551]
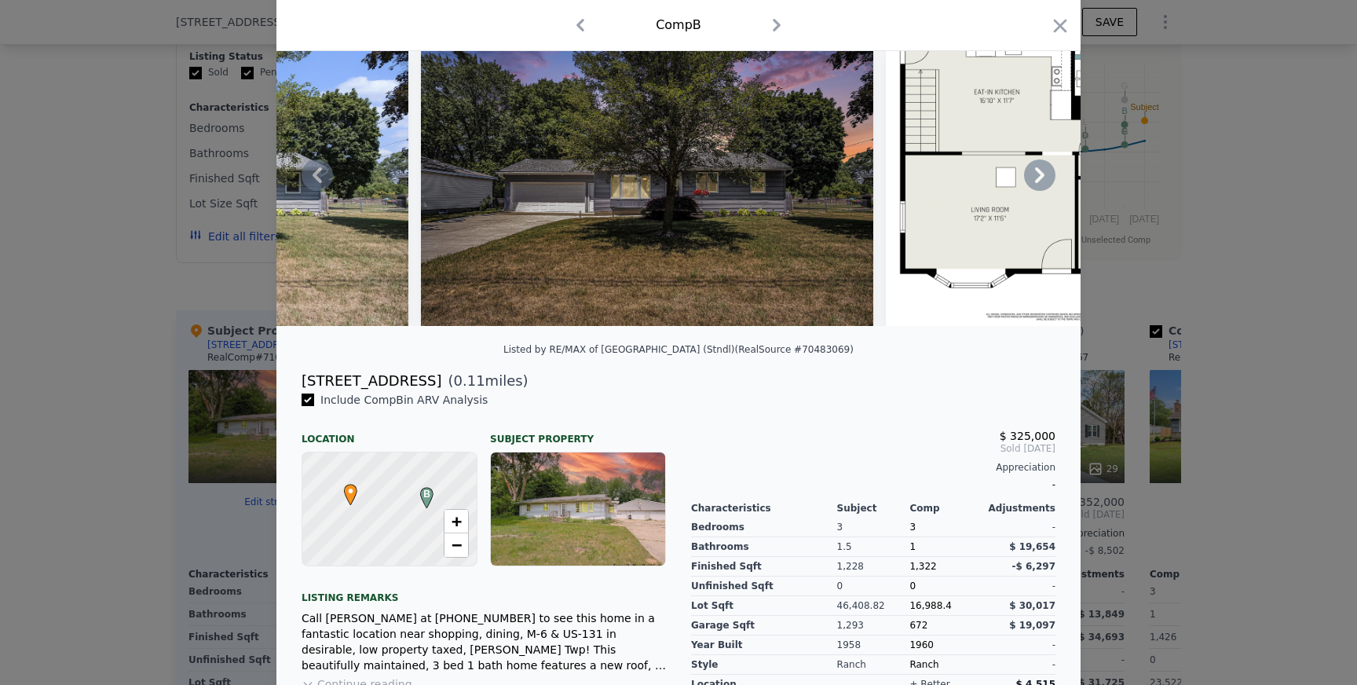
click at [1039, 177] on icon at bounding box center [1039, 175] width 9 height 16
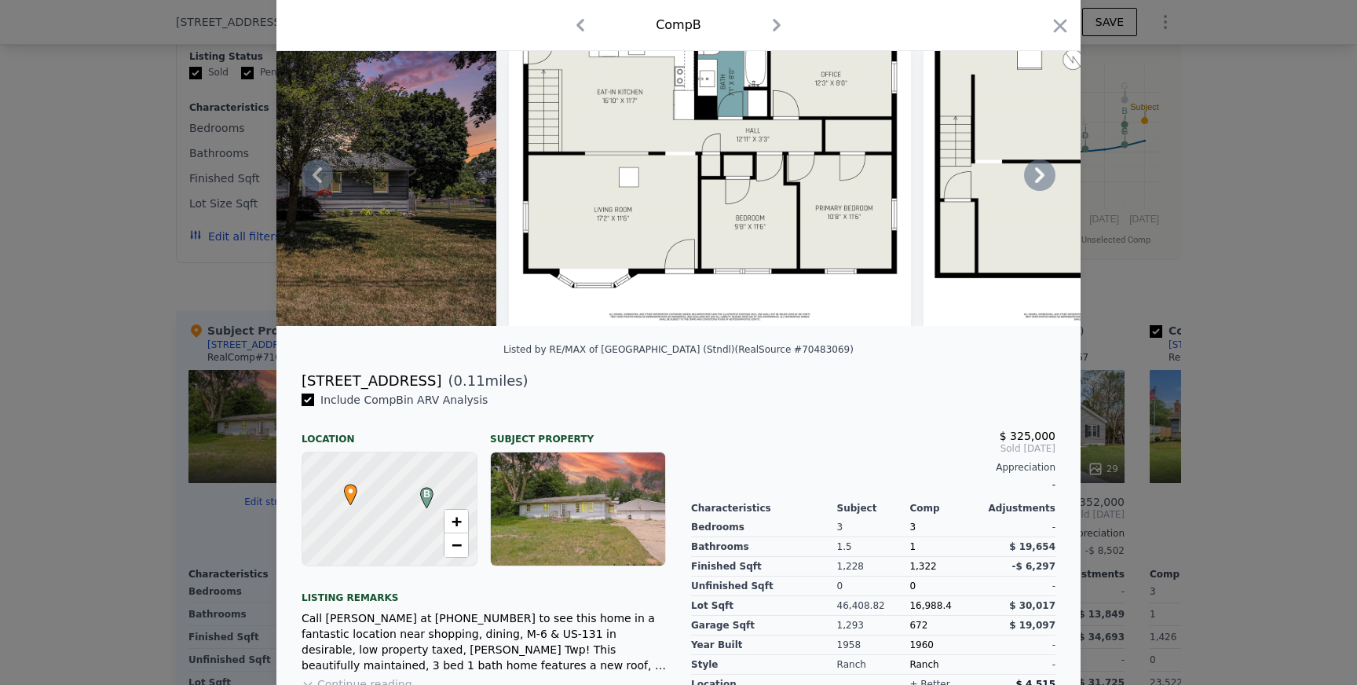
click at [1039, 177] on icon at bounding box center [1039, 175] width 9 height 16
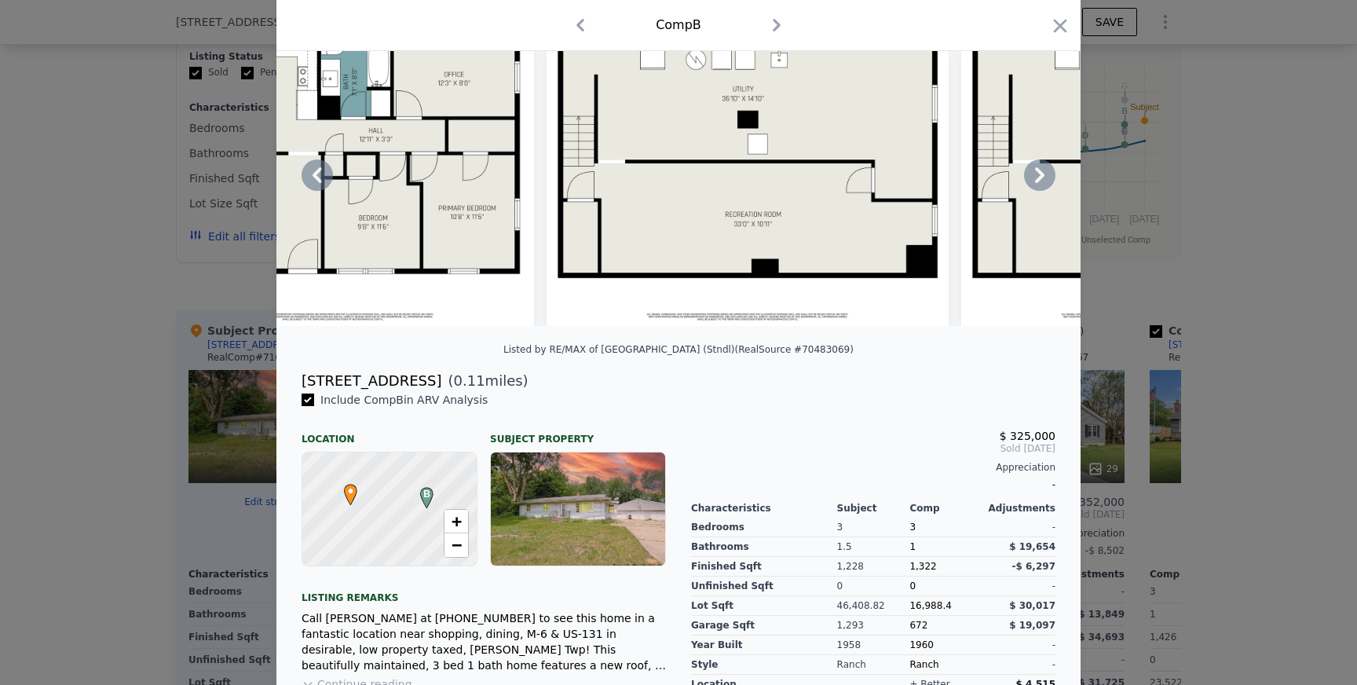
click at [1039, 177] on icon at bounding box center [1039, 175] width 9 height 16
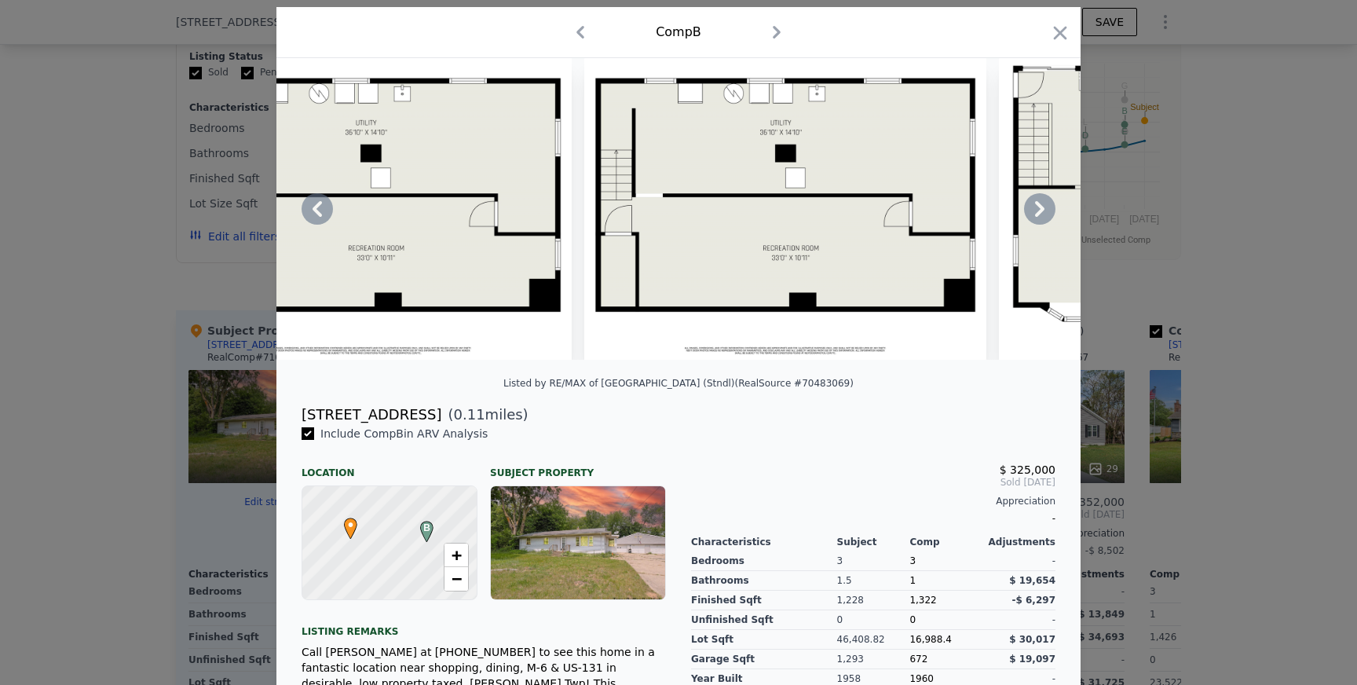
scroll to position [0, 0]
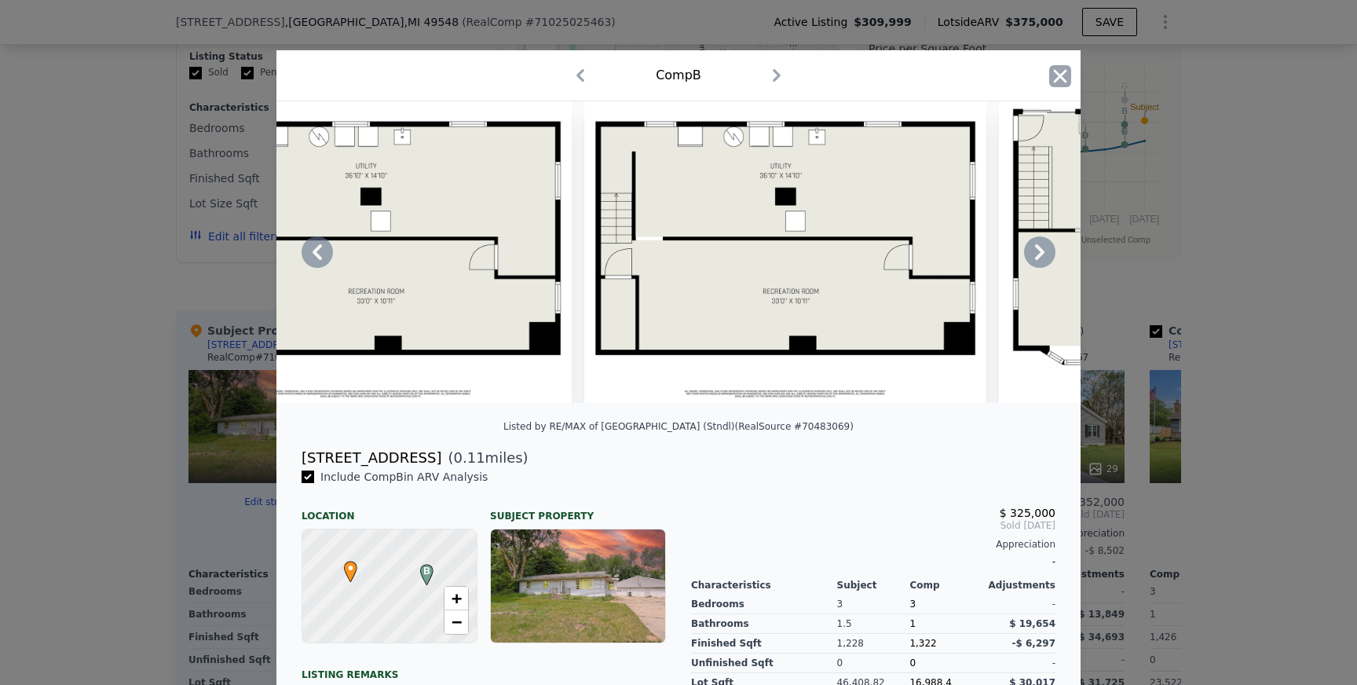
click at [1054, 86] on icon "button" at bounding box center [1060, 76] width 22 height 22
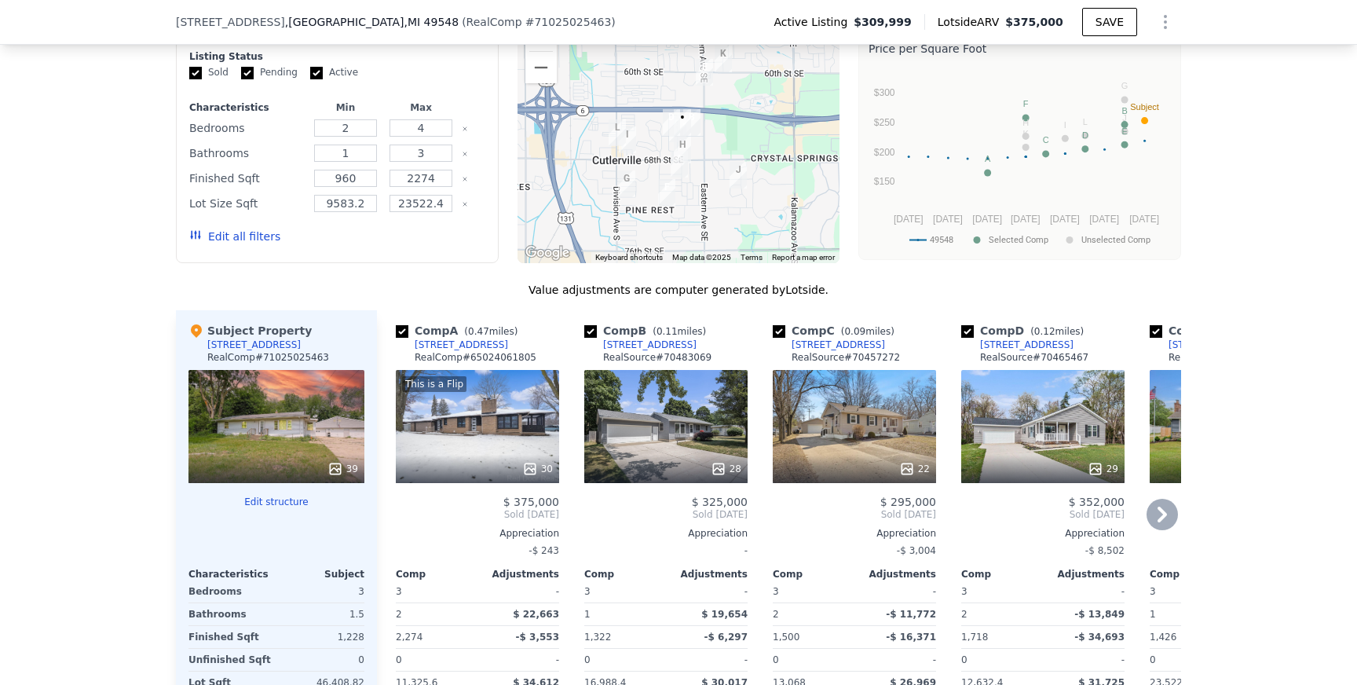
click at [1050, 443] on div "29" at bounding box center [1042, 426] width 163 height 113
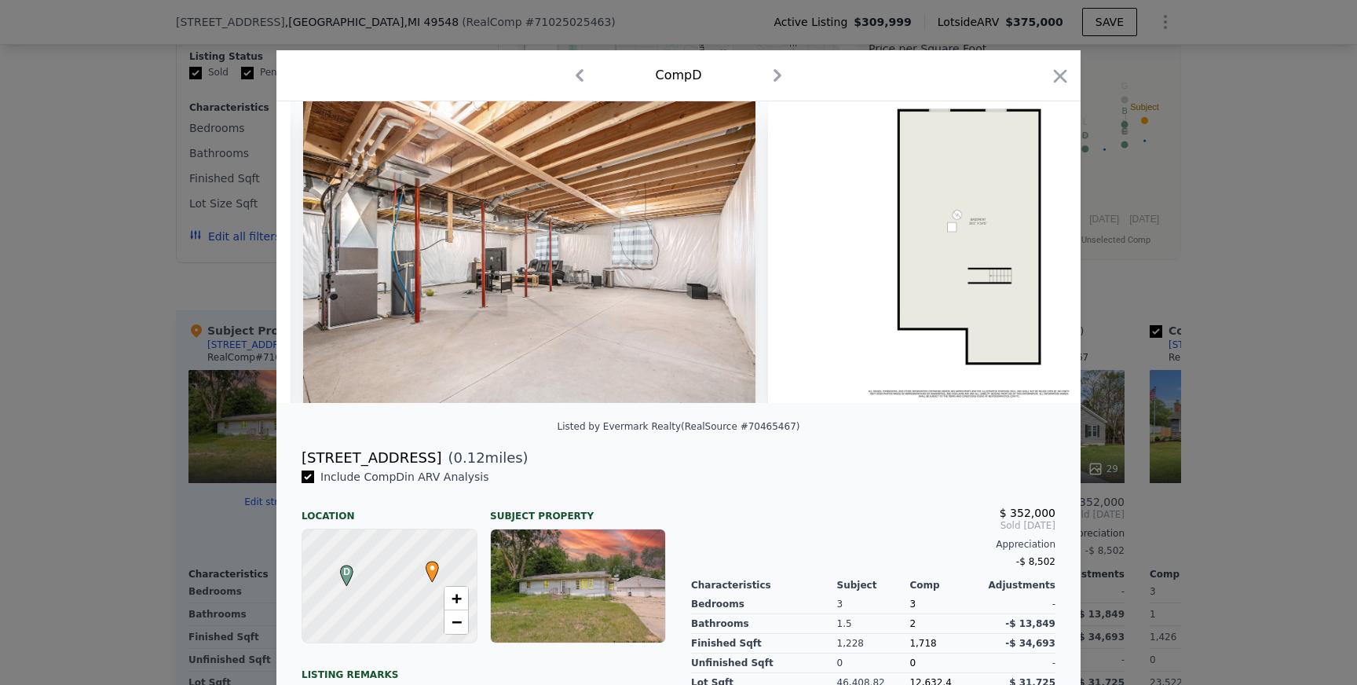
scroll to position [0, 9220]
click at [416, 128] on img at bounding box center [531, 251] width 452 height 301
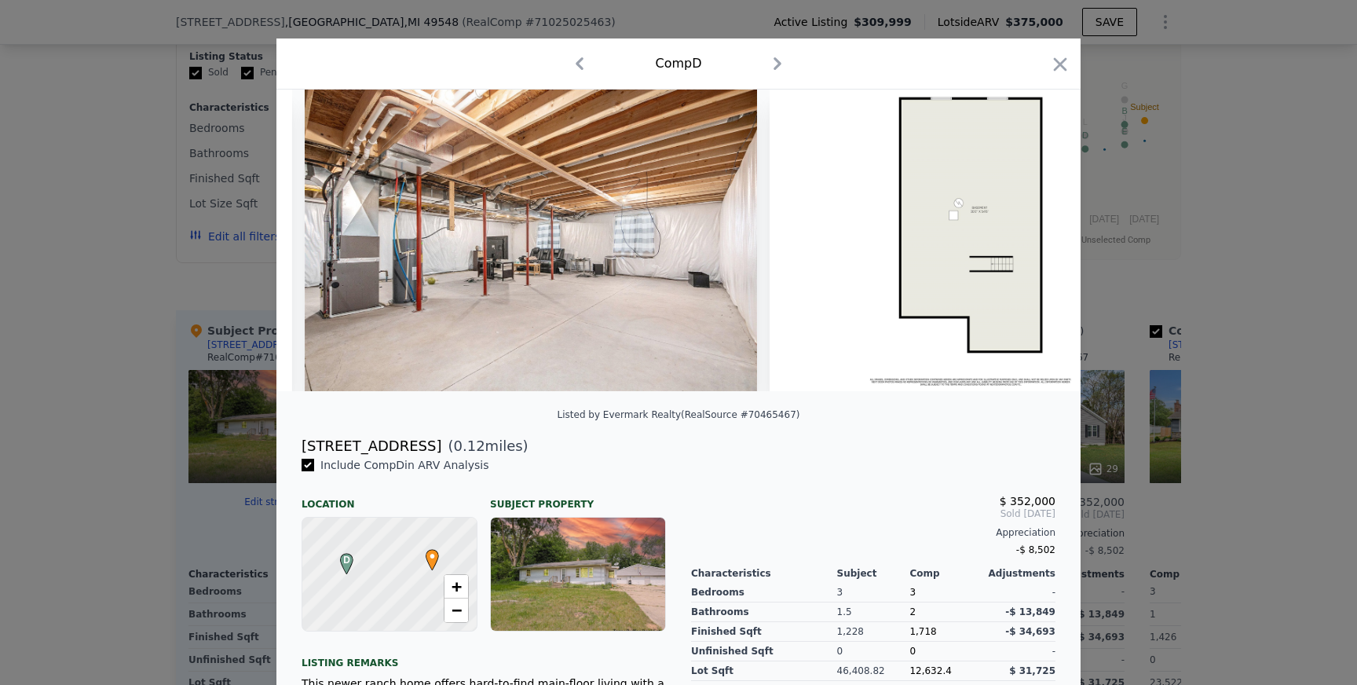
scroll to position [0, 0]
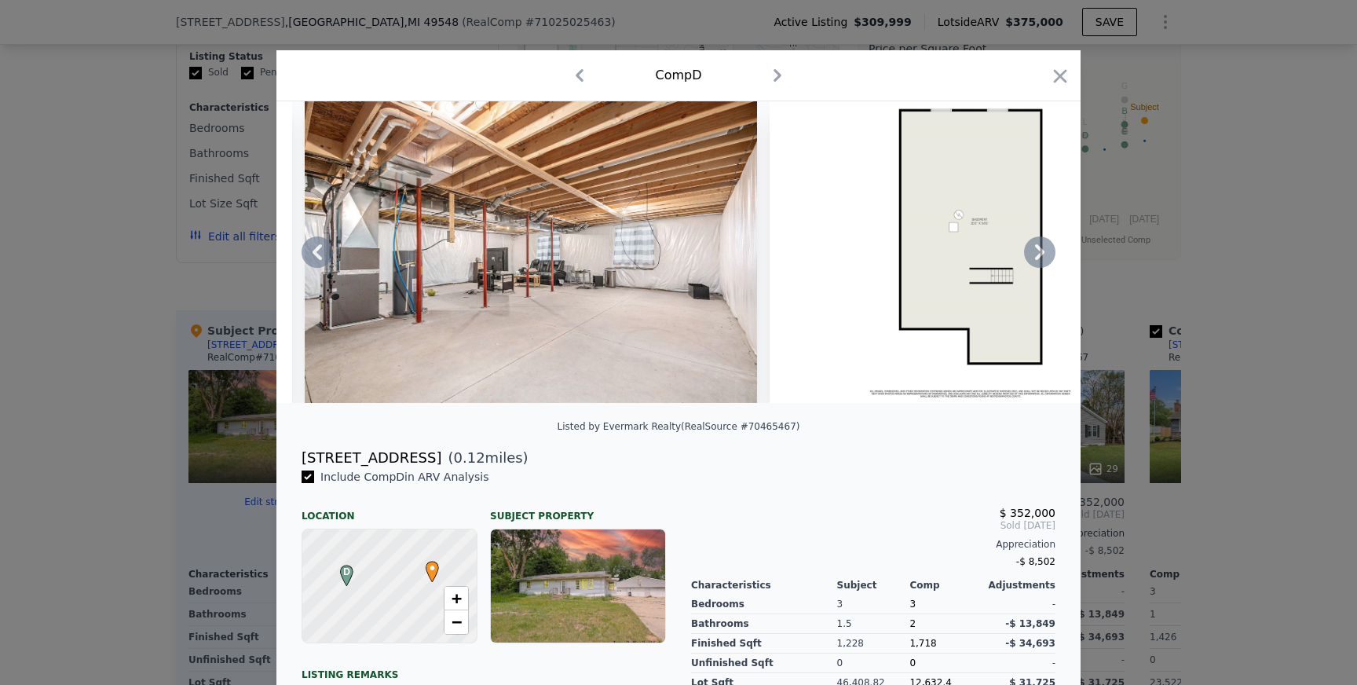
click at [1035, 250] on icon at bounding box center [1039, 251] width 31 height 31
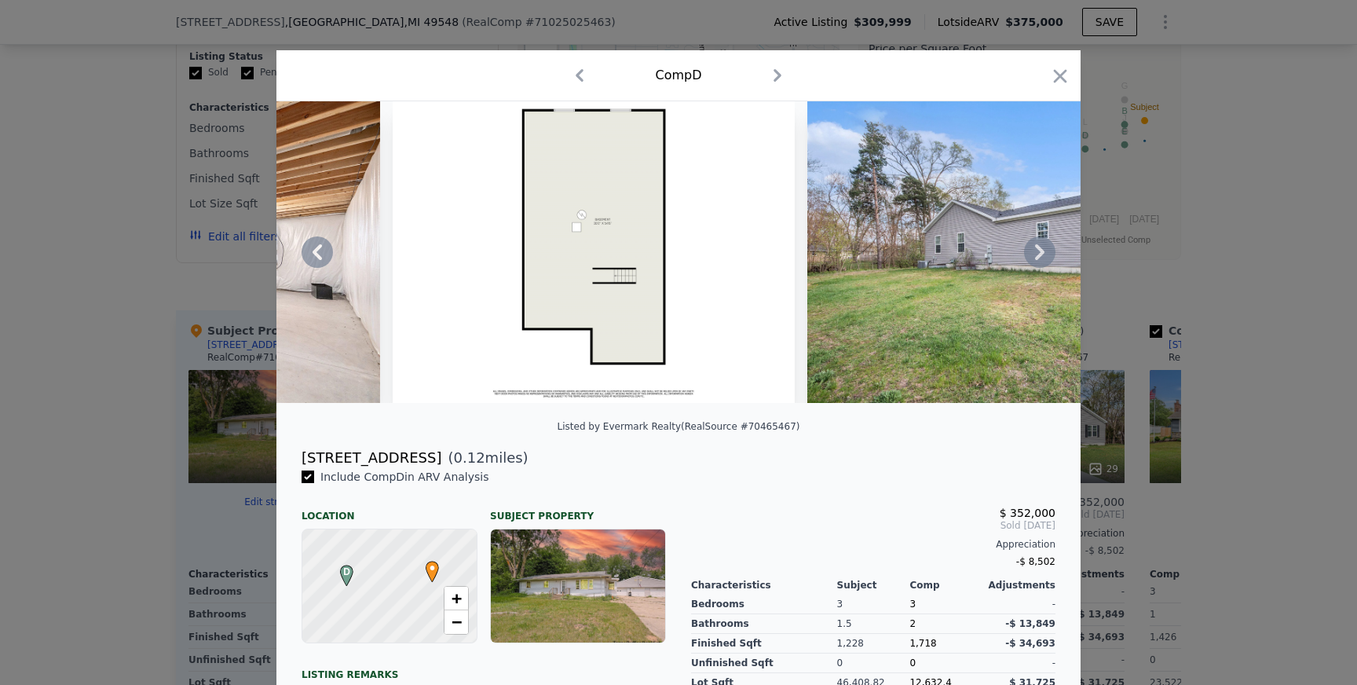
click at [1044, 245] on icon at bounding box center [1039, 251] width 31 height 31
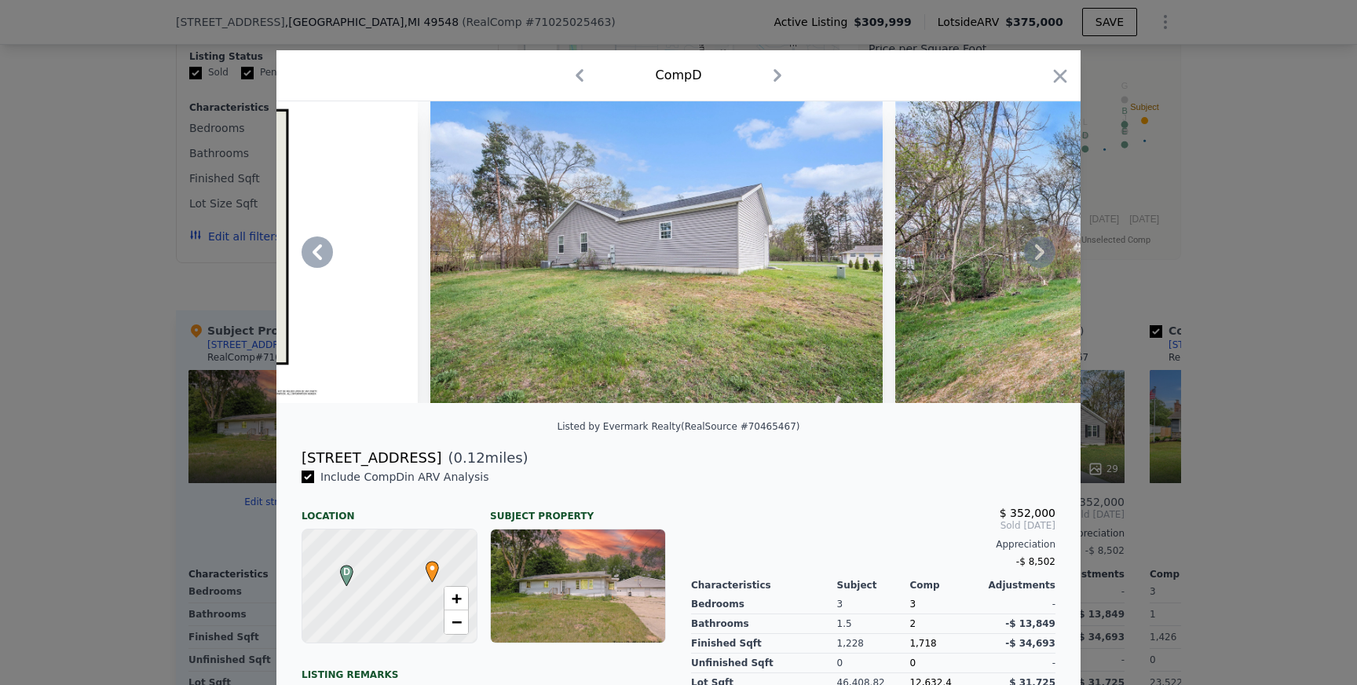
click at [1044, 250] on icon at bounding box center [1039, 251] width 31 height 31
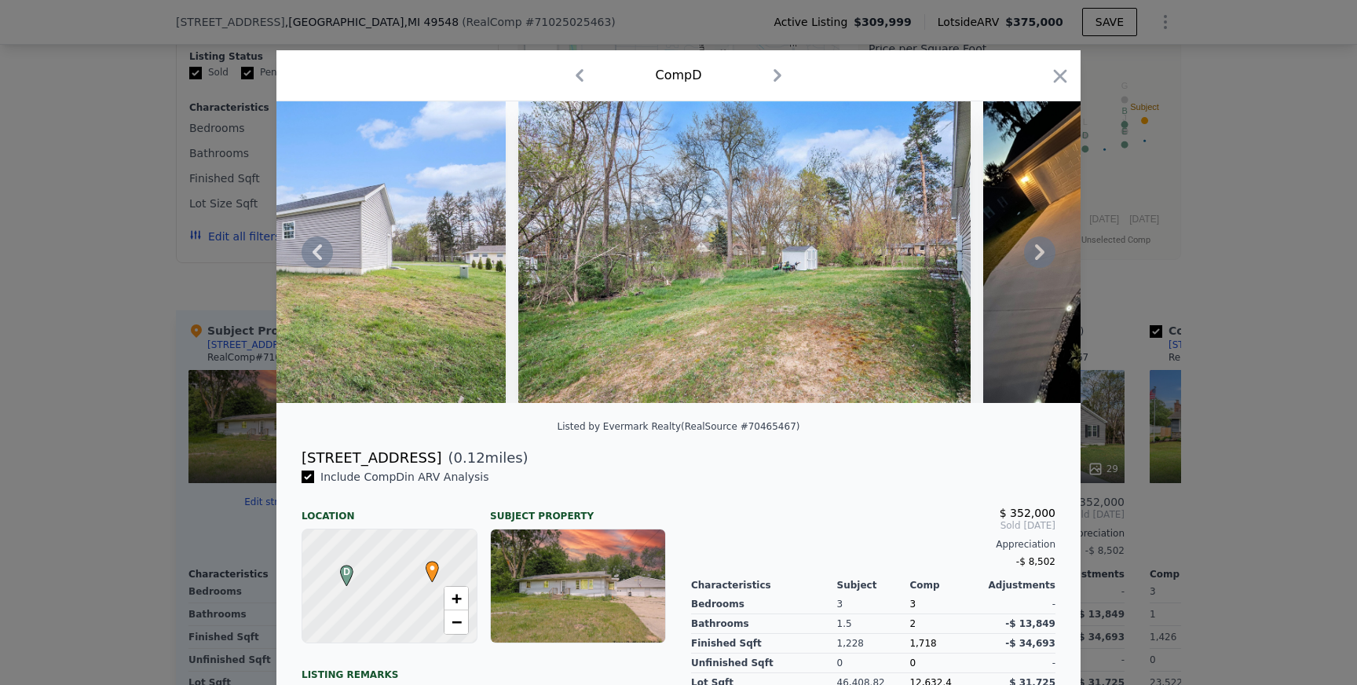
click at [1044, 256] on icon at bounding box center [1039, 251] width 31 height 31
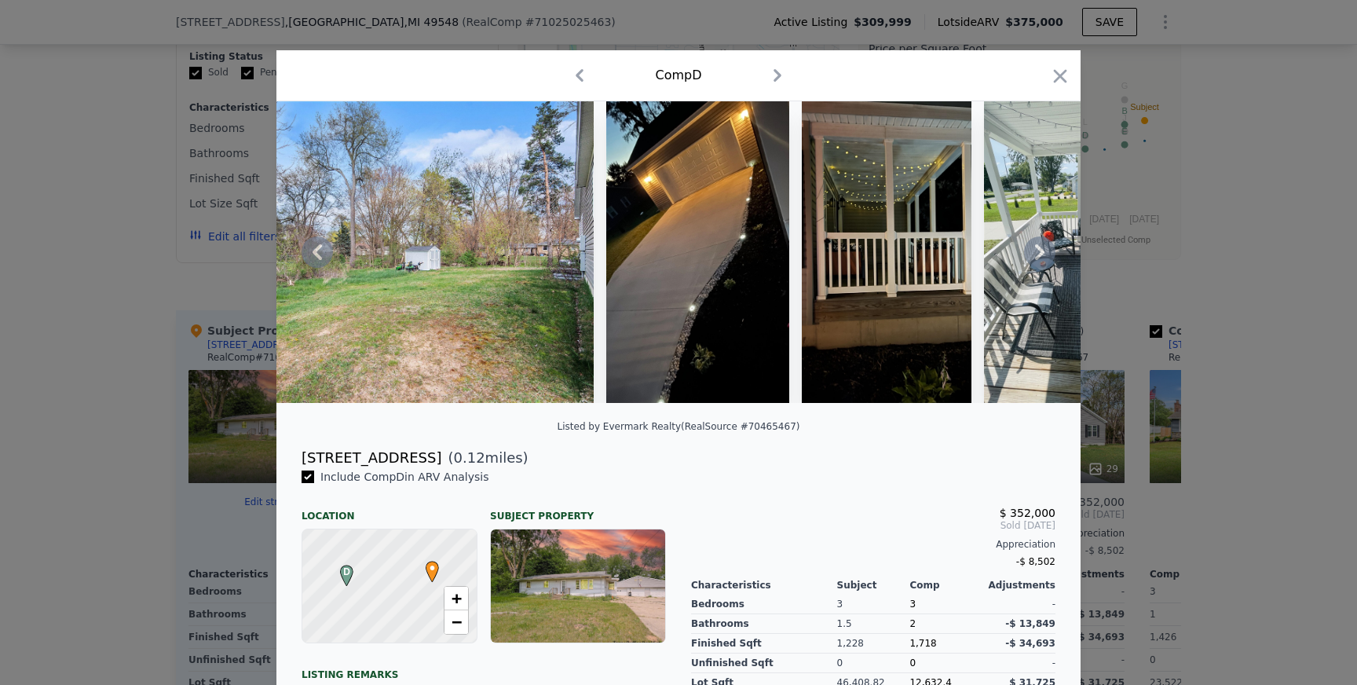
click at [1043, 260] on icon at bounding box center [1039, 251] width 31 height 31
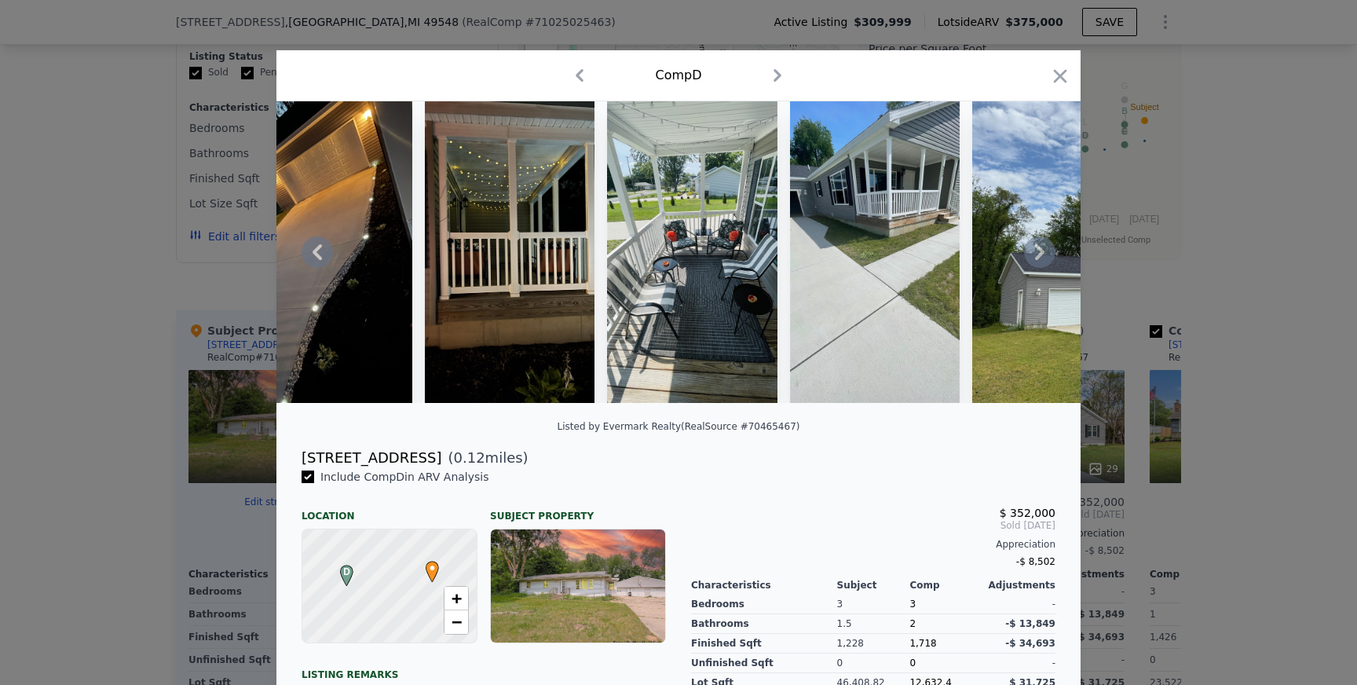
click at [1043, 260] on icon at bounding box center [1039, 251] width 31 height 31
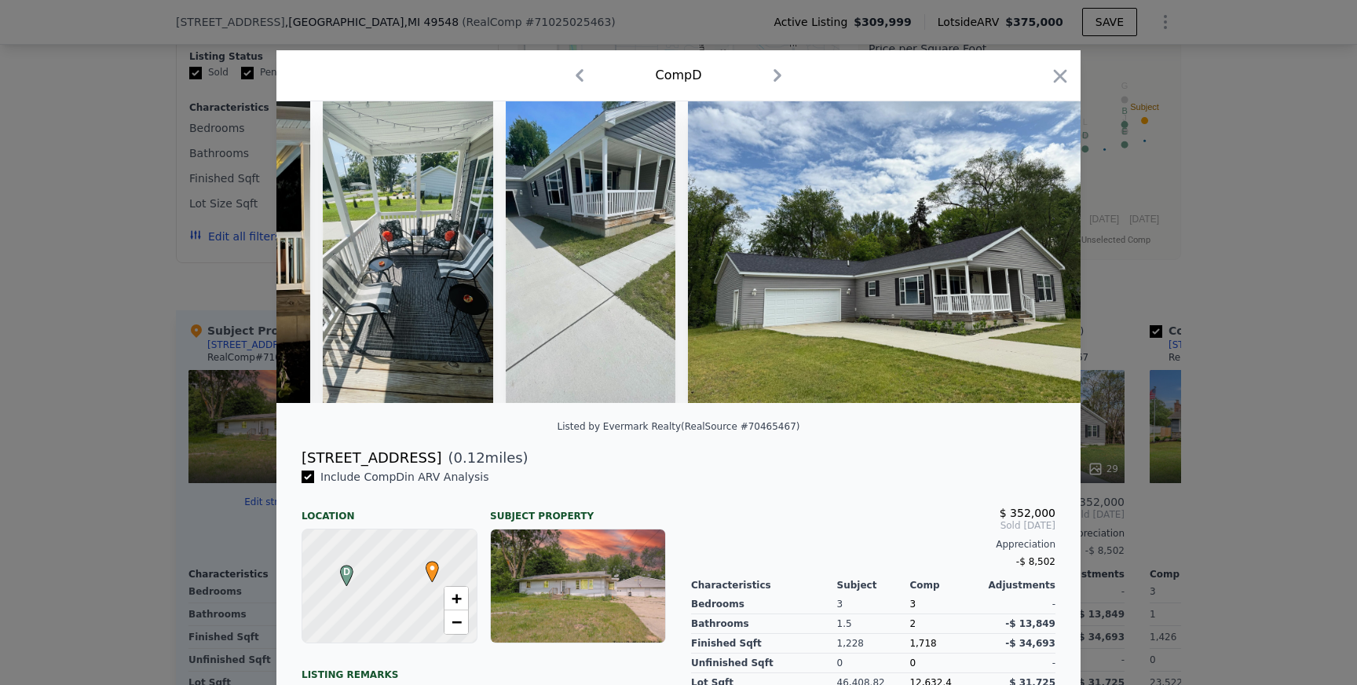
scroll to position [0, 11398]
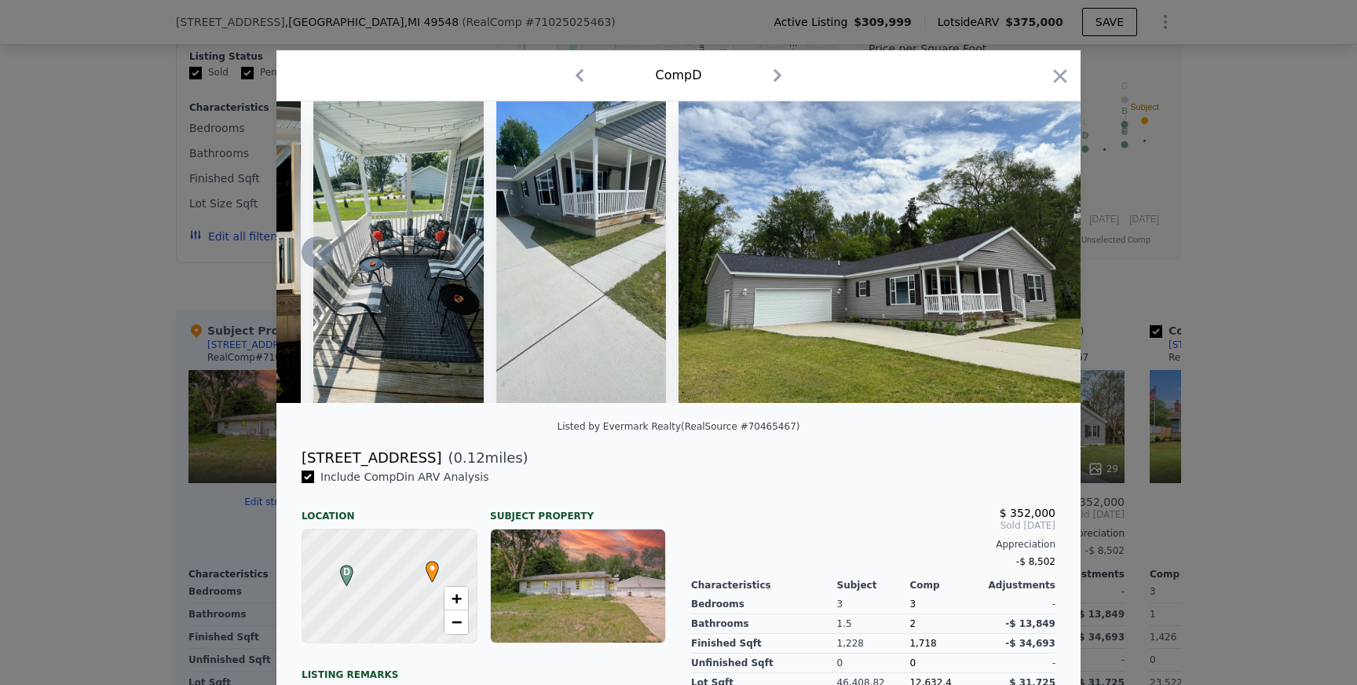
click at [1041, 254] on img at bounding box center [879, 251] width 402 height 301
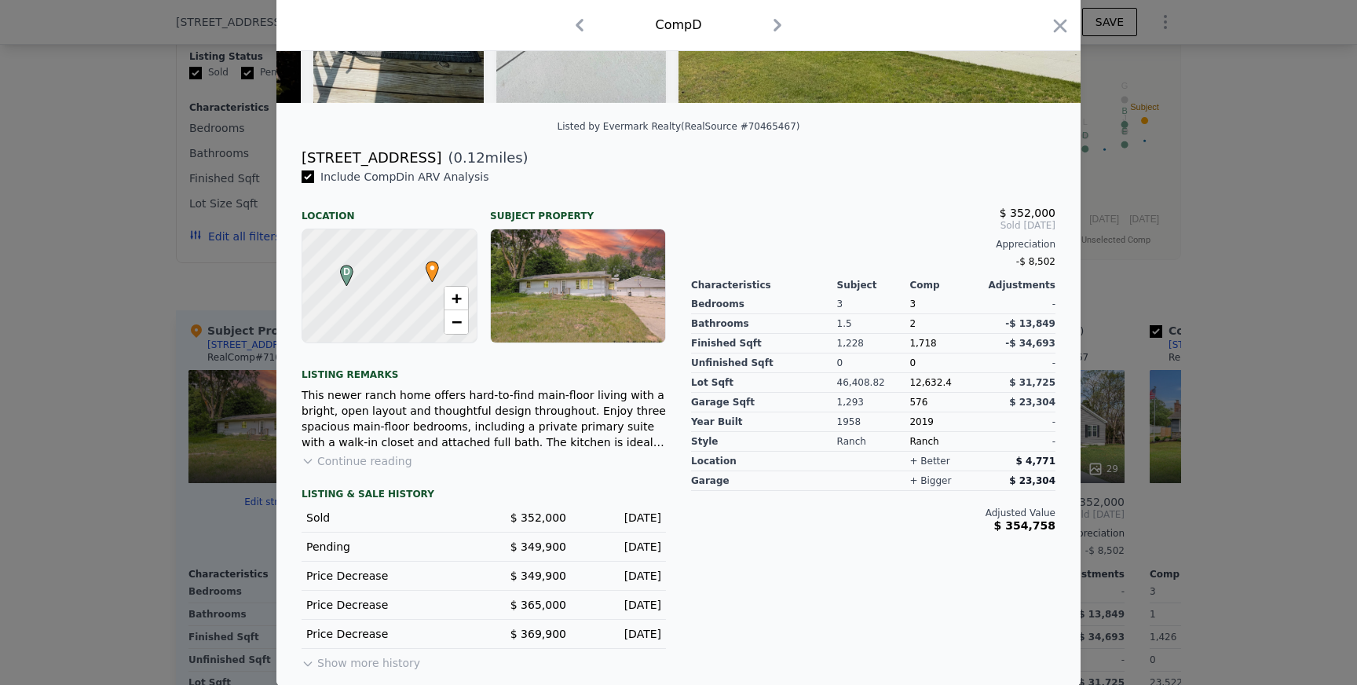
click at [206, 387] on div at bounding box center [678, 342] width 1357 height 685
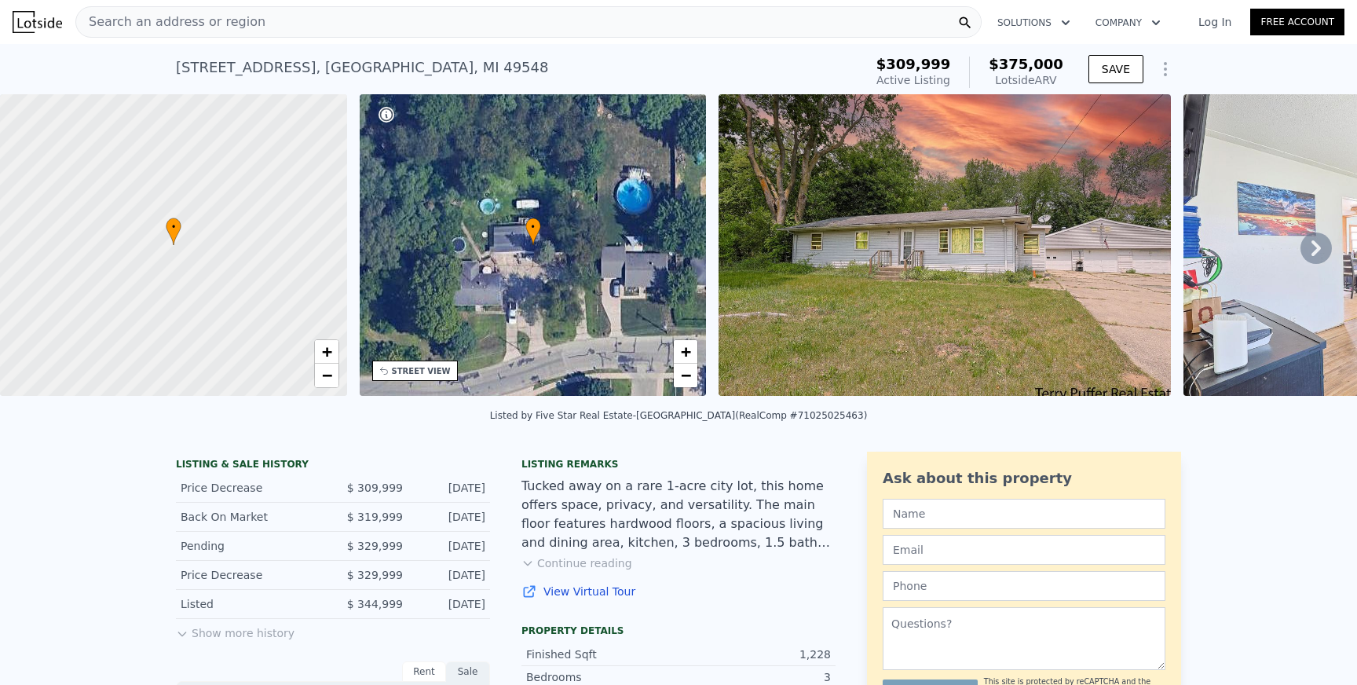
click at [1327, 247] on icon at bounding box center [1315, 247] width 31 height 31
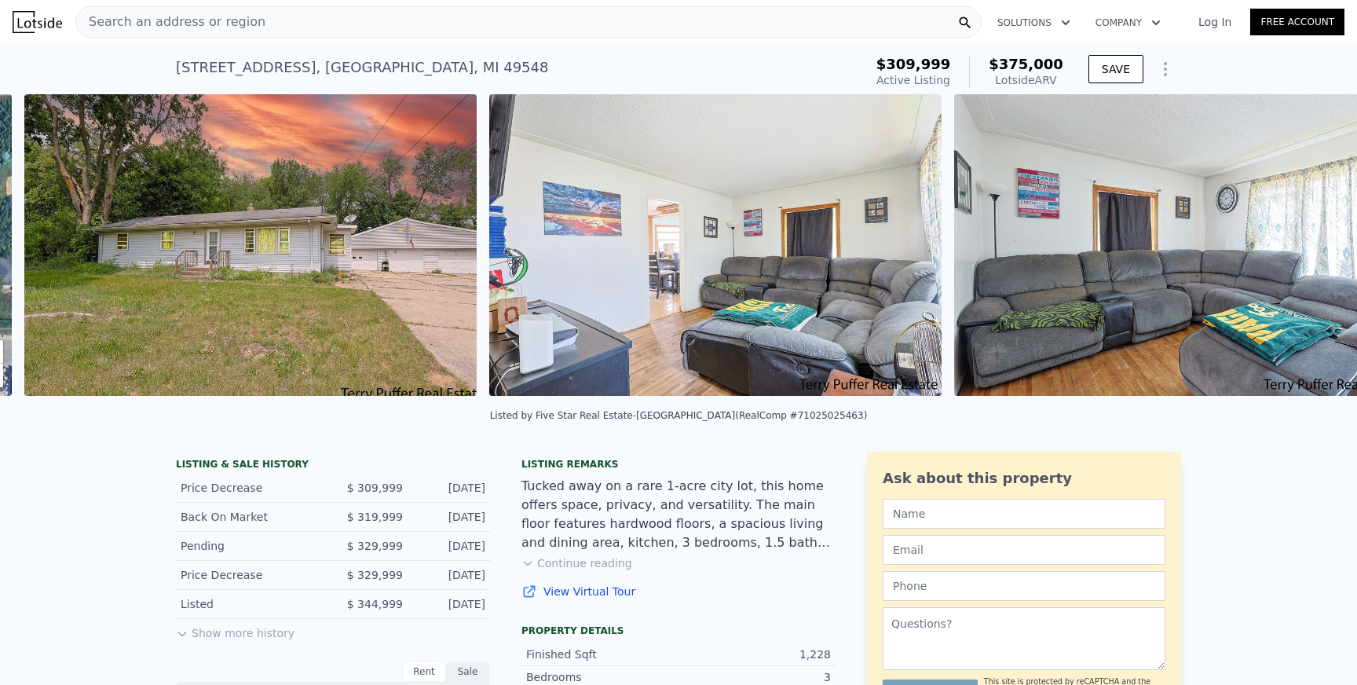
scroll to position [0, 718]
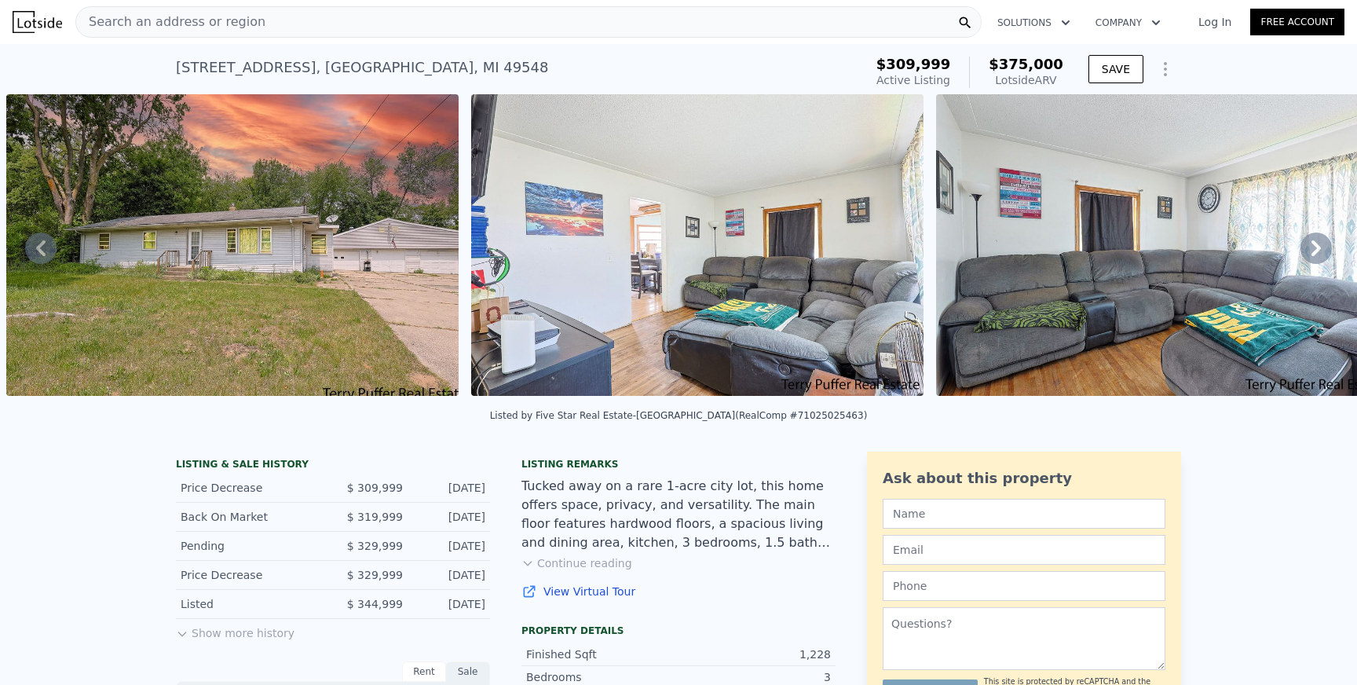
click at [1324, 239] on icon at bounding box center [1315, 247] width 31 height 31
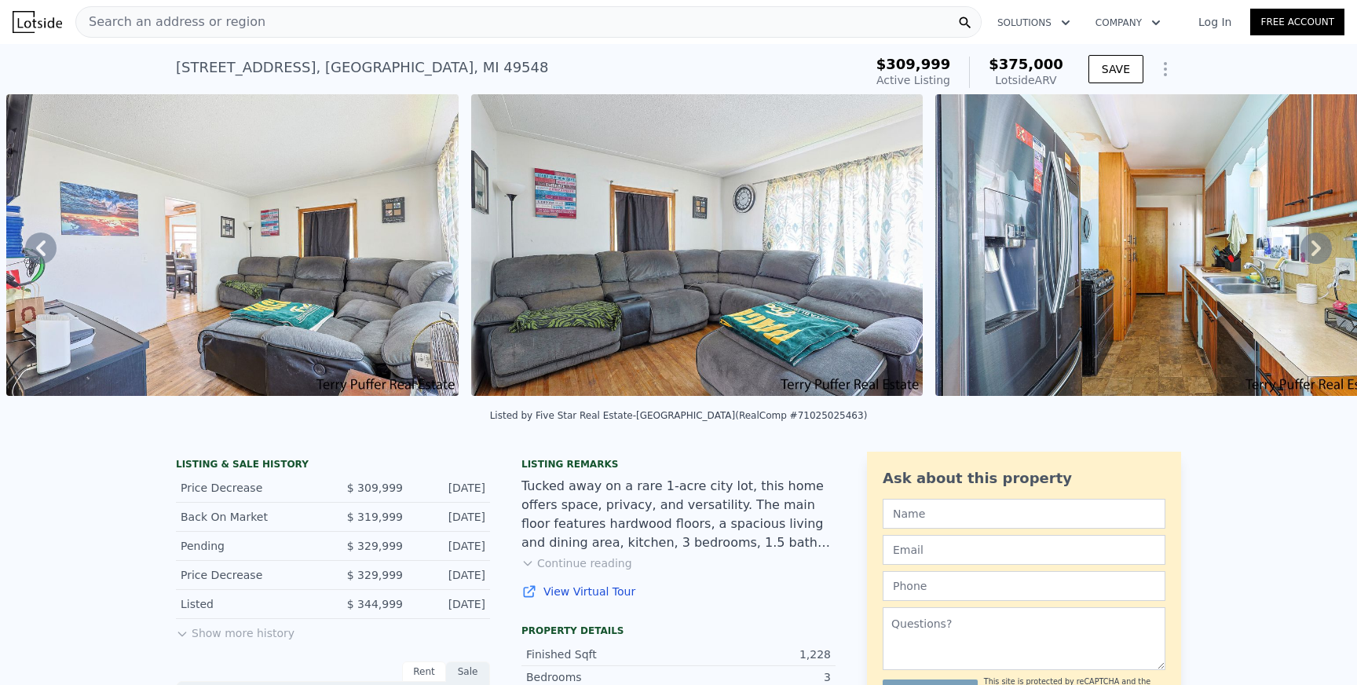
click at [1316, 251] on icon at bounding box center [1315, 248] width 9 height 16
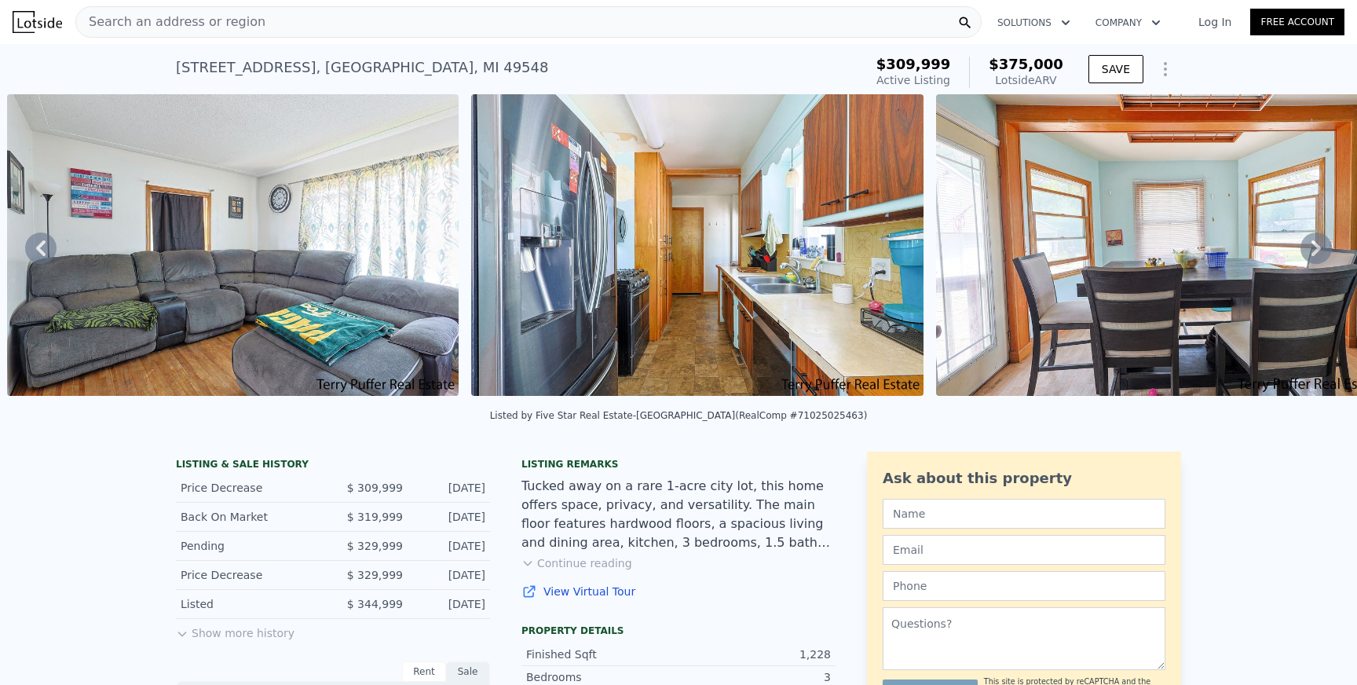
click at [1313, 248] on icon at bounding box center [1315, 247] width 31 height 31
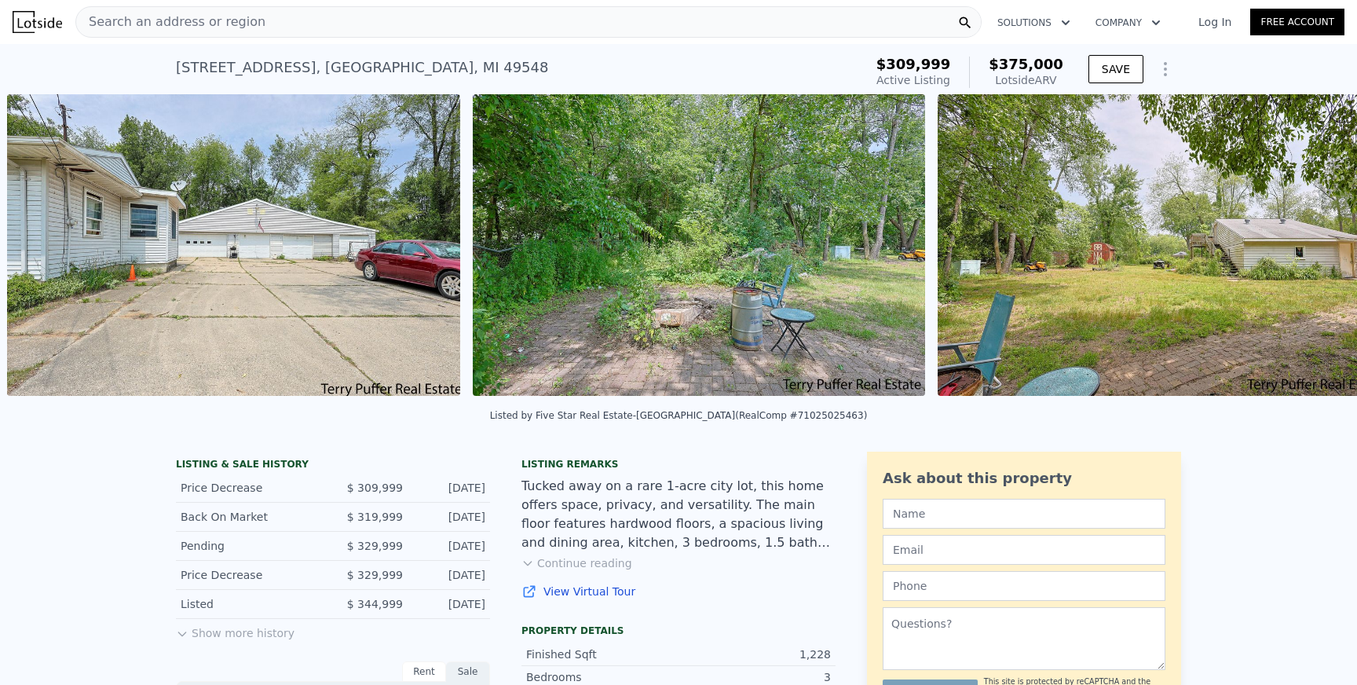
scroll to position [0, 11867]
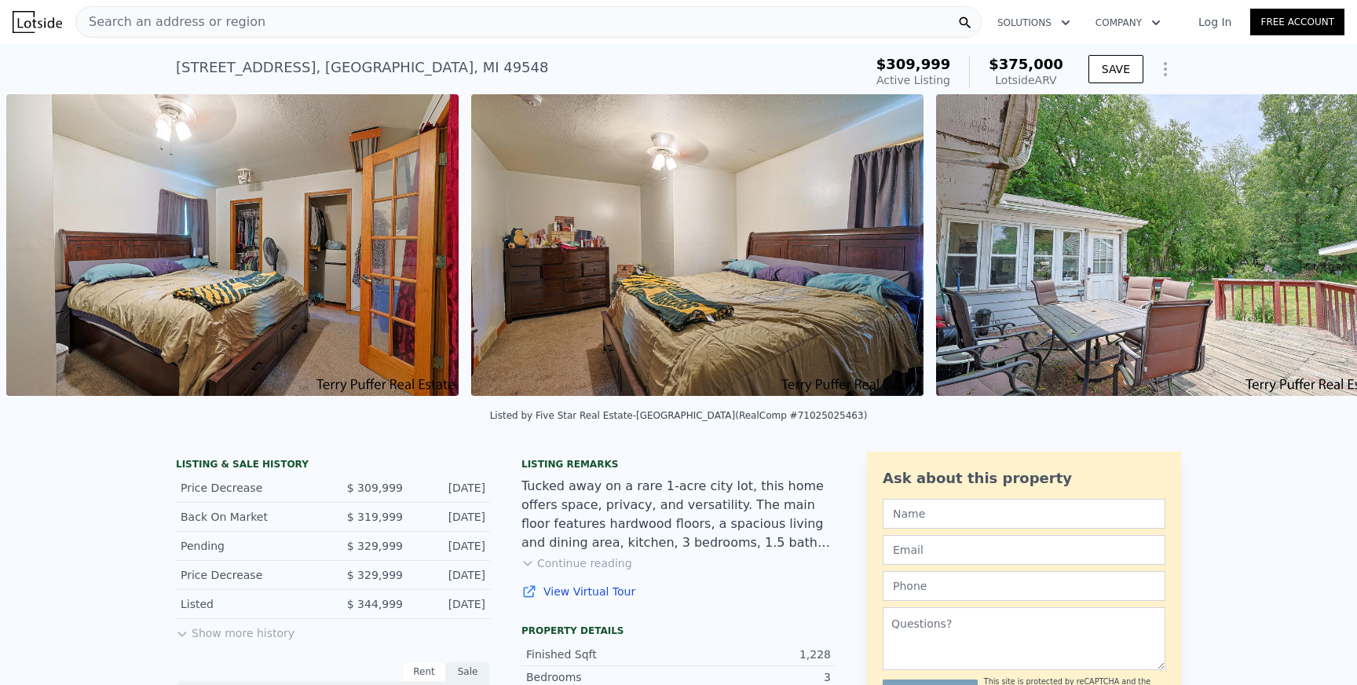
scroll to position [0, 9080]
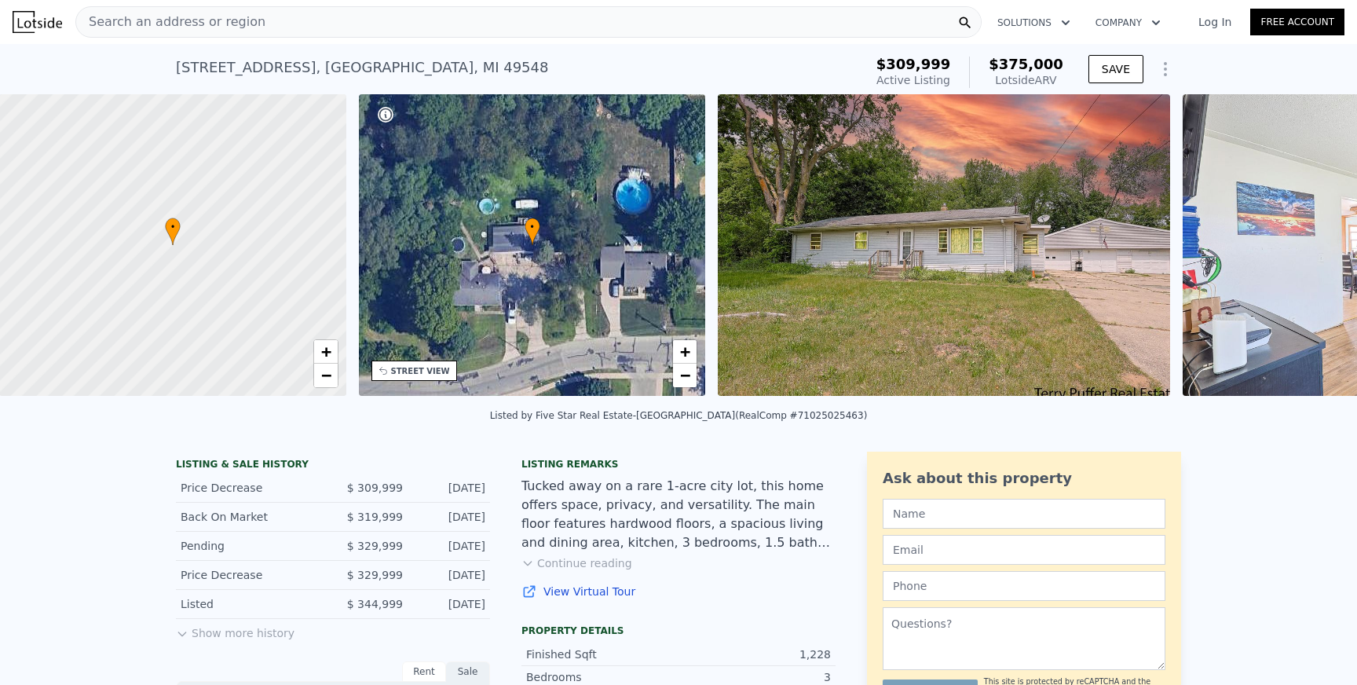
scroll to position [0, 6]
click at [956, 225] on img at bounding box center [944, 244] width 452 height 301
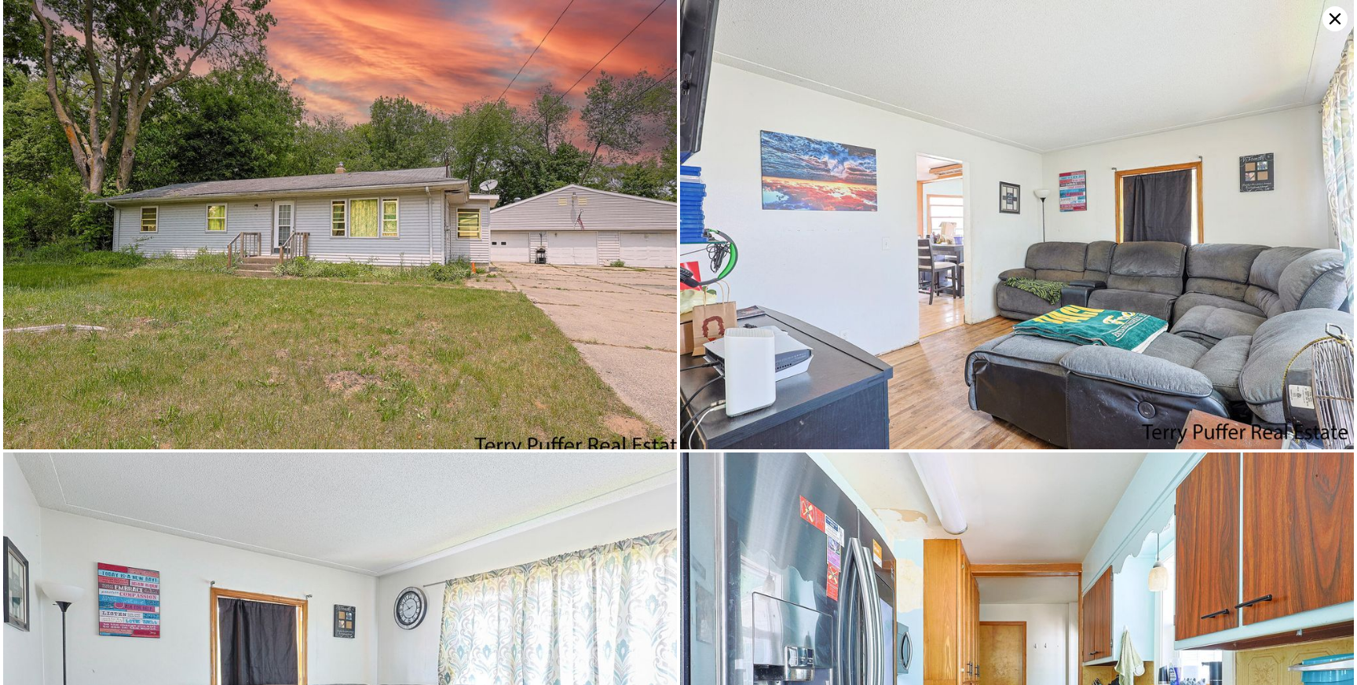
click at [540, 260] on img at bounding box center [340, 224] width 674 height 449
click at [1339, 22] on icon at bounding box center [1334, 18] width 11 height 11
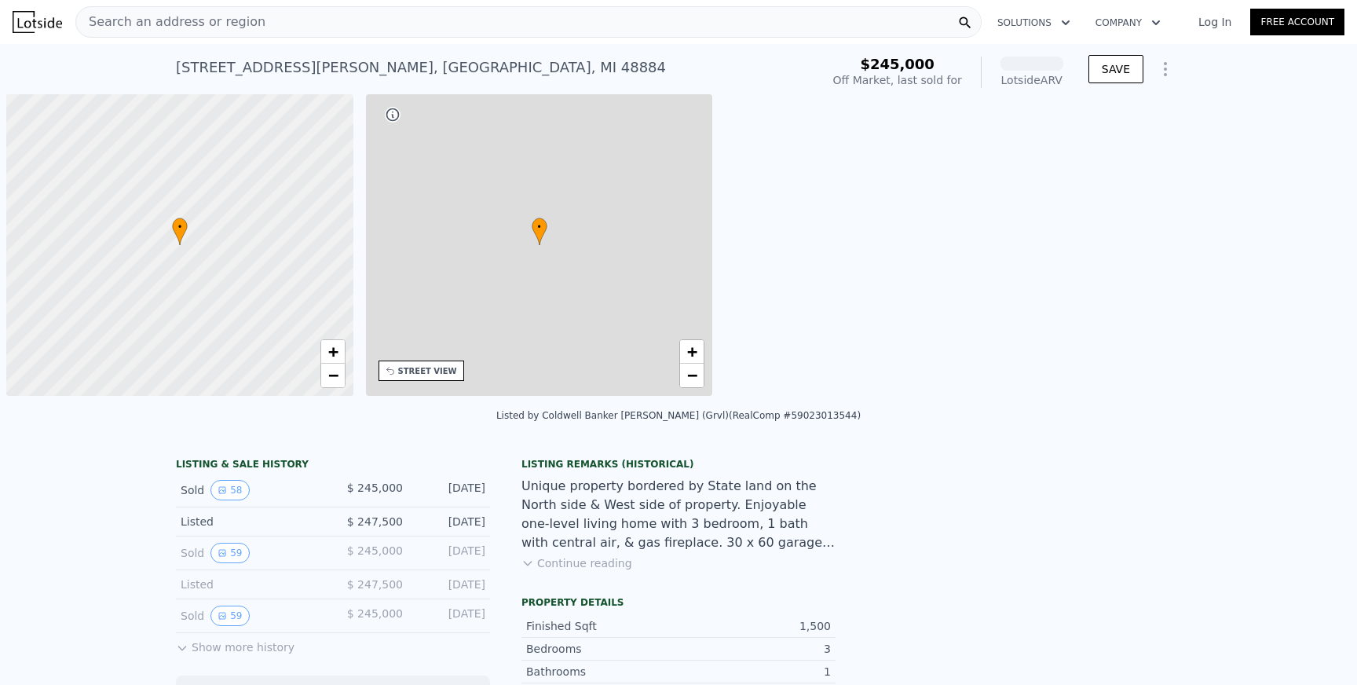
scroll to position [0, 6]
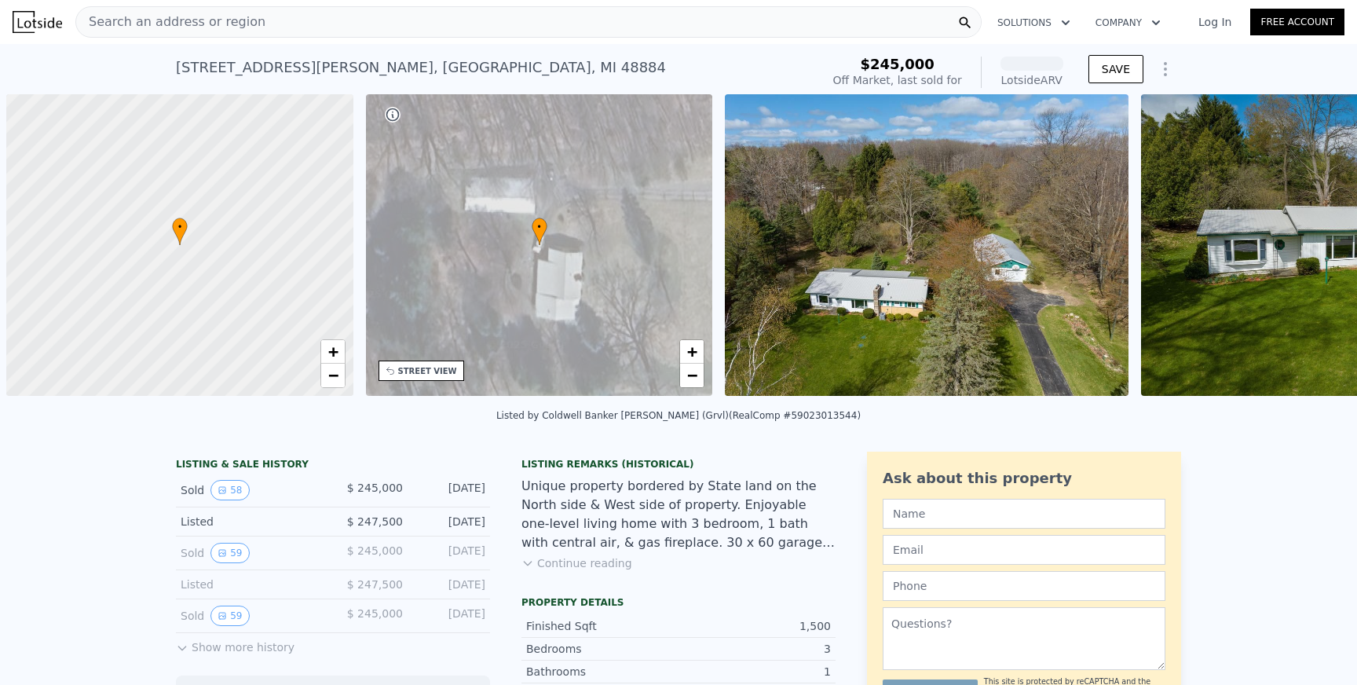
scroll to position [0, 6]
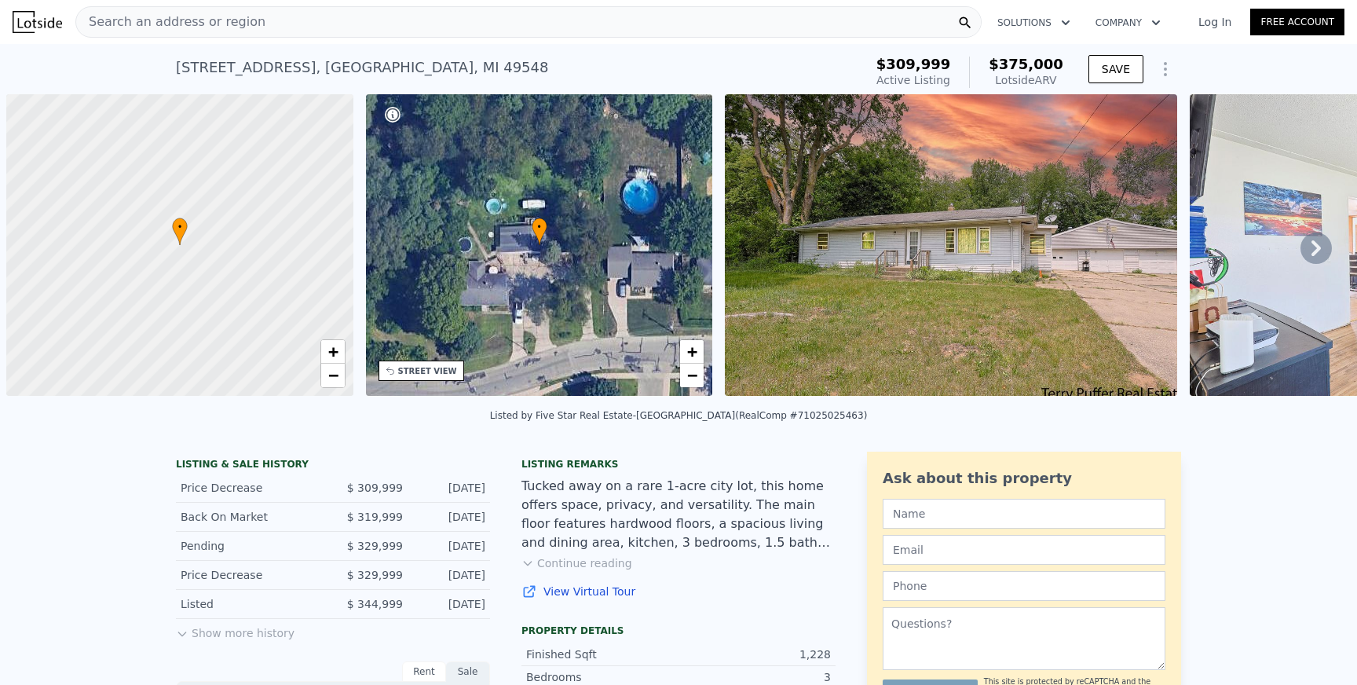
scroll to position [0, 6]
